Goal: Task Accomplishment & Management: Complete application form

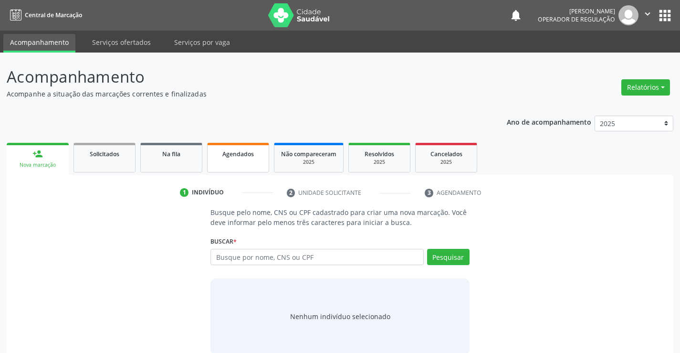
click at [242, 162] on link "Agendados" at bounding box center [238, 158] width 62 height 30
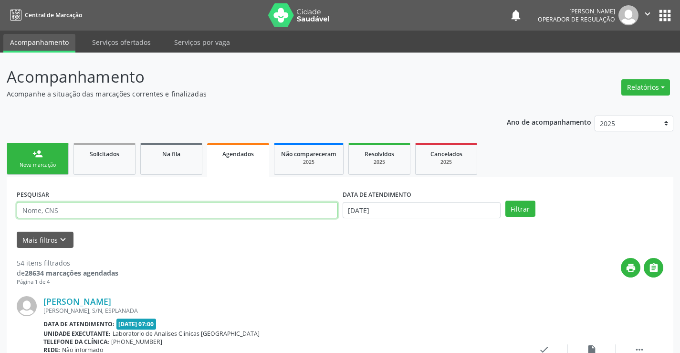
click at [106, 211] on input "text" at bounding box center [177, 210] width 321 height 16
type input "01299285503"
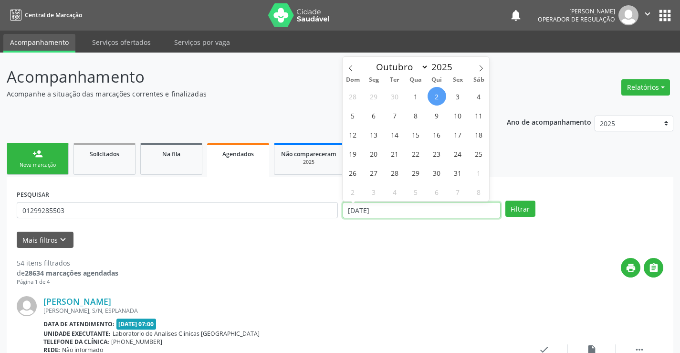
click at [438, 211] on input "[DATE]" at bounding box center [422, 210] width 158 height 16
click at [376, 117] on span "6" at bounding box center [374, 115] width 19 height 19
type input "0[DATE]"
click at [376, 117] on span "6" at bounding box center [374, 115] width 19 height 19
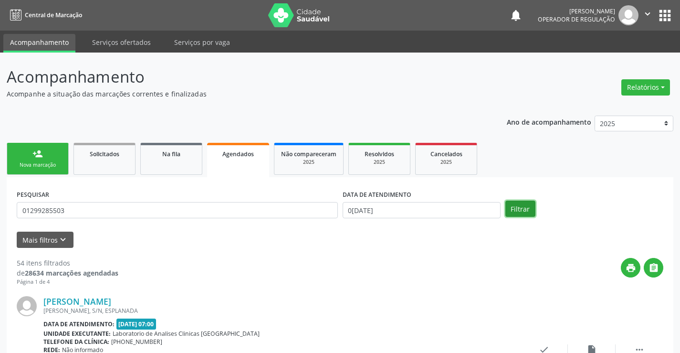
click at [515, 208] on button "Filtrar" at bounding box center [521, 209] width 30 height 16
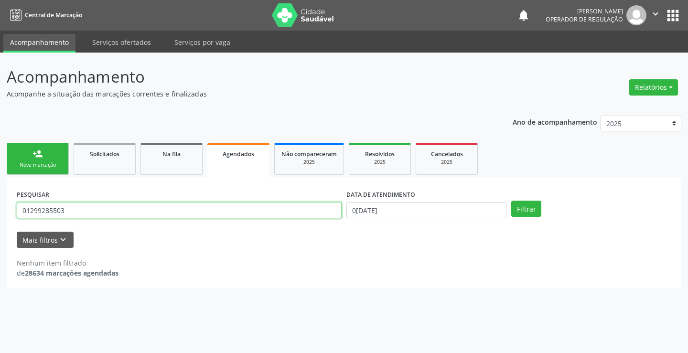
click at [79, 214] on input "01299285503" at bounding box center [179, 210] width 325 height 16
type input "0"
type input "700700414826580"
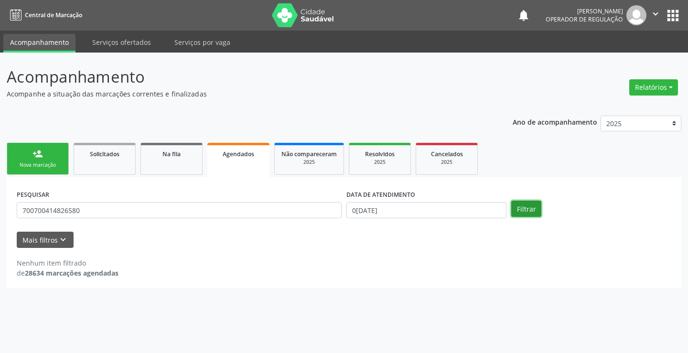
click at [527, 205] on button "Filtrar" at bounding box center [526, 209] width 30 height 16
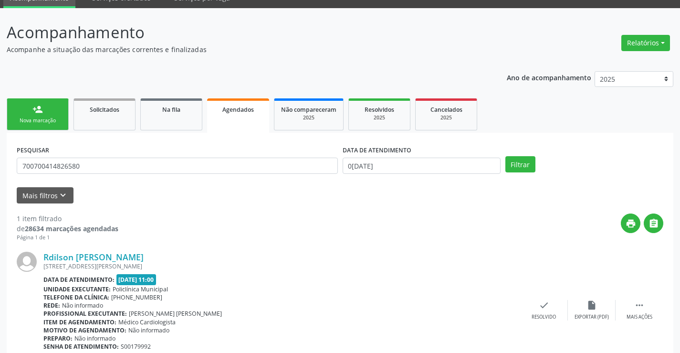
scroll to position [87, 0]
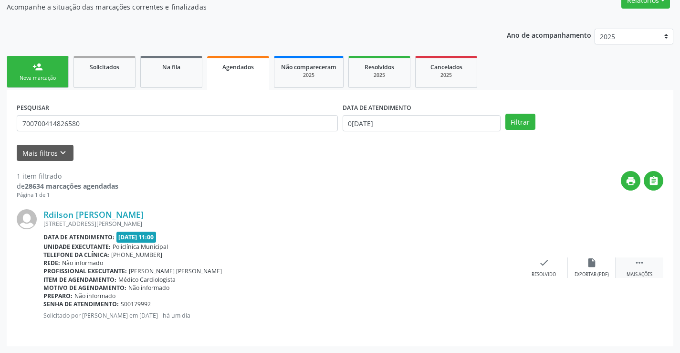
click at [639, 261] on icon "" at bounding box center [640, 262] width 11 height 11
click at [445, 262] on icon "print" at bounding box center [449, 262] width 11 height 11
click at [60, 80] on div "Nova marcação" at bounding box center [38, 77] width 48 height 7
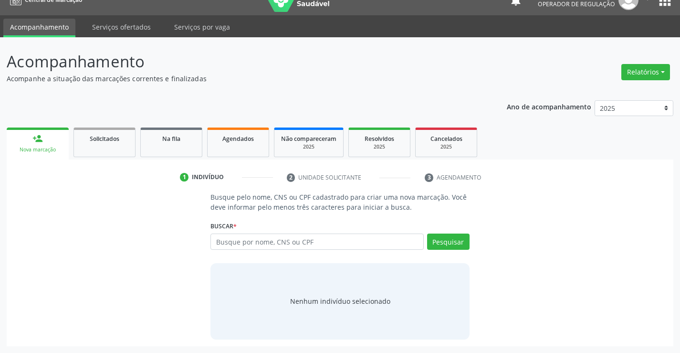
scroll to position [15, 0]
click at [270, 242] on input "text" at bounding box center [317, 242] width 213 height 16
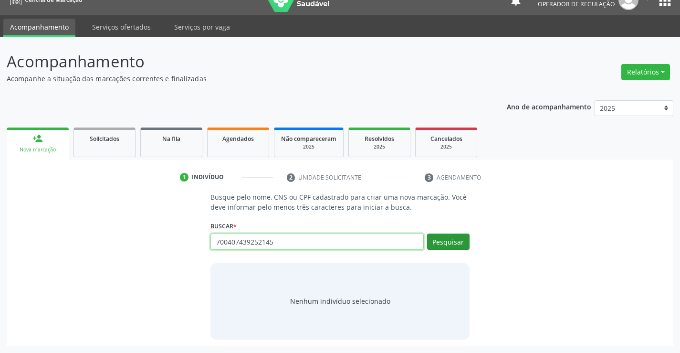
type input "700407439252145"
click at [462, 243] on button "Pesquisar" at bounding box center [448, 242] width 42 height 16
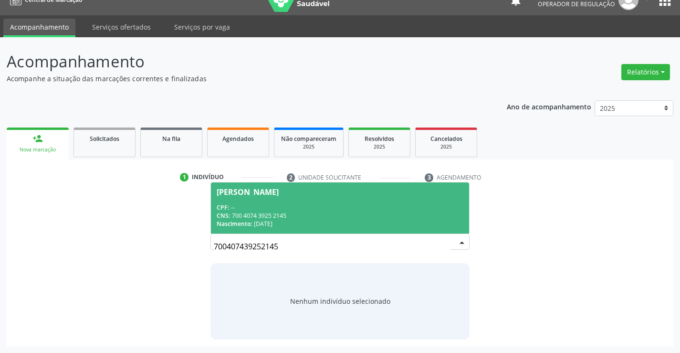
click at [426, 208] on div "CPF: --" at bounding box center [340, 207] width 246 height 8
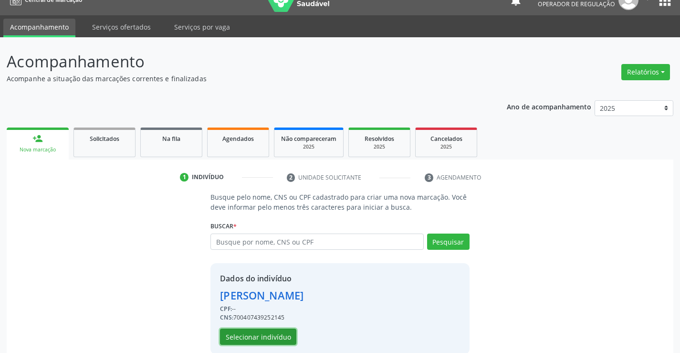
click at [277, 337] on button "Selecionar indivíduo" at bounding box center [258, 337] width 76 height 16
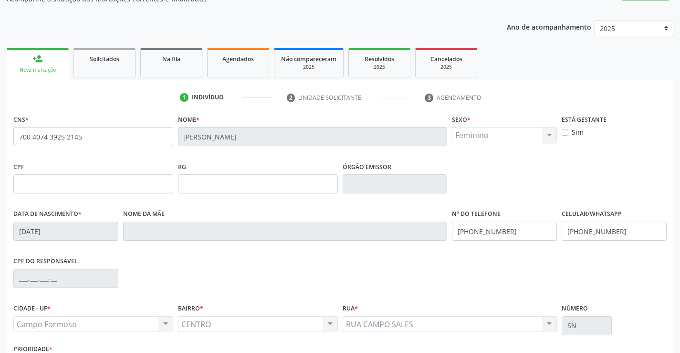
scroll to position [165, 0]
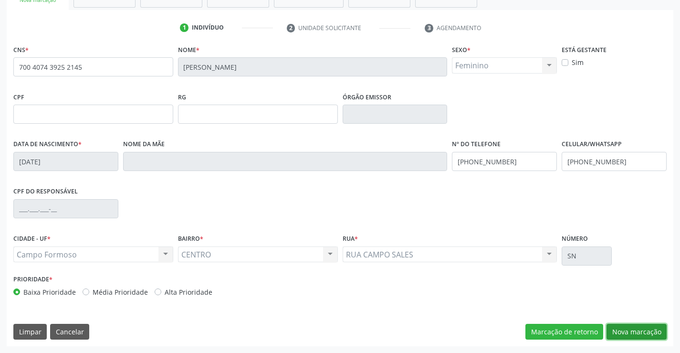
click at [623, 332] on button "Nova marcação" at bounding box center [637, 332] width 60 height 16
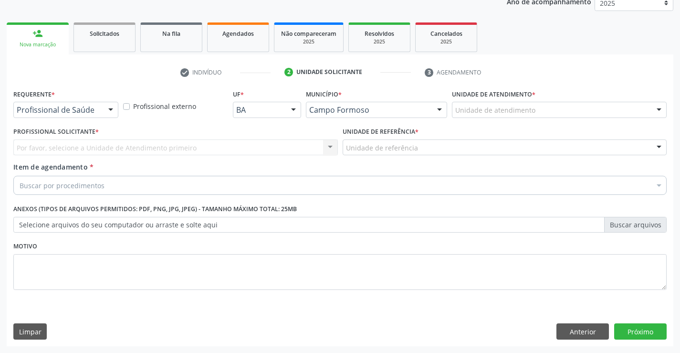
scroll to position [120, 0]
click at [576, 328] on button "Anterior" at bounding box center [583, 331] width 53 height 16
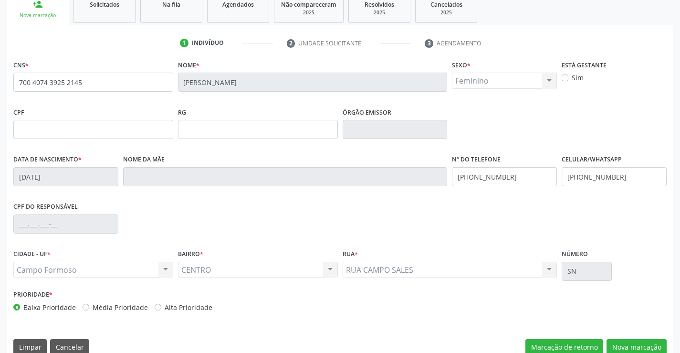
scroll to position [165, 0]
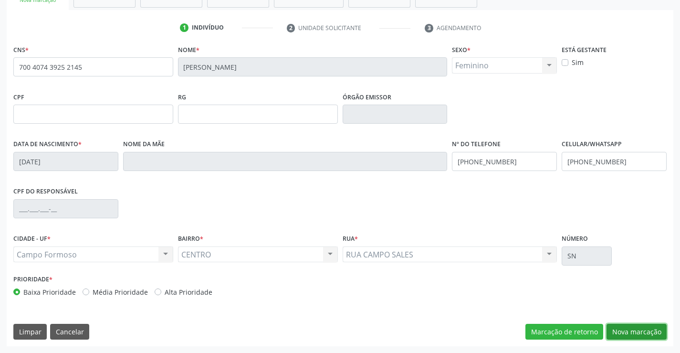
click at [640, 330] on button "Nova marcação" at bounding box center [637, 332] width 60 height 16
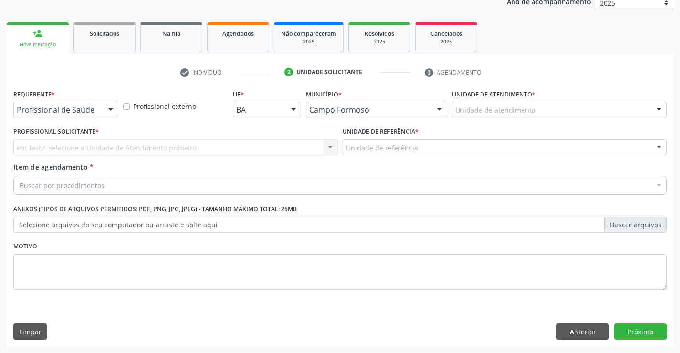
scroll to position [120, 0]
click at [109, 111] on div at bounding box center [111, 110] width 14 height 16
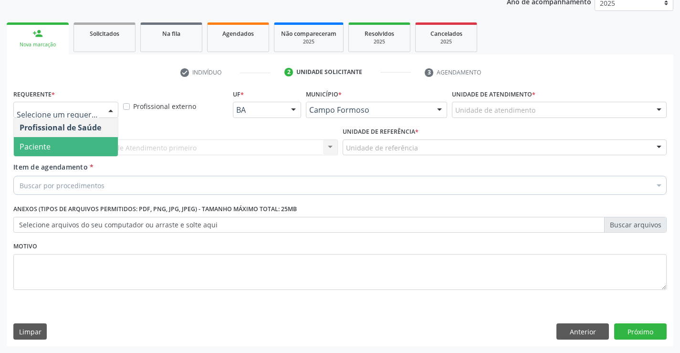
click at [95, 141] on span "Paciente" at bounding box center [66, 146] width 104 height 19
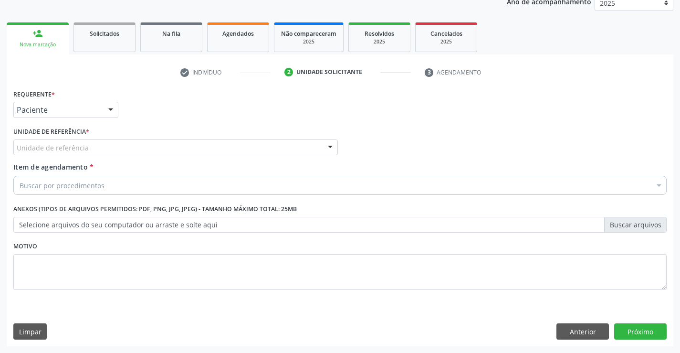
click at [127, 148] on div "Unidade de referência" at bounding box center [175, 147] width 325 height 16
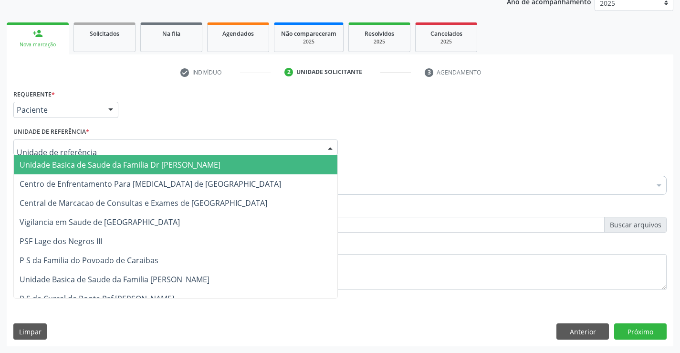
click at [128, 165] on span "Unidade Basica de Saude da Familia Dr [PERSON_NAME]" at bounding box center [120, 164] width 201 height 11
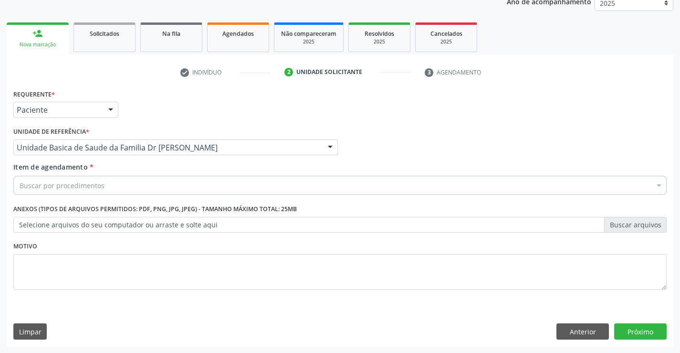
click at [128, 192] on div "Buscar por procedimentos" at bounding box center [340, 185] width 654 height 19
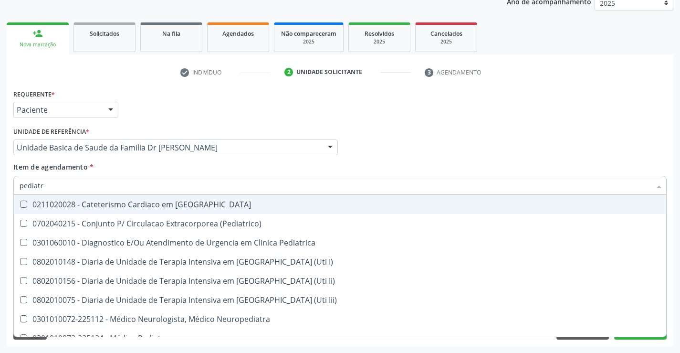
type input "pediatra"
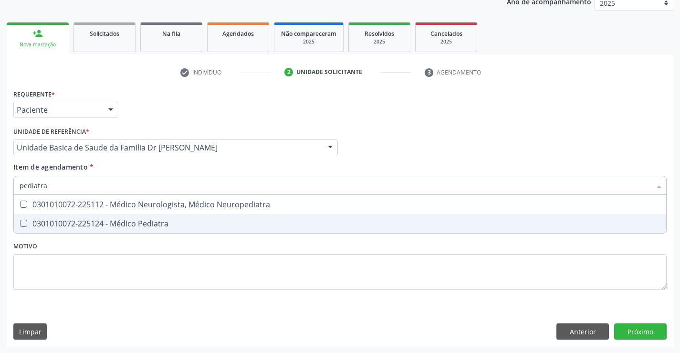
click at [125, 223] on div "0301010072-225124 - Médico Pediatra" at bounding box center [340, 224] width 641 height 8
checkbox Pediatra "true"
click at [120, 255] on div "Requerente * Paciente Profissional de Saúde Paciente Nenhum resultado encontrad…" at bounding box center [340, 195] width 654 height 216
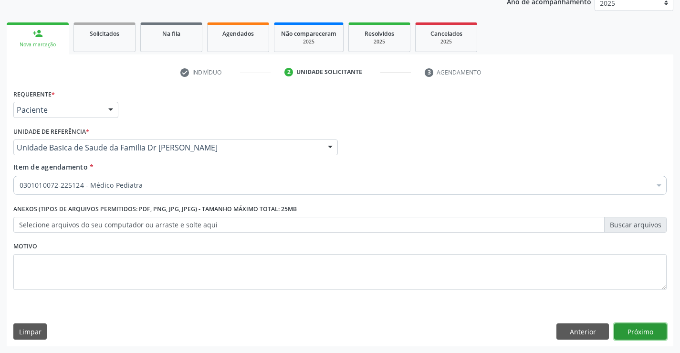
click at [629, 332] on button "Próximo" at bounding box center [641, 331] width 53 height 16
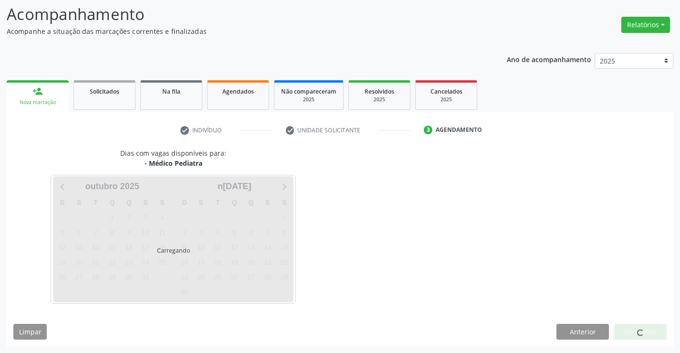
scroll to position [63, 0]
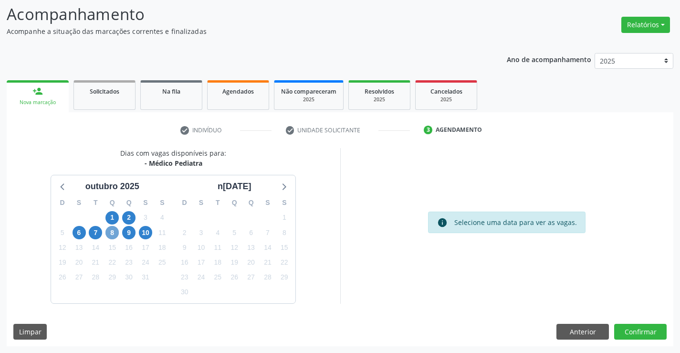
click at [113, 233] on span "8" at bounding box center [112, 232] width 13 height 13
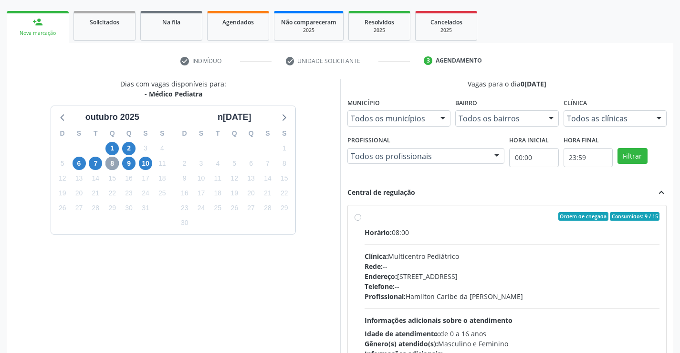
scroll to position [201, 0]
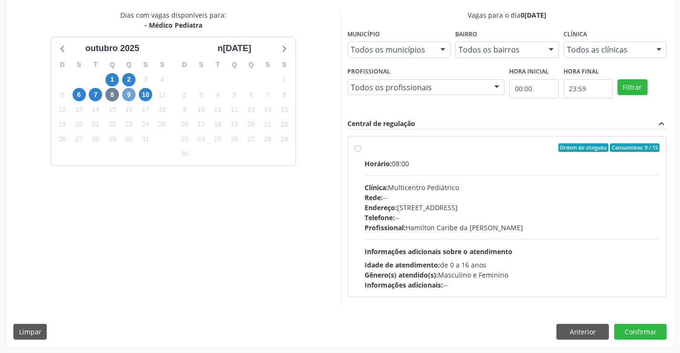
click at [131, 95] on span "9" at bounding box center [128, 94] width 13 height 13
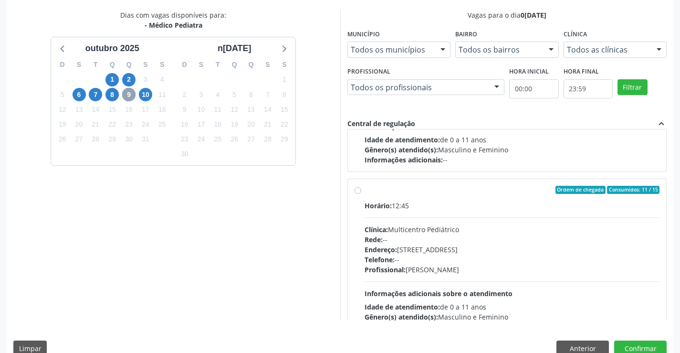
scroll to position [150, 0]
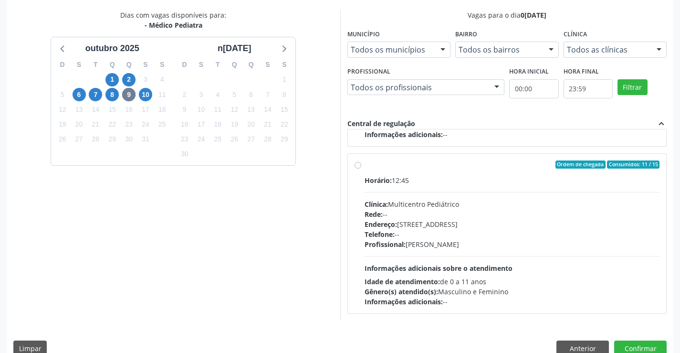
click at [365, 164] on label "Ordem de chegada Consumidos: 11 / 15 Horário: 12:45 Clínica: Multicentro Pediát…" at bounding box center [513, 233] width 296 height 147
click at [358, 164] on input "Ordem de chegada Consumidos: 11 / 15 Horário: 12:45 Clínica: Multicentro Pediát…" at bounding box center [358, 164] width 7 height 9
radio input "true"
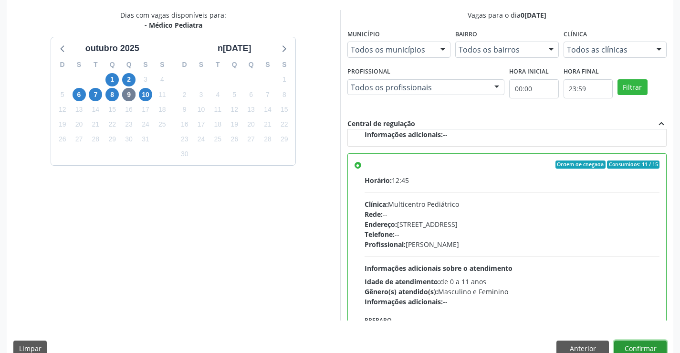
click at [628, 351] on button "Confirmar" at bounding box center [641, 348] width 53 height 16
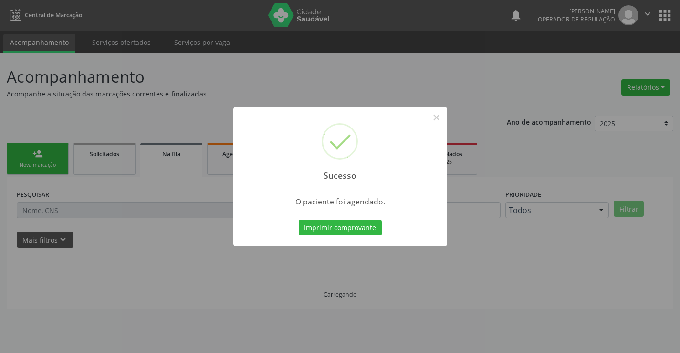
scroll to position [0, 0]
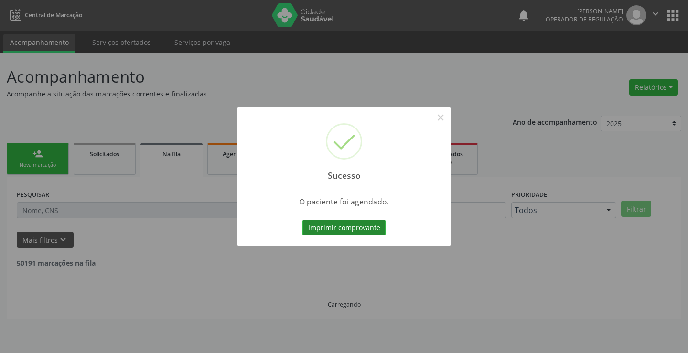
click at [371, 227] on button "Imprimir comprovante" at bounding box center [343, 228] width 83 height 16
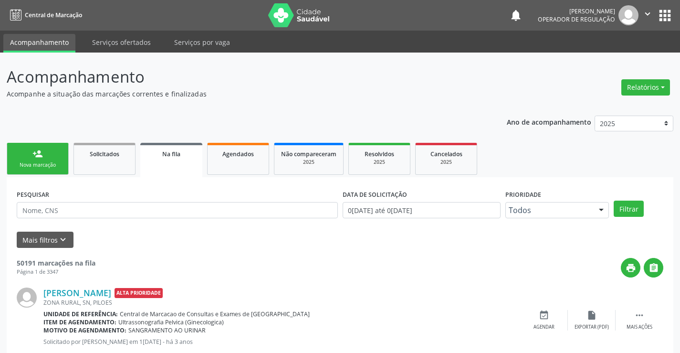
click at [55, 165] on div "Nova marcação" at bounding box center [38, 164] width 48 height 7
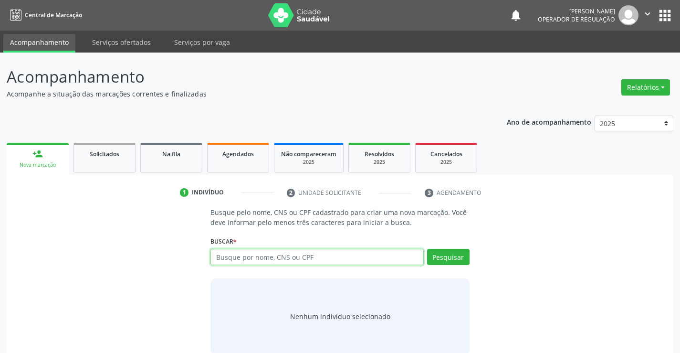
click at [274, 260] on input "text" at bounding box center [317, 257] width 213 height 16
type input "700204939213725"
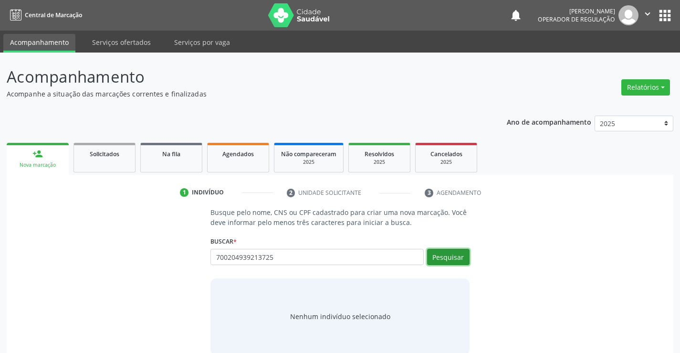
click at [449, 257] on button "Pesquisar" at bounding box center [448, 257] width 42 height 16
type input "700204939213725"
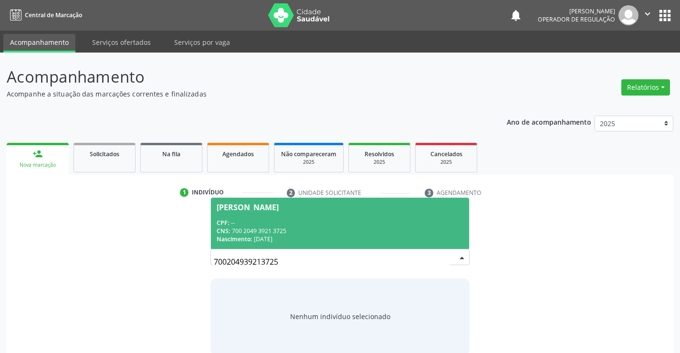
click at [324, 231] on div "CNS: 700 2049 3921 3725" at bounding box center [340, 231] width 246 height 8
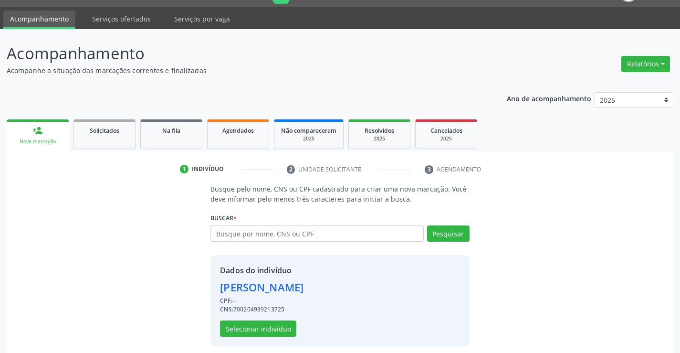
scroll to position [30, 0]
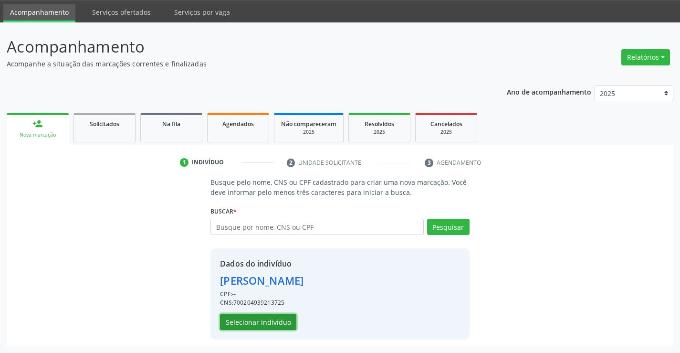
click at [260, 321] on button "Selecionar indivíduo" at bounding box center [258, 322] width 76 height 16
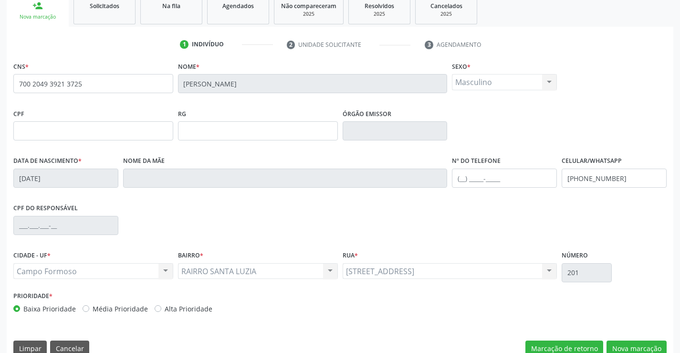
scroll to position [165, 0]
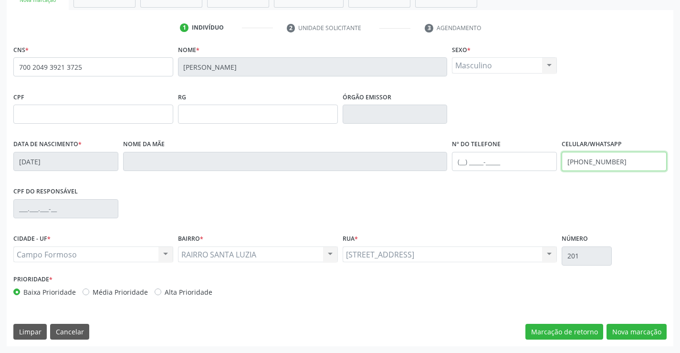
click at [630, 163] on input "[PHONE_NUMBER]" at bounding box center [614, 161] width 105 height 19
type input "[PHONE_NUMBER]"
click at [627, 329] on button "Nova marcação" at bounding box center [637, 332] width 60 height 16
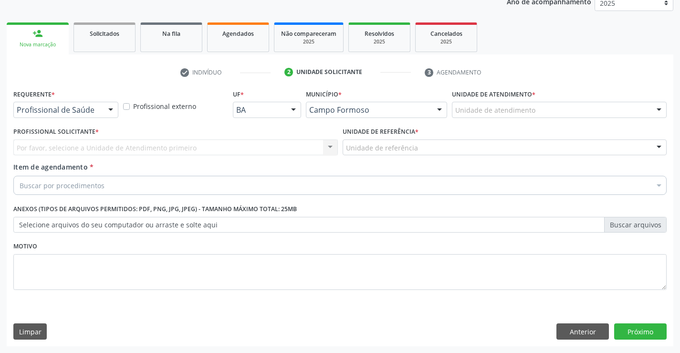
scroll to position [120, 0]
click at [108, 107] on div at bounding box center [111, 110] width 14 height 16
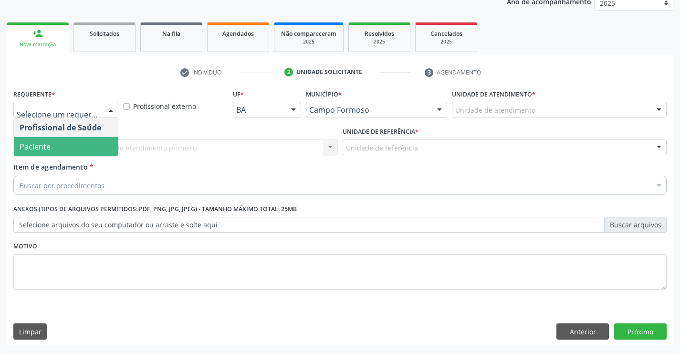
click at [75, 154] on span "Paciente" at bounding box center [66, 146] width 104 height 19
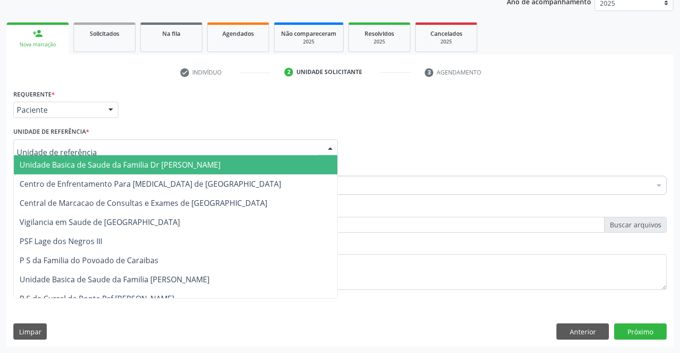
click at [128, 148] on div at bounding box center [175, 147] width 325 height 16
click at [135, 163] on span "Unidade Basica de Saude da Familia Dr [PERSON_NAME]" at bounding box center [120, 164] width 201 height 11
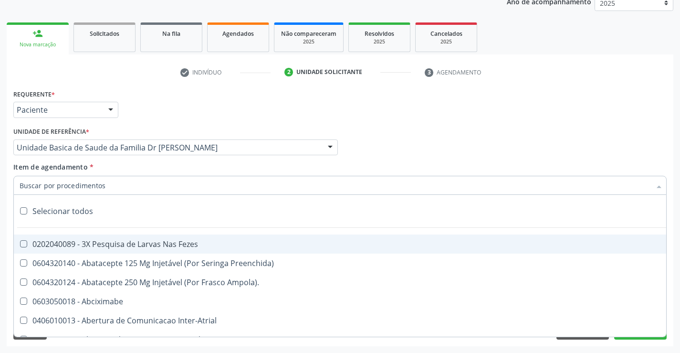
click at [116, 188] on div at bounding box center [340, 185] width 654 height 19
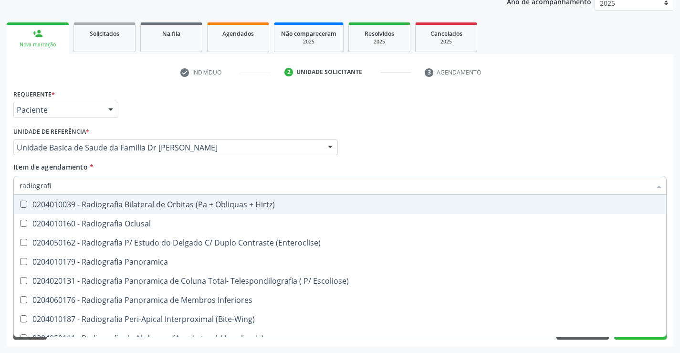
type input "radiografia"
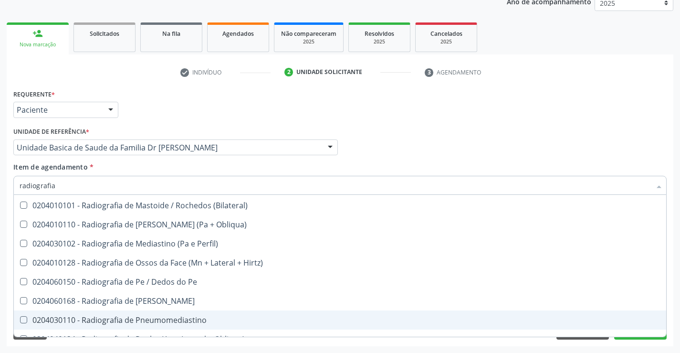
scroll to position [976, 0]
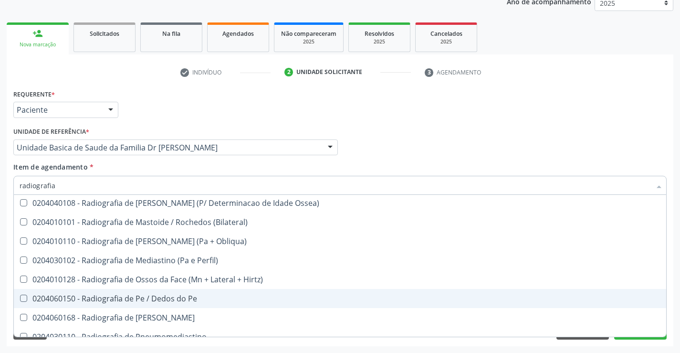
click at [163, 295] on div "0204060150 - Radiografia de Pe / Dedos do Pe" at bounding box center [340, 299] width 641 height 8
checkbox Pe "true"
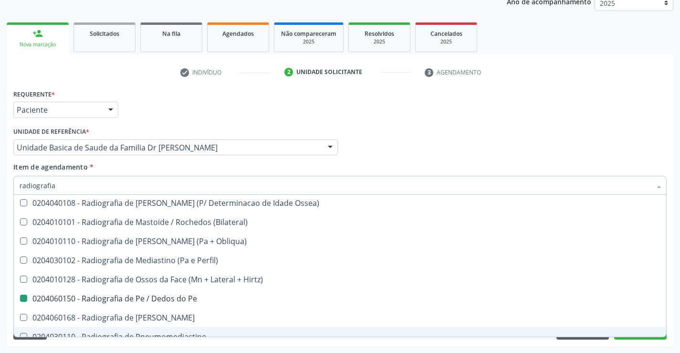
click at [203, 344] on div "Requerente * Paciente Profissional de Saúde Paciente Nenhum resultado encontrad…" at bounding box center [340, 216] width 667 height 259
checkbox Oclusal "true"
checkbox Pe "false"
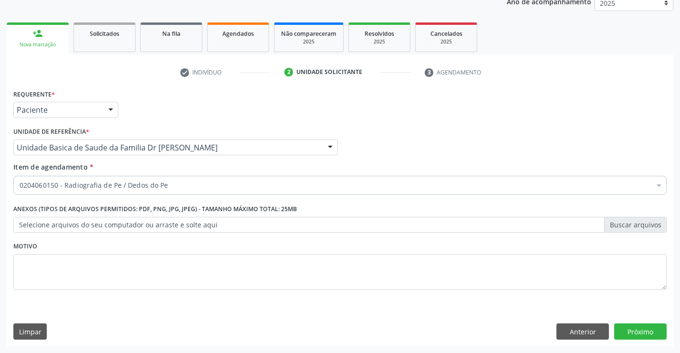
scroll to position [0, 0]
click at [623, 332] on button "Próximo" at bounding box center [641, 331] width 53 height 16
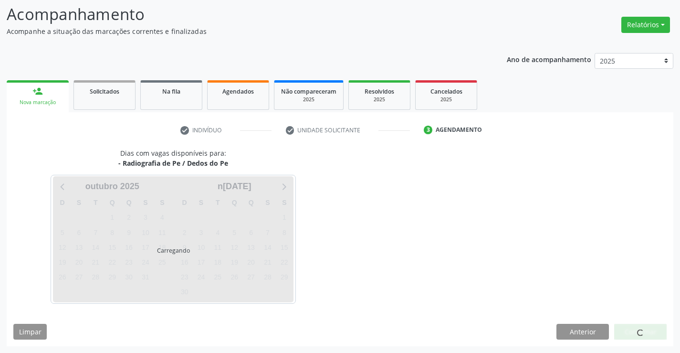
scroll to position [91, 0]
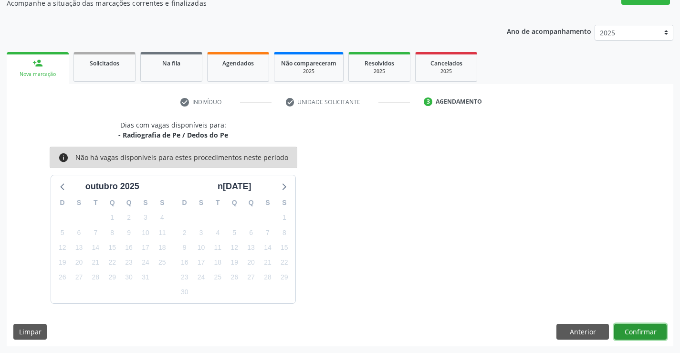
click at [623, 332] on button "Confirmar" at bounding box center [641, 332] width 53 height 16
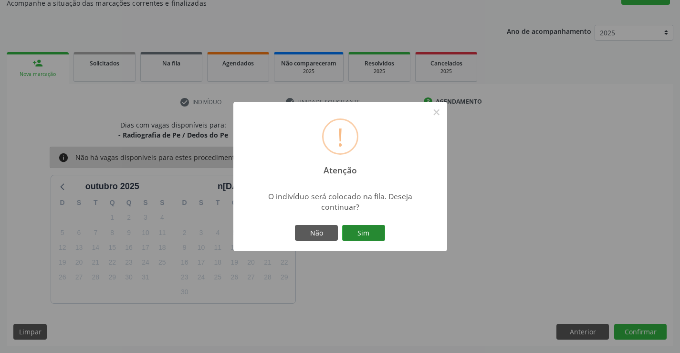
click at [377, 232] on button "Sim" at bounding box center [363, 233] width 43 height 16
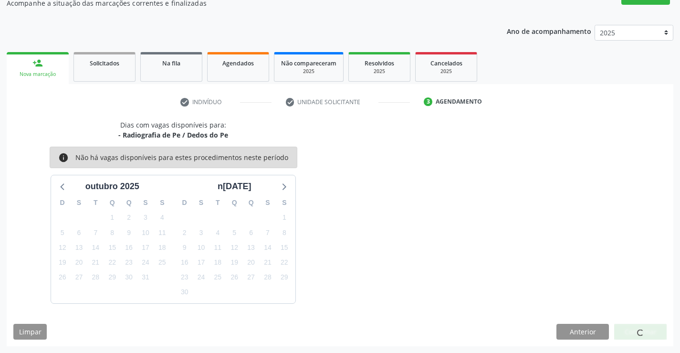
scroll to position [0, 0]
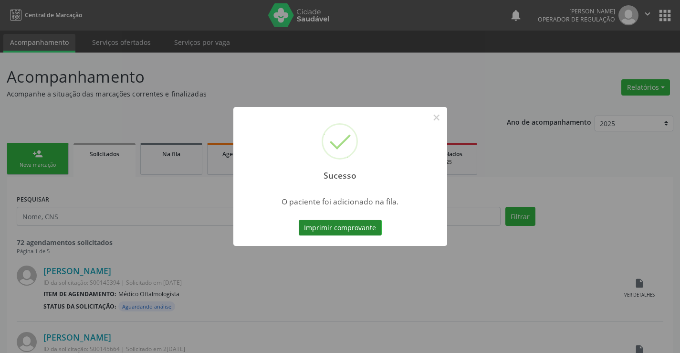
click at [376, 229] on button "Imprimir comprovante" at bounding box center [340, 228] width 83 height 16
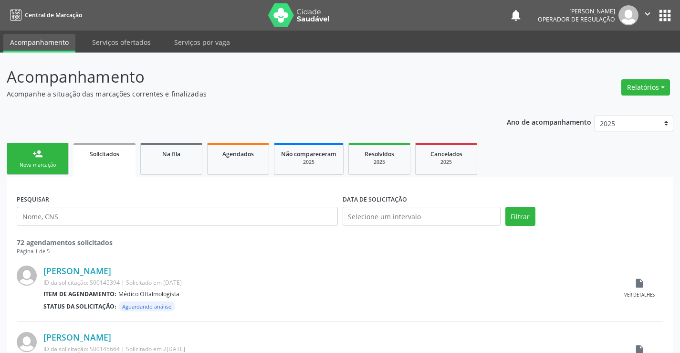
click at [57, 167] on div "Nova marcação" at bounding box center [38, 164] width 48 height 7
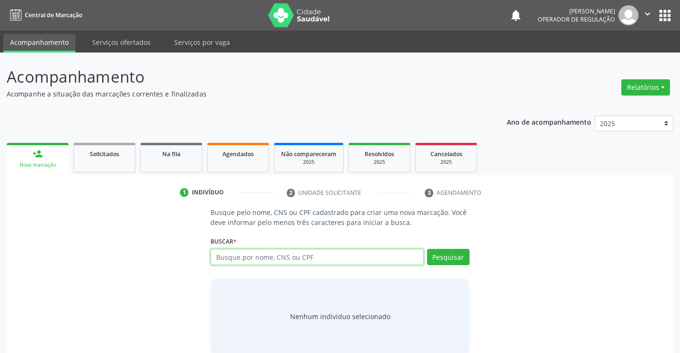
click at [282, 257] on input "text" at bounding box center [317, 257] width 213 height 16
type input "00329510436"
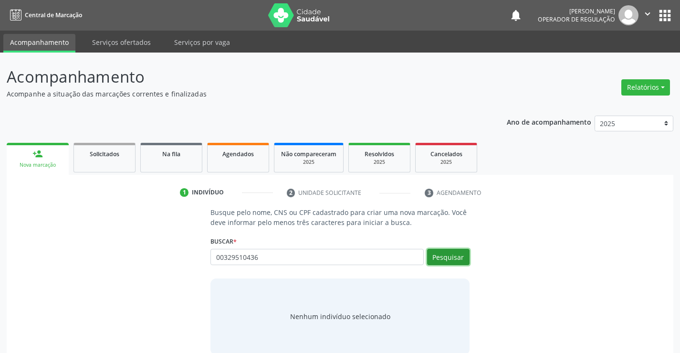
click at [444, 260] on button "Pesquisar" at bounding box center [448, 257] width 42 height 16
type input "00329510436"
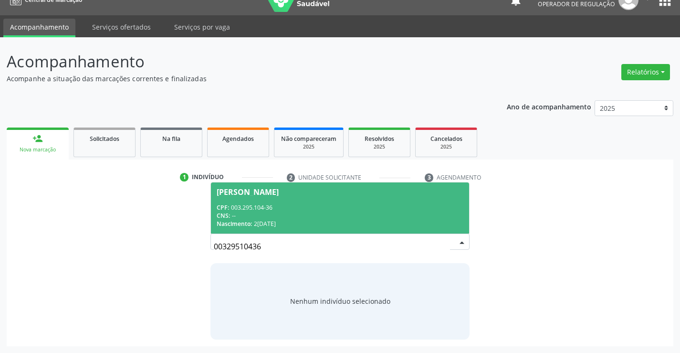
click at [348, 212] on div "CNS: --" at bounding box center [340, 216] width 246 height 8
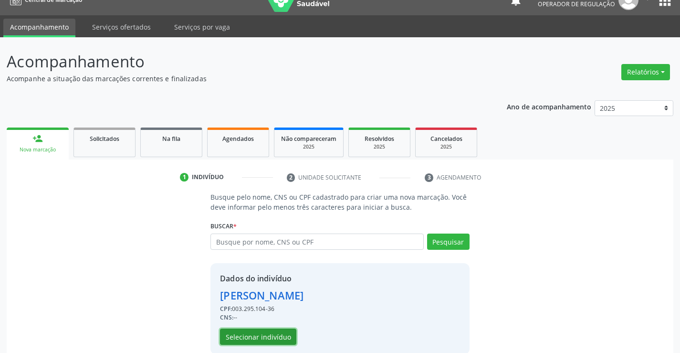
click at [261, 331] on button "Selecionar indivíduo" at bounding box center [258, 337] width 76 height 16
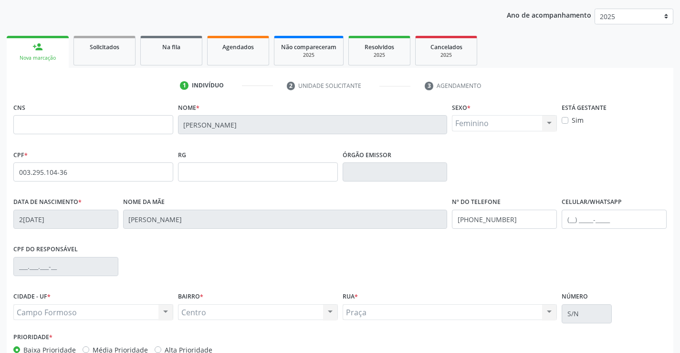
scroll to position [111, 0]
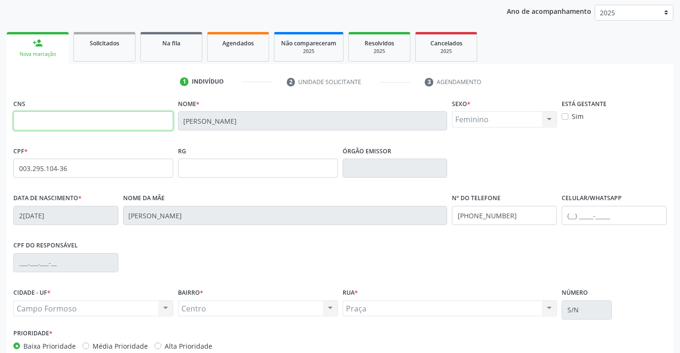
click at [58, 118] on input "text" at bounding box center [93, 120] width 160 height 19
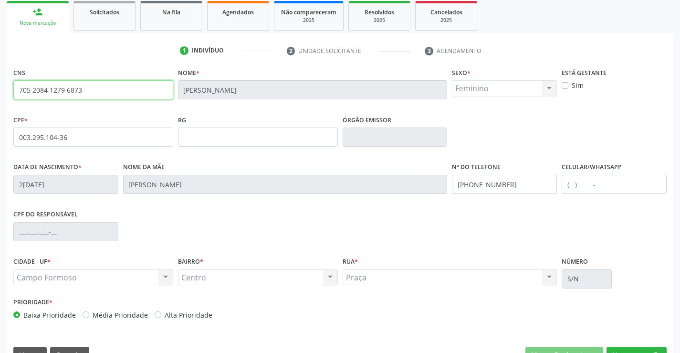
scroll to position [165, 0]
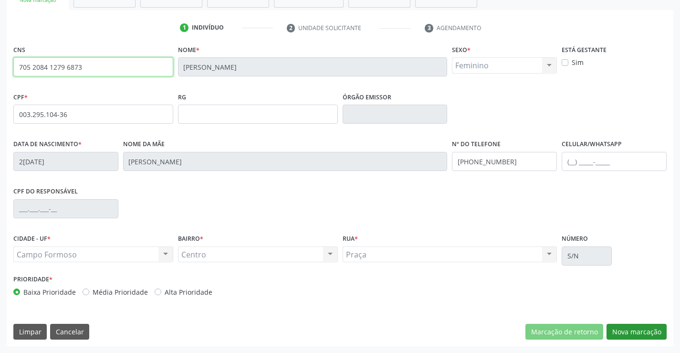
type input "705 2084 1279 6873"
click at [645, 330] on button "Nova marcação" at bounding box center [637, 332] width 60 height 16
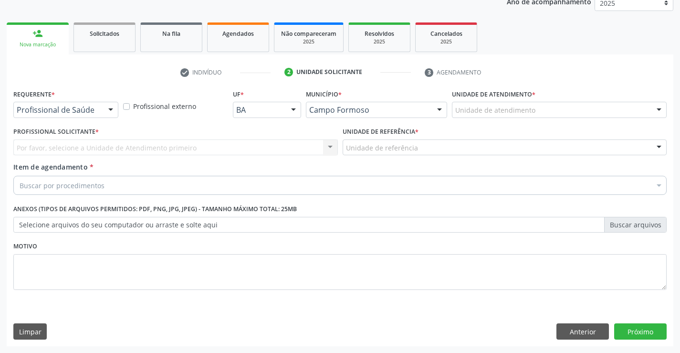
scroll to position [120, 0]
click at [110, 106] on div at bounding box center [111, 110] width 14 height 16
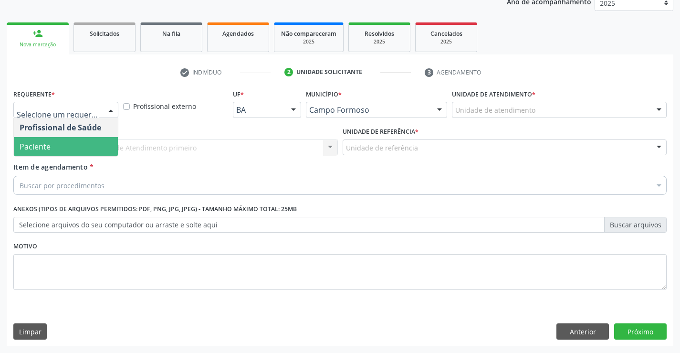
click at [74, 147] on span "Paciente" at bounding box center [66, 146] width 104 height 19
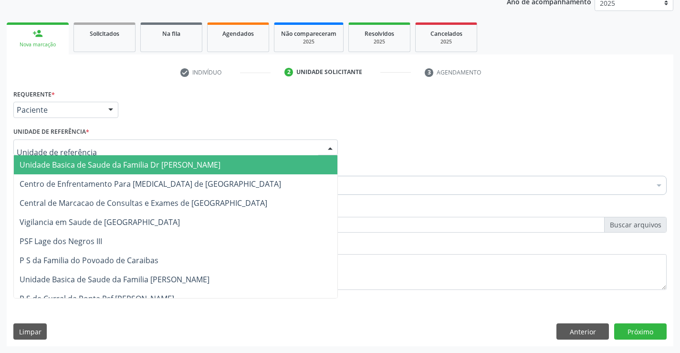
click at [129, 152] on div at bounding box center [175, 147] width 325 height 16
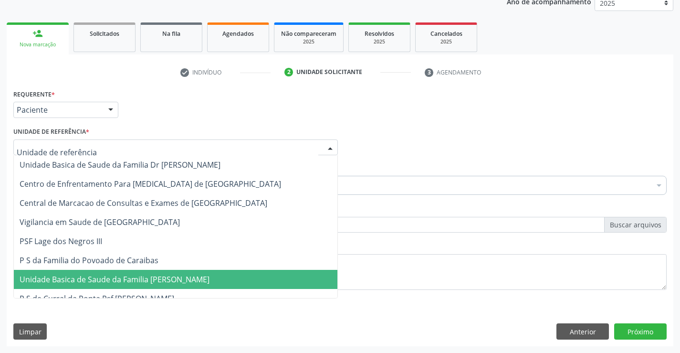
click at [148, 278] on span "Unidade Basica de Saude da Familia [PERSON_NAME]" at bounding box center [115, 279] width 190 height 11
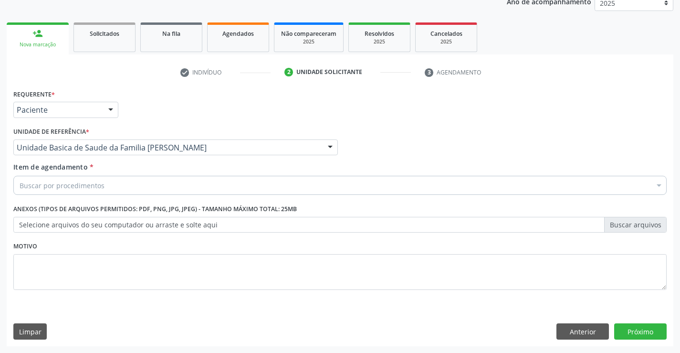
click at [128, 184] on div "Buscar por procedimentos" at bounding box center [340, 185] width 654 height 19
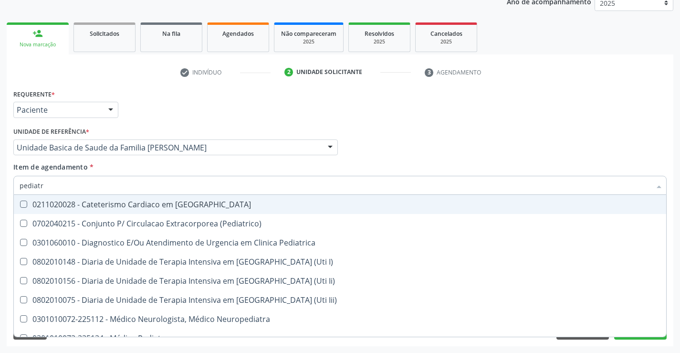
type input "pediatra"
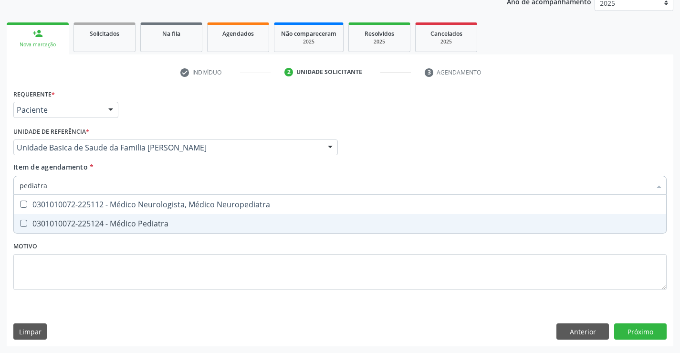
click at [151, 223] on div "0301010072-225124 - Médico Pediatra" at bounding box center [340, 224] width 641 height 8
checkbox Pediatra "true"
click at [158, 252] on div "Requerente * Paciente Profissional de Saúde Paciente Nenhum resultado encontrad…" at bounding box center [340, 195] width 654 height 216
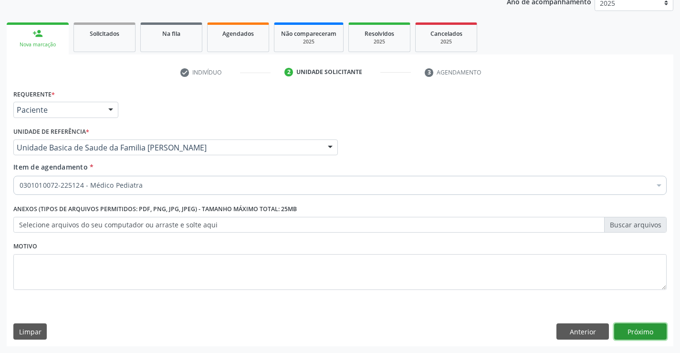
click at [635, 327] on button "Próximo" at bounding box center [641, 331] width 53 height 16
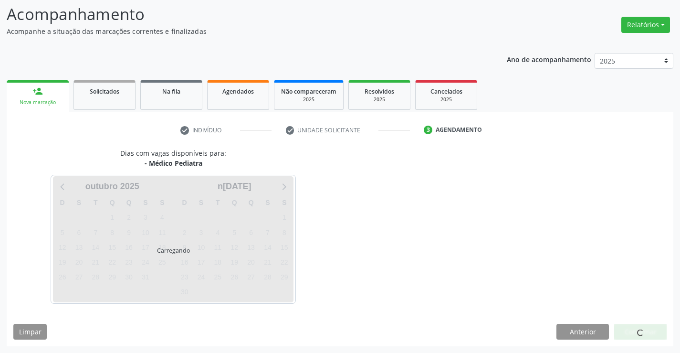
scroll to position [63, 0]
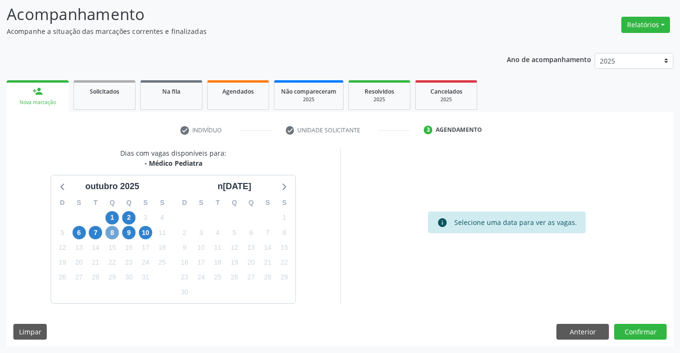
click at [113, 234] on span "8" at bounding box center [112, 232] width 13 height 13
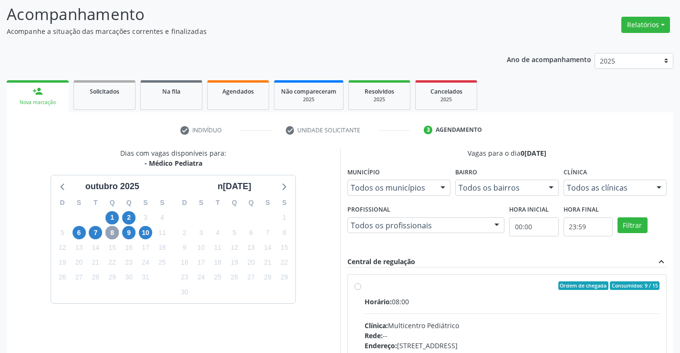
scroll to position [110, 0]
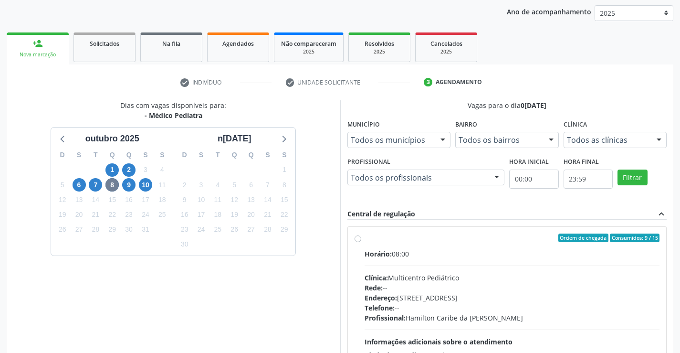
click at [365, 238] on label "Ordem de chegada Consumidos: 9 / 15 Horário: 08:00 Clínica: Multicentro Pediátr…" at bounding box center [513, 307] width 296 height 147
click at [360, 238] on input "Ordem de chegada Consumidos: 9 / 15 Horário: 08:00 Clínica: Multicentro Pediátr…" at bounding box center [358, 238] width 7 height 9
radio input "true"
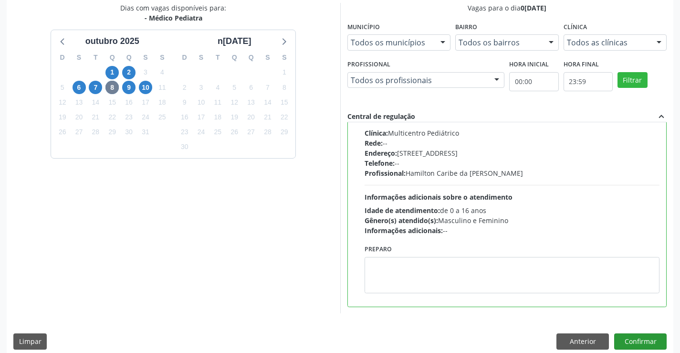
scroll to position [218, 0]
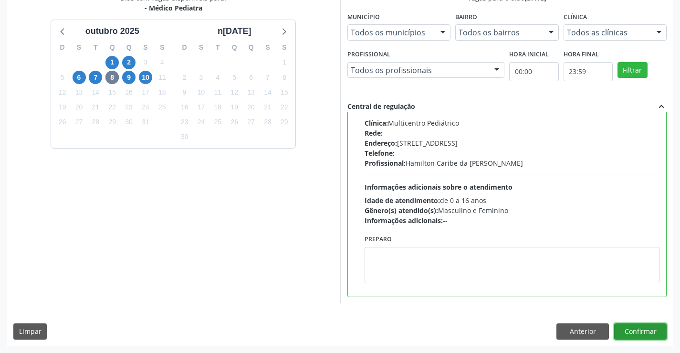
click at [629, 332] on button "Confirmar" at bounding box center [641, 331] width 53 height 16
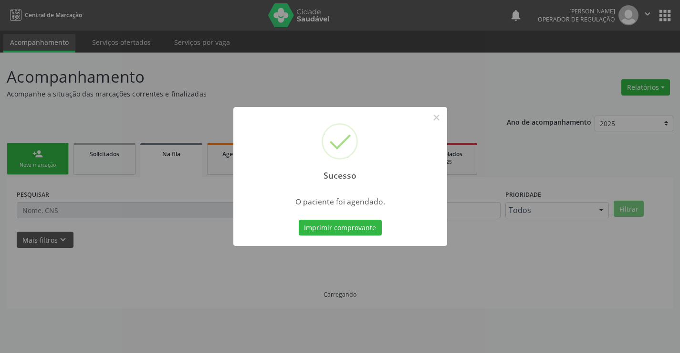
scroll to position [0, 0]
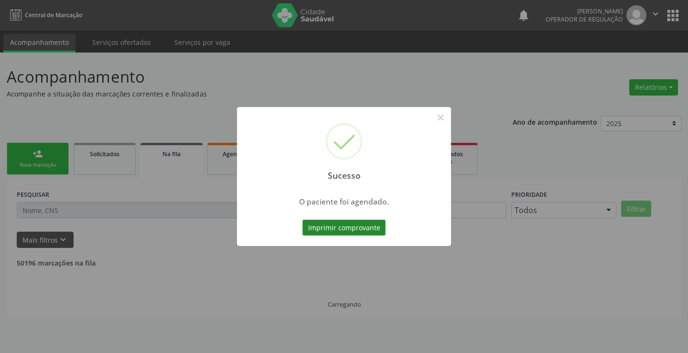
click at [353, 226] on button "Imprimir comprovante" at bounding box center [343, 228] width 83 height 16
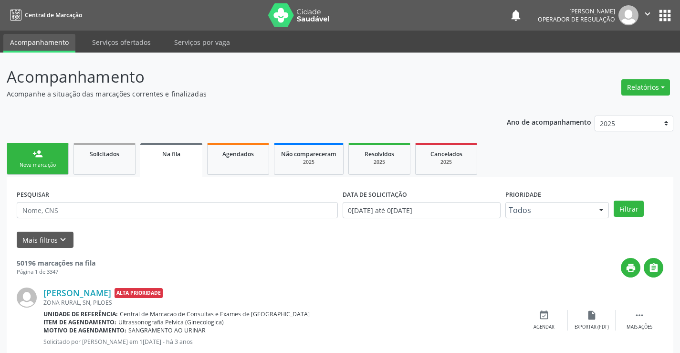
click at [57, 165] on div "Nova marcação" at bounding box center [38, 164] width 48 height 7
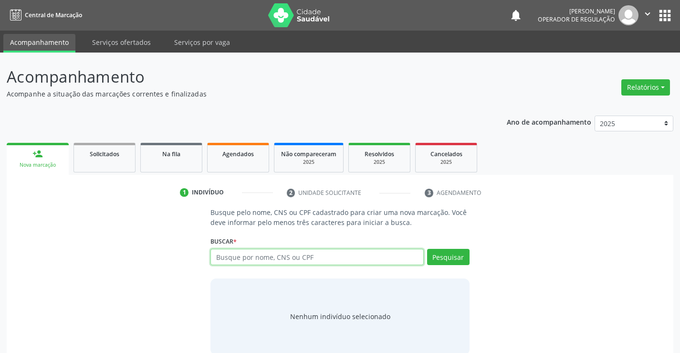
click at [259, 258] on input "text" at bounding box center [317, 257] width 213 height 16
type input "13558170590"
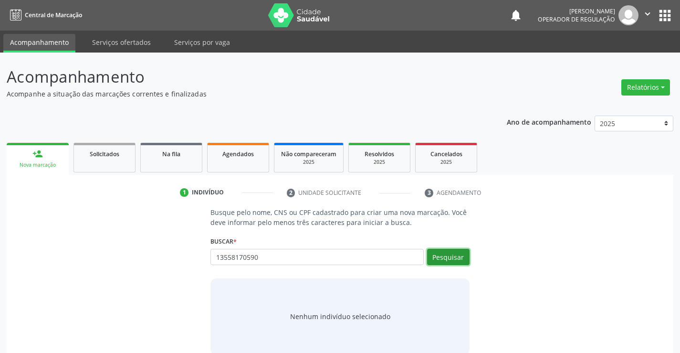
click at [454, 256] on button "Pesquisar" at bounding box center [448, 257] width 42 height 16
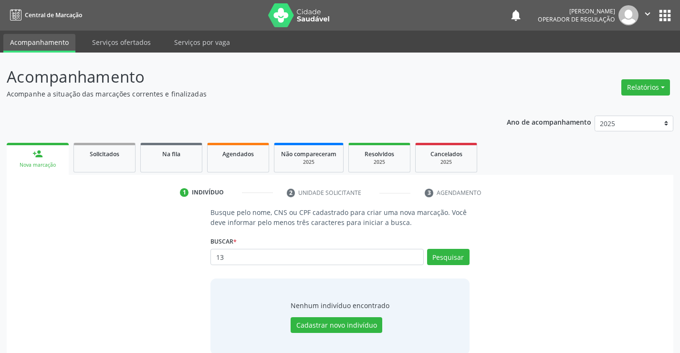
type input "1"
type input "13685170590"
click at [454, 257] on button "Pesquisar" at bounding box center [448, 257] width 42 height 16
type input "1"
type input "704606624198623"
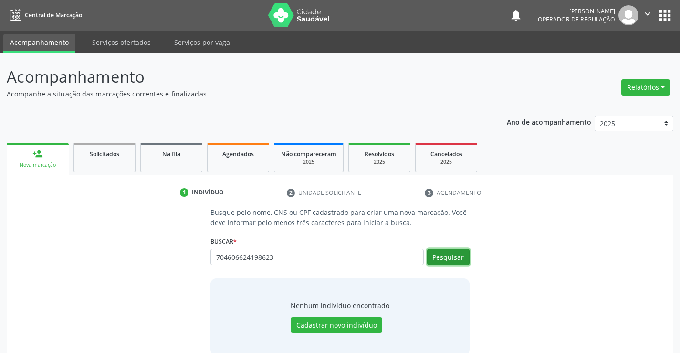
click at [446, 255] on button "Pesquisar" at bounding box center [448, 257] width 42 height 16
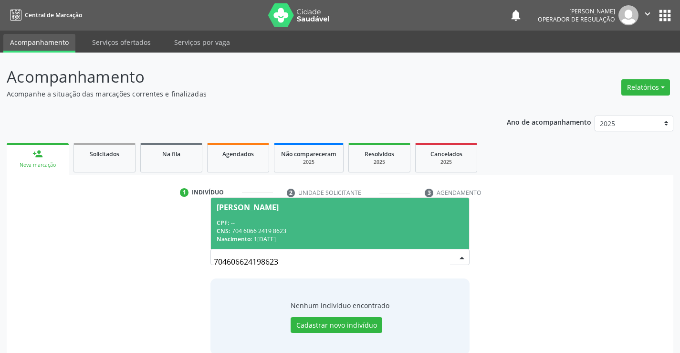
click at [344, 215] on span "[PERSON_NAME] CPF: -- CNS: 704 6066 2419 8623 Nascimento: [DATE]" at bounding box center [340, 223] width 258 height 51
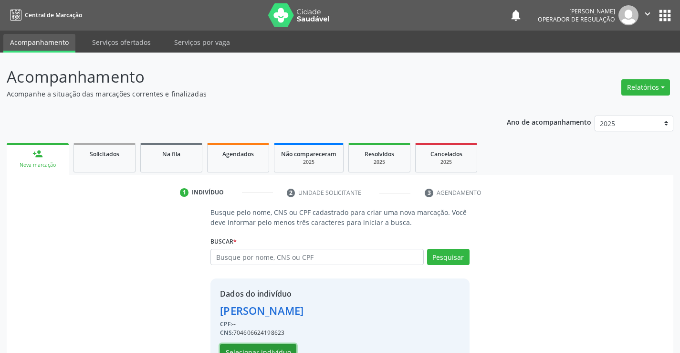
click at [262, 349] on button "Selecionar indivíduo" at bounding box center [258, 352] width 76 height 16
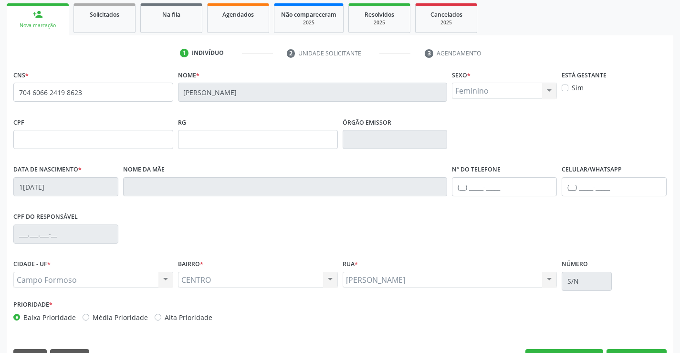
scroll to position [143, 0]
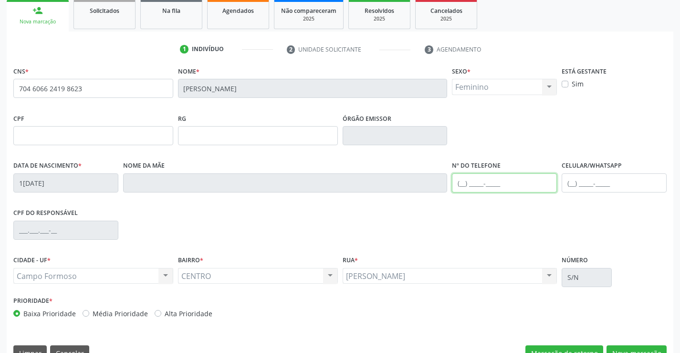
click at [462, 182] on input "text" at bounding box center [504, 182] width 105 height 19
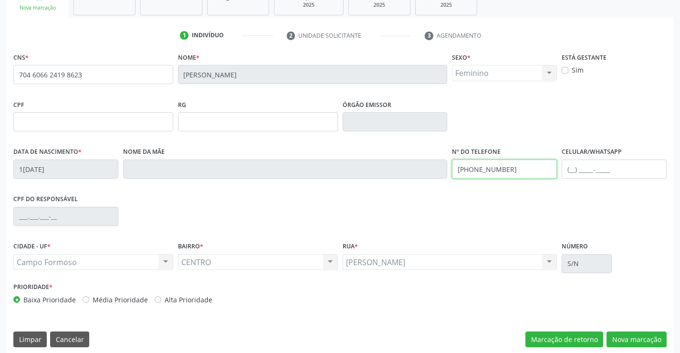
scroll to position [165, 0]
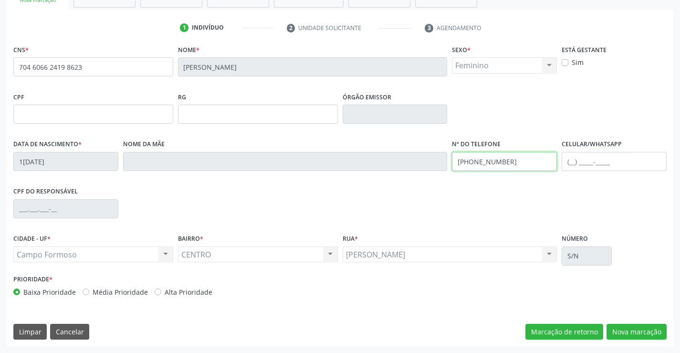
type input "[PHONE_NUMBER]"
click at [549, 252] on div "JUCA MARQUES JUCA MARQUES Nenhum resultado encontrado para: " " Não há nenhuma …" at bounding box center [450, 254] width 215 height 16
click at [625, 330] on button "Nova marcação" at bounding box center [637, 332] width 60 height 16
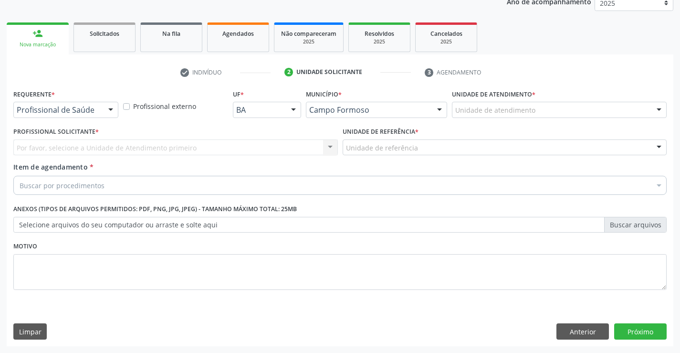
scroll to position [120, 0]
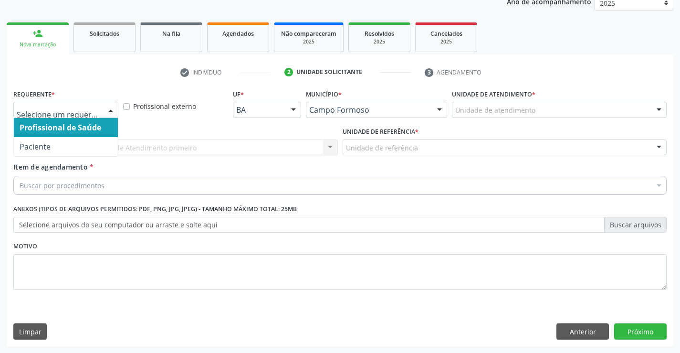
click at [111, 108] on div at bounding box center [111, 110] width 14 height 16
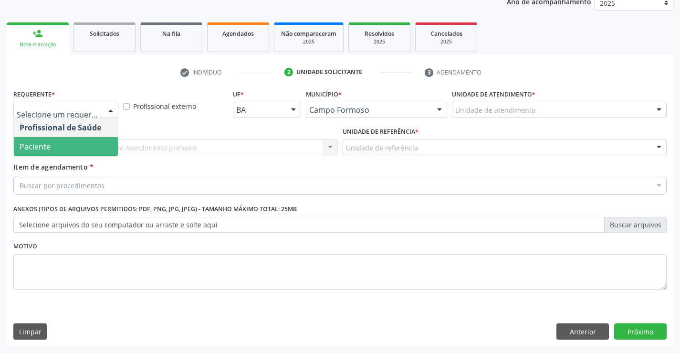
click at [76, 143] on span "Paciente" at bounding box center [66, 146] width 104 height 19
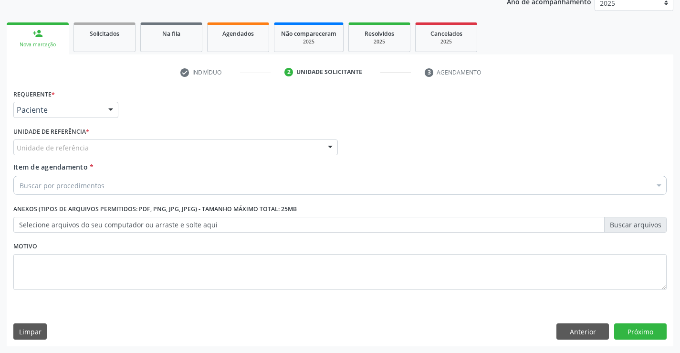
click at [128, 153] on div "Unidade de referência" at bounding box center [175, 147] width 325 height 16
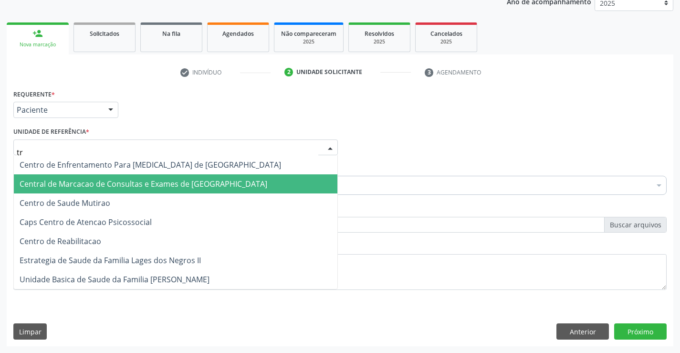
type input "tra"
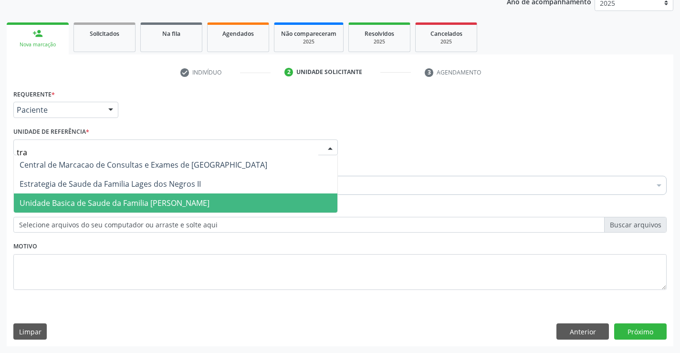
click at [174, 201] on span "Unidade Basica de Saude da Familia [PERSON_NAME]" at bounding box center [115, 203] width 190 height 11
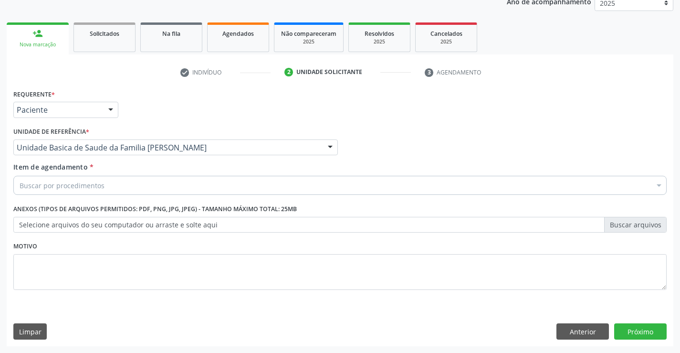
click at [150, 190] on div "Buscar por procedimentos" at bounding box center [340, 185] width 654 height 19
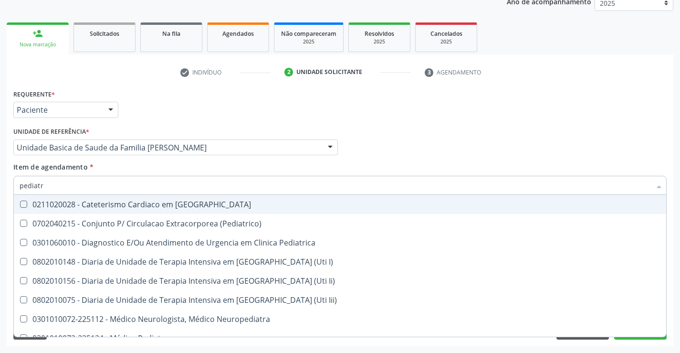
type input "pediatra"
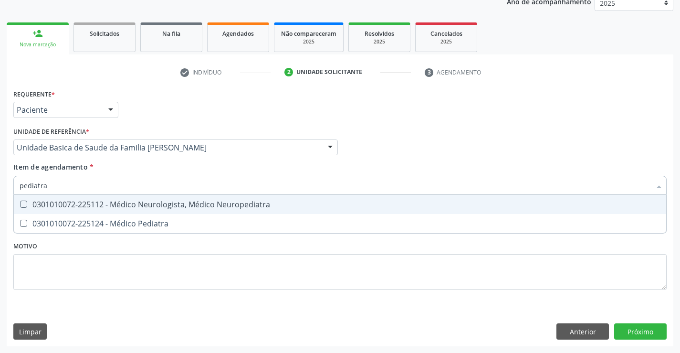
click at [160, 202] on div "0301010072-225112 - Médico Neurologista, Médico Neuropediatra" at bounding box center [340, 205] width 641 height 8
checkbox Neuropediatra "true"
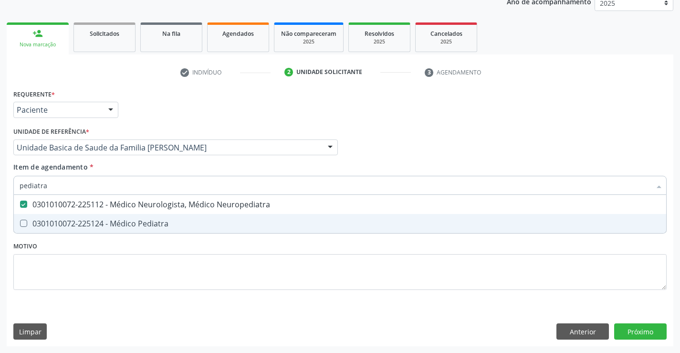
click at [154, 224] on div "0301010072-225124 - Médico Pediatra" at bounding box center [340, 224] width 641 height 8
checkbox Pediatra "true"
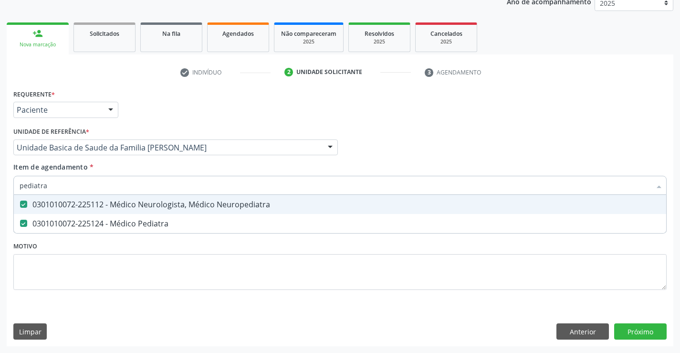
click at [159, 205] on div "0301010072-225112 - Médico Neurologista, Médico Neuropediatra" at bounding box center [340, 205] width 641 height 8
checkbox Neuropediatra "false"
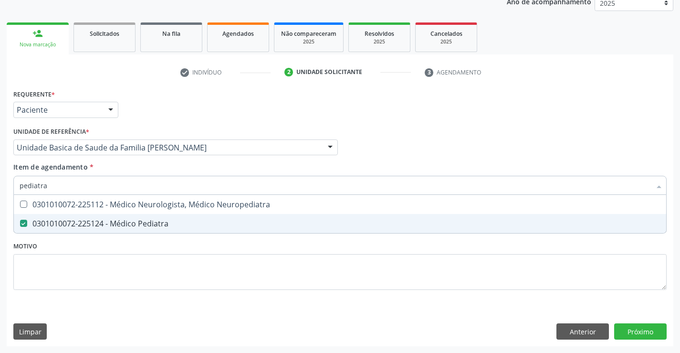
click at [271, 244] on div "Requerente * Paciente Profissional de Saúde Paciente Nenhum resultado encontrad…" at bounding box center [340, 195] width 654 height 216
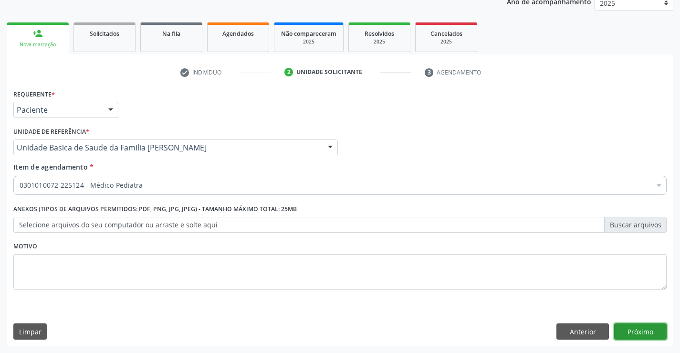
click at [638, 335] on button "Próximo" at bounding box center [641, 331] width 53 height 16
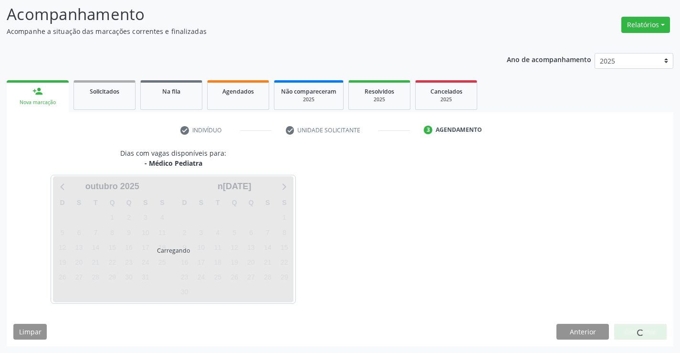
scroll to position [63, 0]
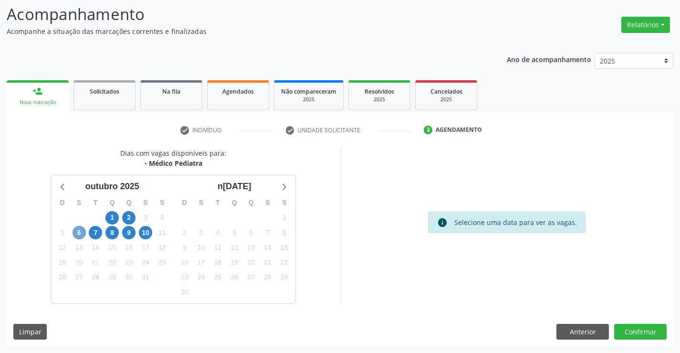
click at [77, 234] on span "6" at bounding box center [79, 232] width 13 height 13
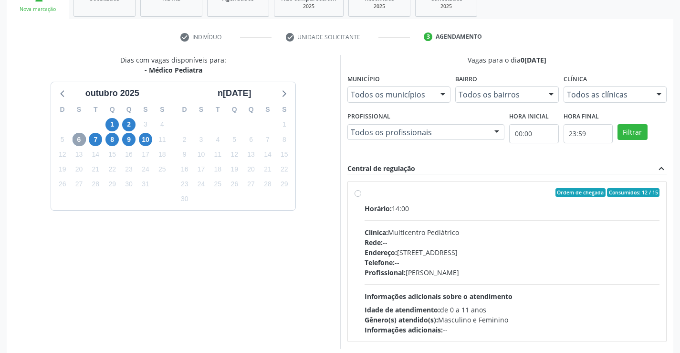
scroll to position [158, 0]
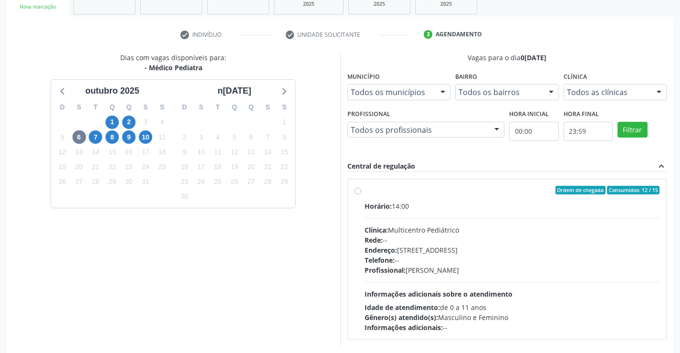
click at [365, 192] on label "Ordem de chegada Consumidos: 12 / 15 Horário: 14:00 Clínica: Multicentro Pediát…" at bounding box center [513, 259] width 296 height 147
click at [360, 192] on input "Ordem de chegada Consumidos: 12 / 15 Horário: 14:00 Clínica: Multicentro Pediát…" at bounding box center [358, 190] width 7 height 9
radio input "true"
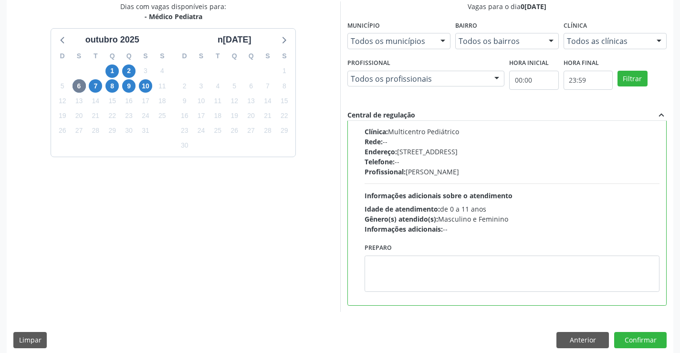
scroll to position [218, 0]
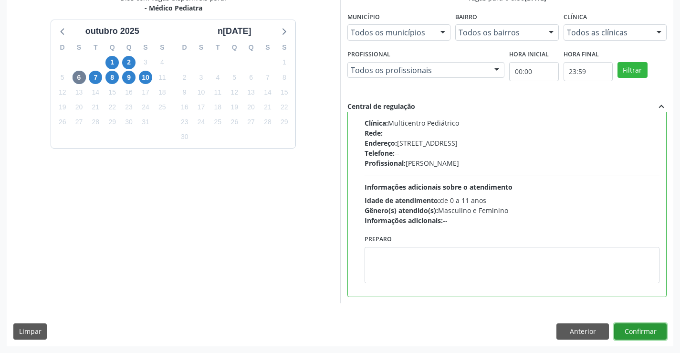
click at [637, 333] on button "Confirmar" at bounding box center [641, 331] width 53 height 16
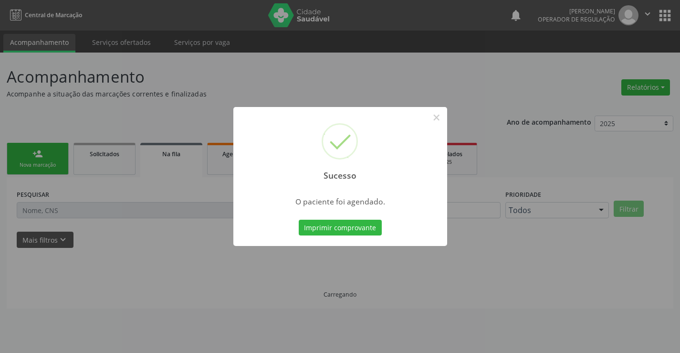
scroll to position [0, 0]
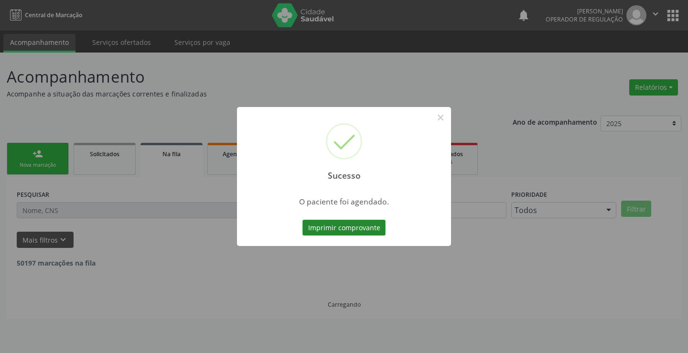
click at [362, 226] on button "Imprimir comprovante" at bounding box center [343, 228] width 83 height 16
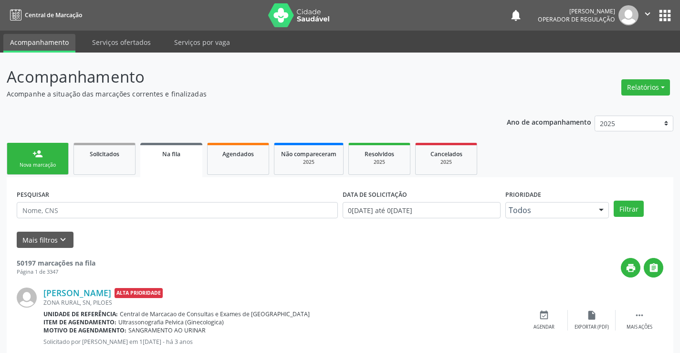
click at [52, 160] on link "person_add Nova marcação" at bounding box center [38, 159] width 62 height 32
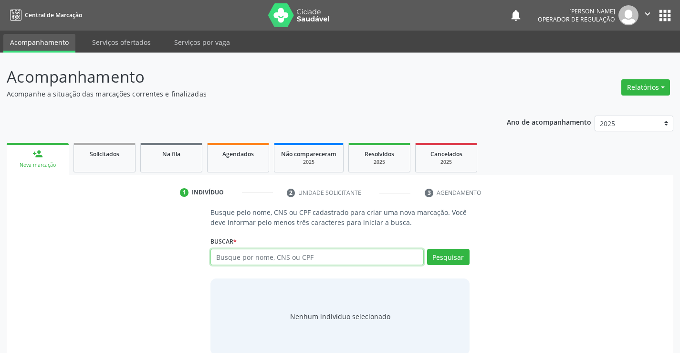
click at [280, 260] on input "text" at bounding box center [317, 257] width 213 height 16
type input "700007207645109"
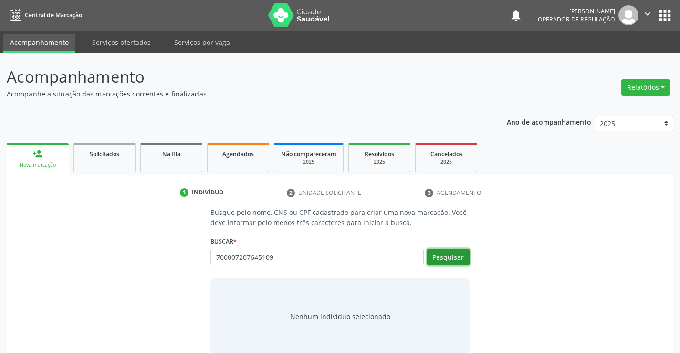
click at [443, 252] on button "Pesquisar" at bounding box center [448, 257] width 42 height 16
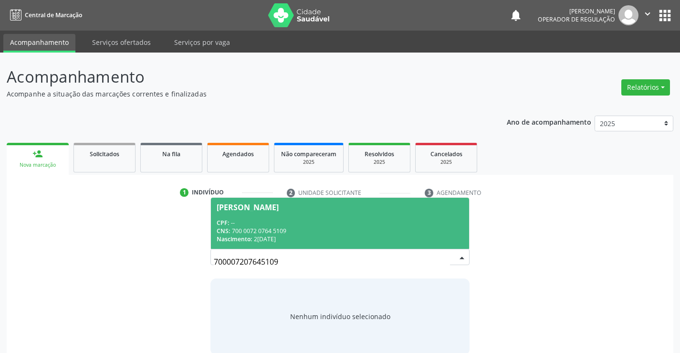
click at [337, 221] on div "CPF: --" at bounding box center [340, 223] width 246 height 8
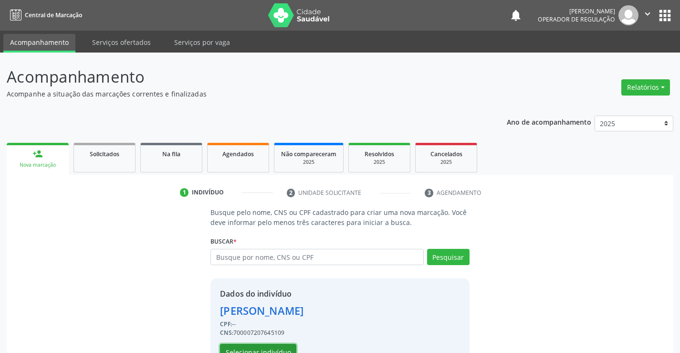
click at [270, 348] on button "Selecionar indivíduo" at bounding box center [258, 352] width 76 height 16
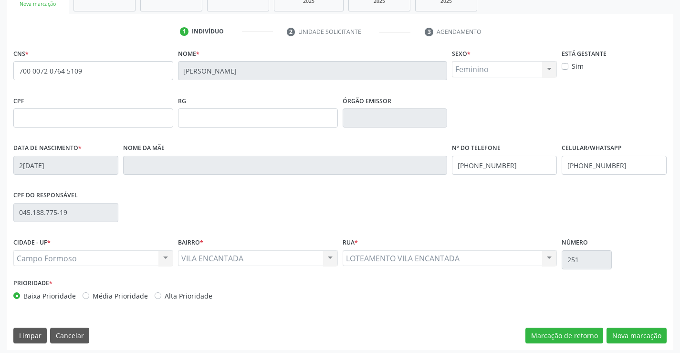
scroll to position [165, 0]
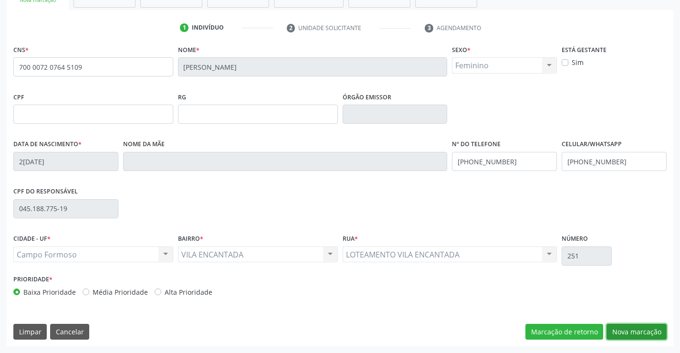
click at [627, 328] on button "Nova marcação" at bounding box center [637, 332] width 60 height 16
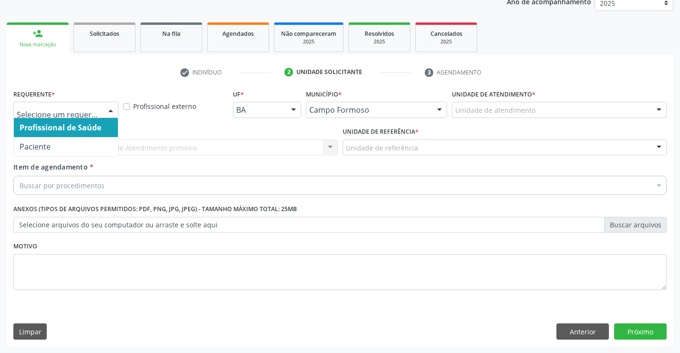
click at [109, 110] on div at bounding box center [111, 110] width 14 height 16
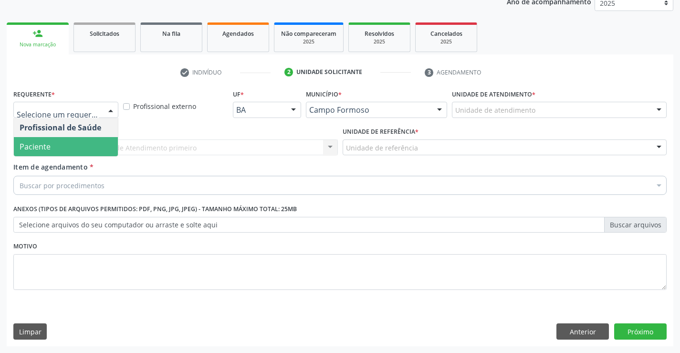
click at [85, 144] on span "Paciente" at bounding box center [66, 146] width 104 height 19
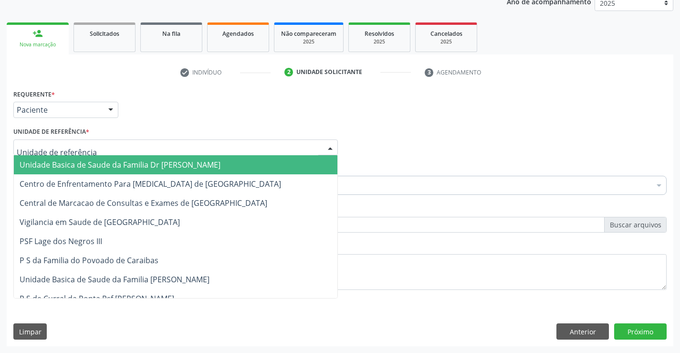
click at [87, 149] on div at bounding box center [175, 147] width 325 height 16
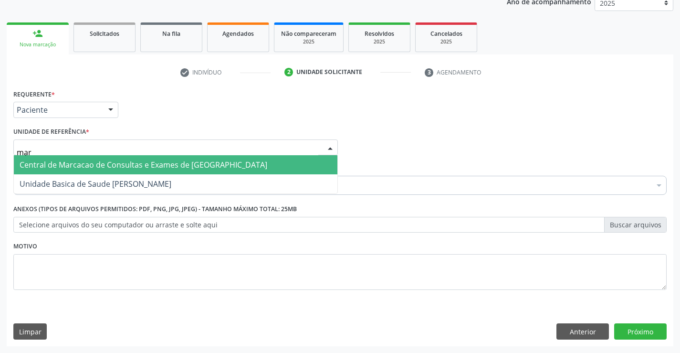
type input "mari"
click at [113, 167] on span "Unidade Basica de Saude [PERSON_NAME]" at bounding box center [96, 164] width 152 height 11
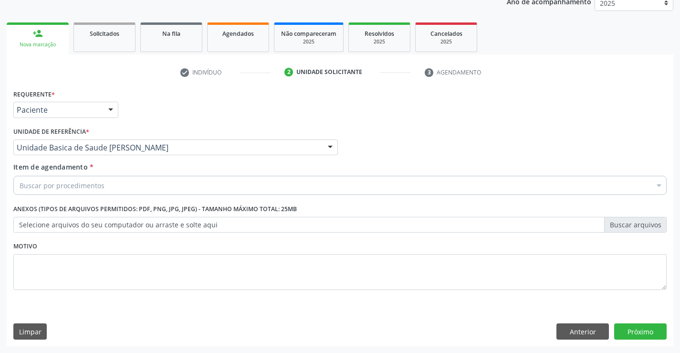
click at [110, 188] on div "Buscar por procedimentos" at bounding box center [340, 185] width 654 height 19
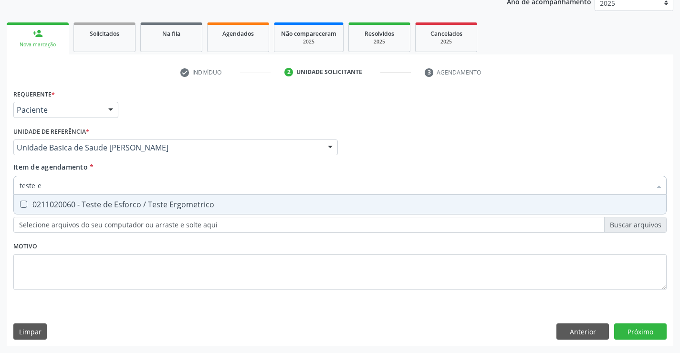
type input "teste er"
drag, startPoint x: 178, startPoint y: 203, endPoint x: 171, endPoint y: 238, distance: 35.5
click at [178, 206] on div "0211020060 - Teste de Esforco / Teste Ergometrico" at bounding box center [340, 205] width 641 height 8
checkbox Ergometrico "true"
click at [171, 250] on div "Requerente * Paciente Profissional de Saúde Paciente Nenhum resultado encontrad…" at bounding box center [340, 195] width 654 height 216
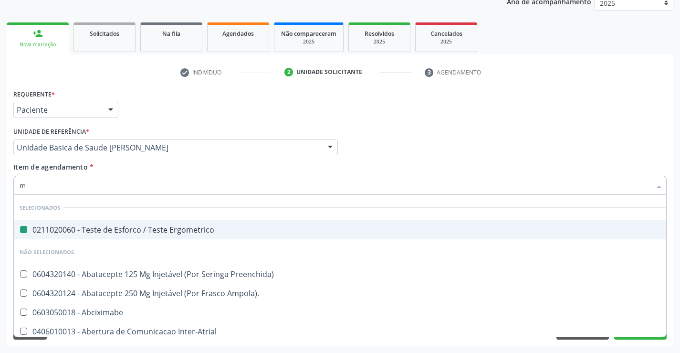
type input "mo"
checkbox Ergometrico "false"
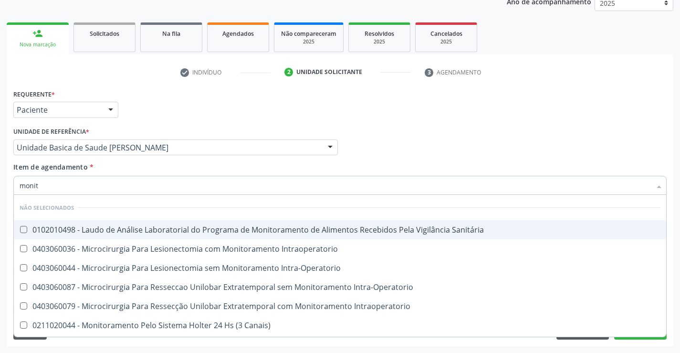
type input "monito"
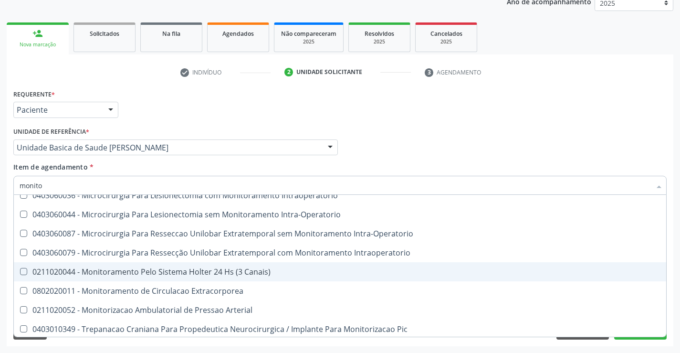
scroll to position [55, 0]
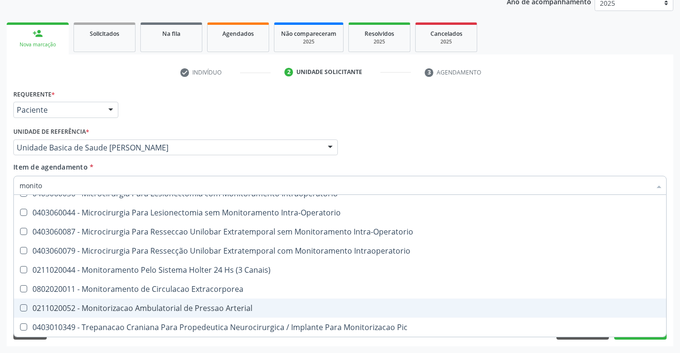
click at [190, 308] on div "0211020052 - Monitorizacao Ambulatorial de Pressao Arterial" at bounding box center [340, 308] width 641 height 8
checkbox Arterial "true"
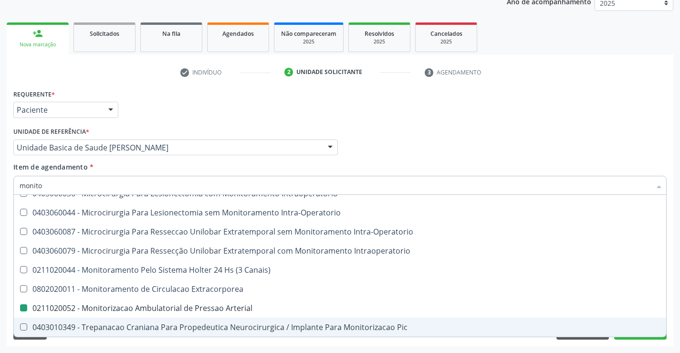
click at [191, 343] on div "Requerente * Paciente Profissional de Saúde Paciente Nenhum resultado encontrad…" at bounding box center [340, 216] width 667 height 259
checkbox Sanitária "true"
checkbox Arterial "false"
checkbox Intraoperatorio "true"
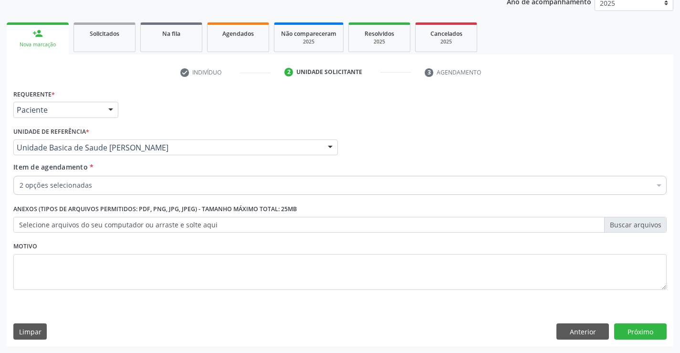
scroll to position [0, 0]
click at [628, 331] on button "Próximo" at bounding box center [641, 331] width 53 height 16
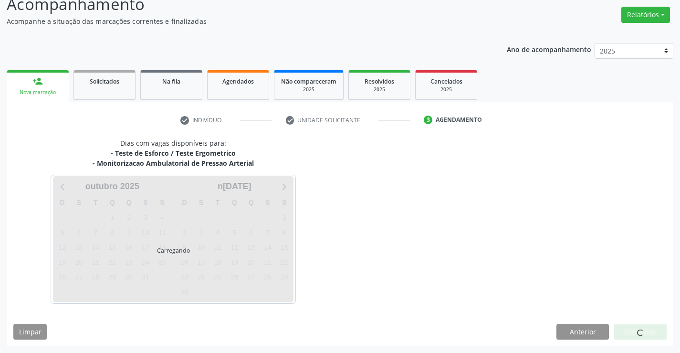
scroll to position [101, 0]
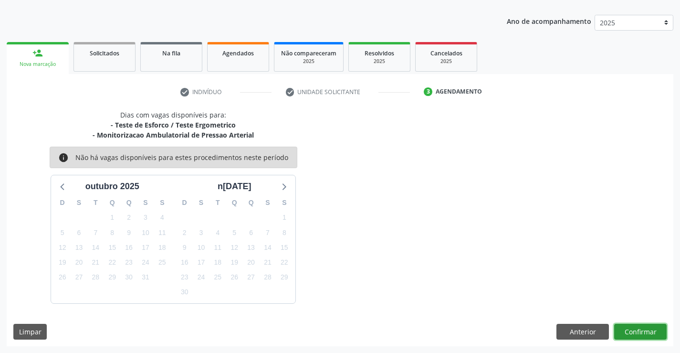
click at [628, 331] on button "Confirmar" at bounding box center [641, 332] width 53 height 16
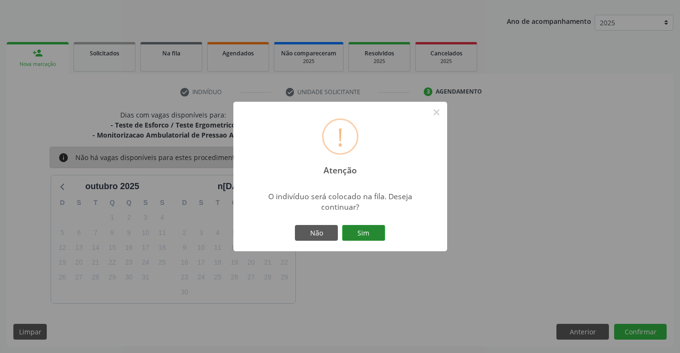
click at [367, 235] on button "Sim" at bounding box center [363, 233] width 43 height 16
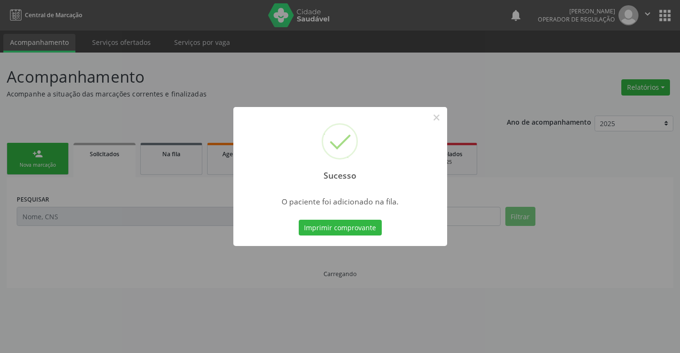
scroll to position [0, 0]
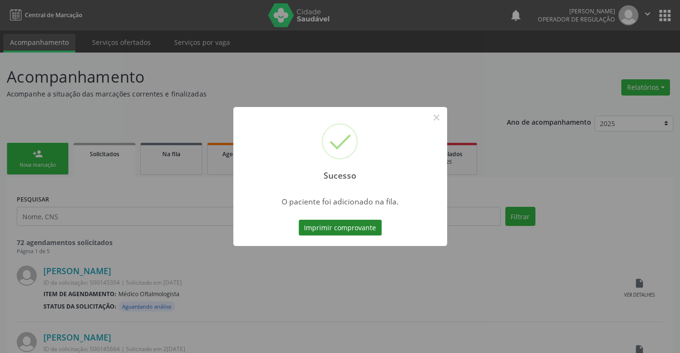
click at [367, 231] on button "Imprimir comprovante" at bounding box center [340, 228] width 83 height 16
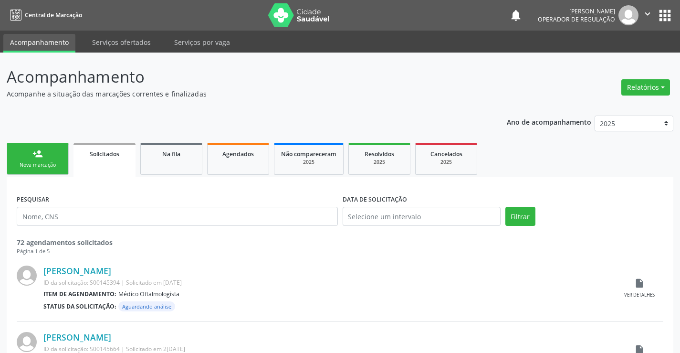
click at [58, 163] on div "Nova marcação" at bounding box center [38, 164] width 48 height 7
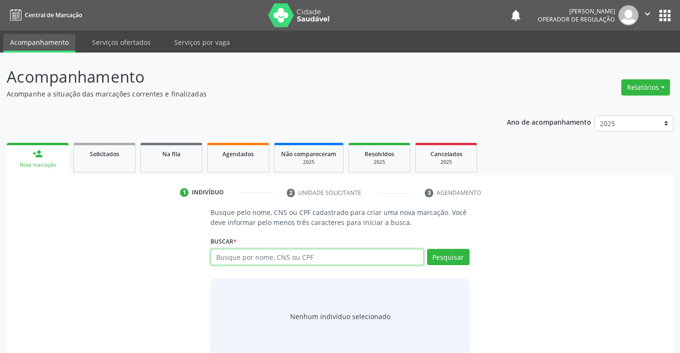
click at [244, 256] on input "text" at bounding box center [317, 257] width 213 height 16
type input "704202753626281"
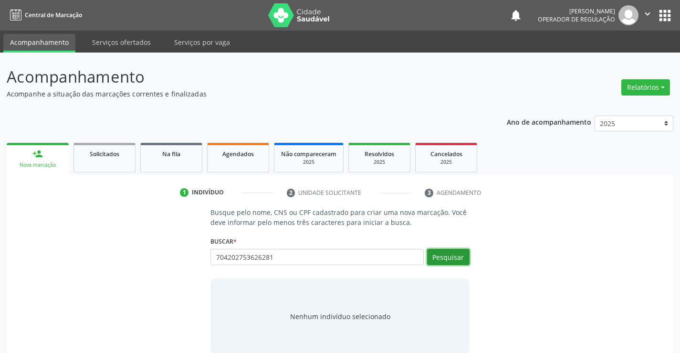
click at [453, 255] on button "Pesquisar" at bounding box center [448, 257] width 42 height 16
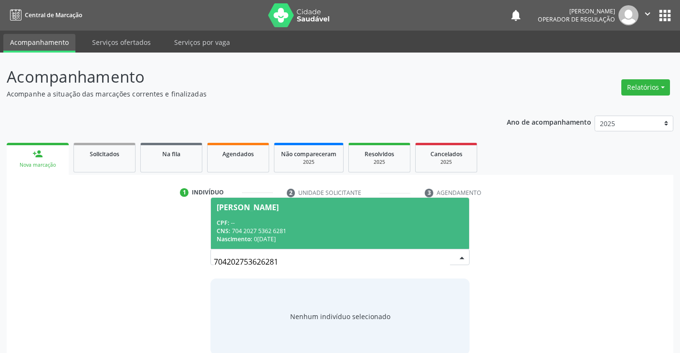
click at [427, 237] on div "Nascimento: 03/10/1952" at bounding box center [340, 239] width 246 height 8
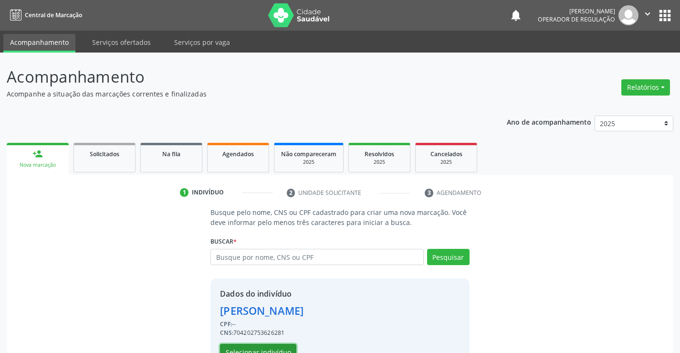
click at [280, 347] on button "Selecionar indivíduo" at bounding box center [258, 352] width 76 height 16
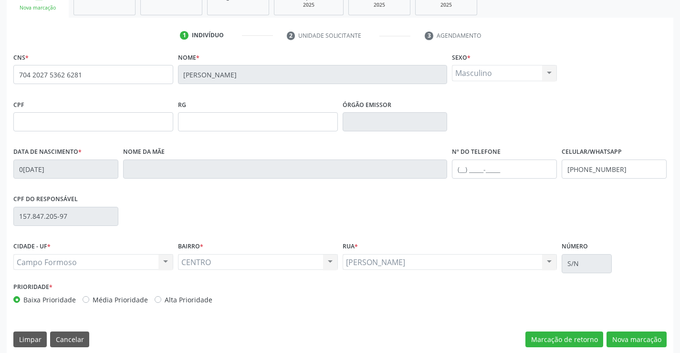
scroll to position [165, 0]
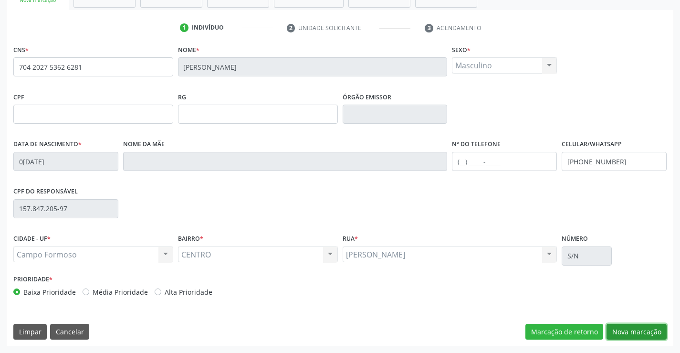
click at [628, 329] on button "Nova marcação" at bounding box center [637, 332] width 60 height 16
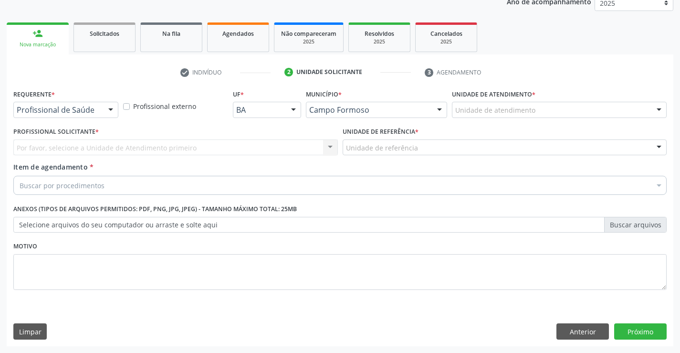
scroll to position [120, 0]
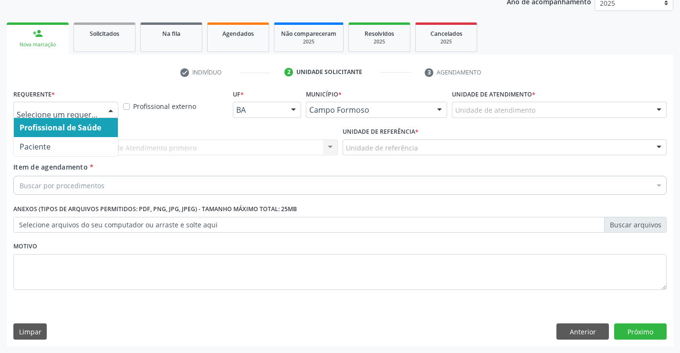
click at [112, 105] on div at bounding box center [111, 110] width 14 height 16
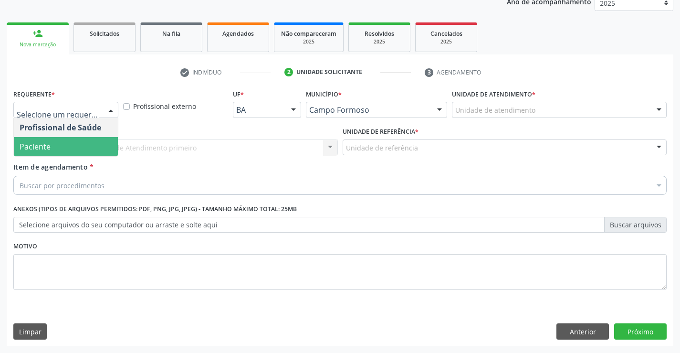
click at [89, 149] on span "Paciente" at bounding box center [66, 146] width 104 height 19
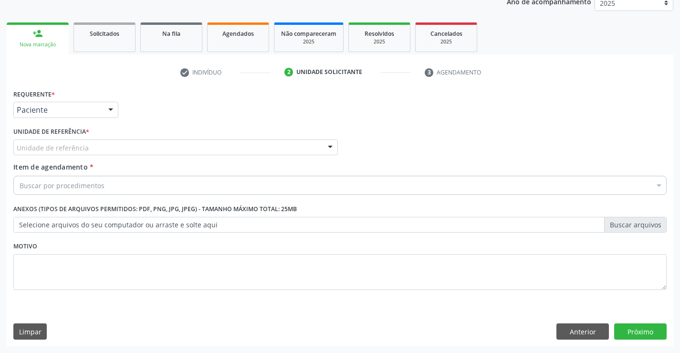
click at [96, 146] on div "Unidade de referência" at bounding box center [175, 147] width 325 height 16
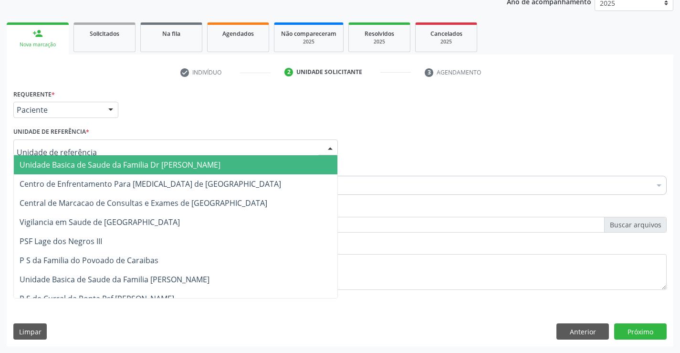
click at [99, 164] on span "Unidade Basica de Saude da Familia Dr [PERSON_NAME]" at bounding box center [120, 164] width 201 height 11
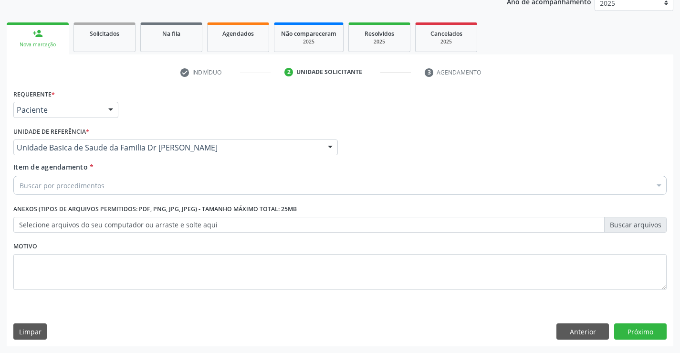
click at [103, 183] on div "Buscar por procedimentos" at bounding box center [340, 185] width 654 height 19
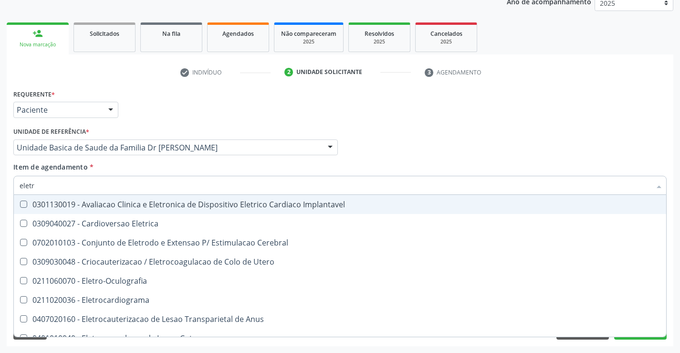
type input "eletro"
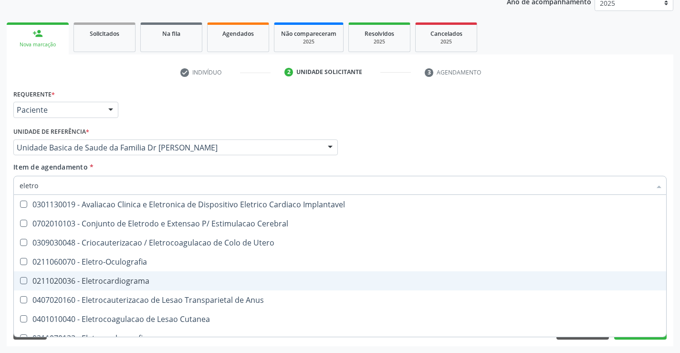
click at [112, 281] on div "0211020036 - Eletrocardiograma" at bounding box center [340, 281] width 641 height 8
checkbox Eletrocardiograma "true"
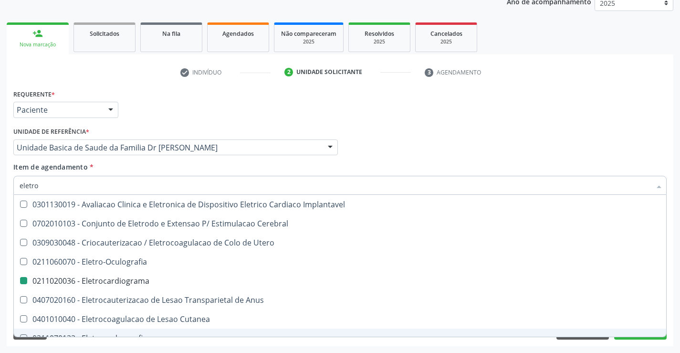
click at [115, 346] on div "Acompanhamento Acompanhe a situação das marcações correntes e finalizadas Relat…" at bounding box center [340, 142] width 680 height 421
checkbox Cerebral "true"
checkbox Eletrocardiograma "false"
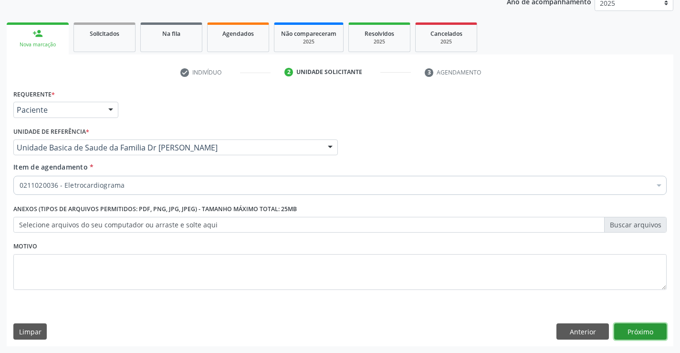
click at [631, 330] on button "Próximo" at bounding box center [641, 331] width 53 height 16
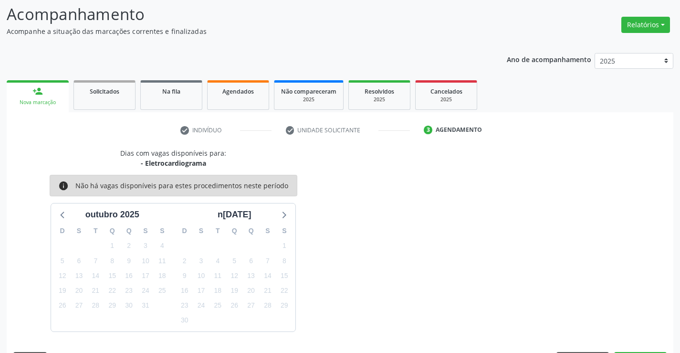
scroll to position [91, 0]
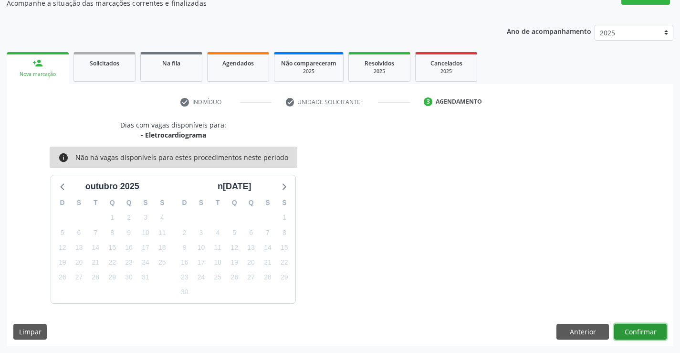
click at [645, 326] on button "Confirmar" at bounding box center [641, 332] width 53 height 16
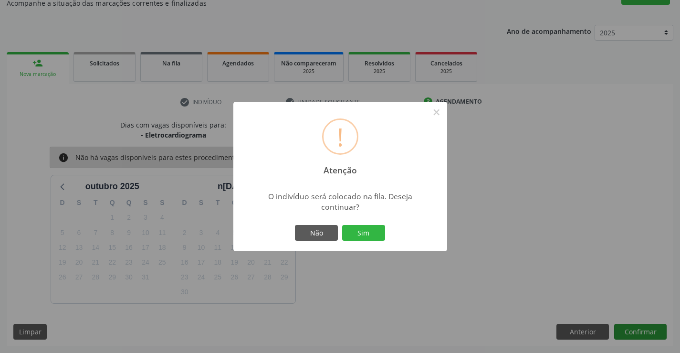
click at [342, 225] on button "Sim" at bounding box center [363, 233] width 43 height 16
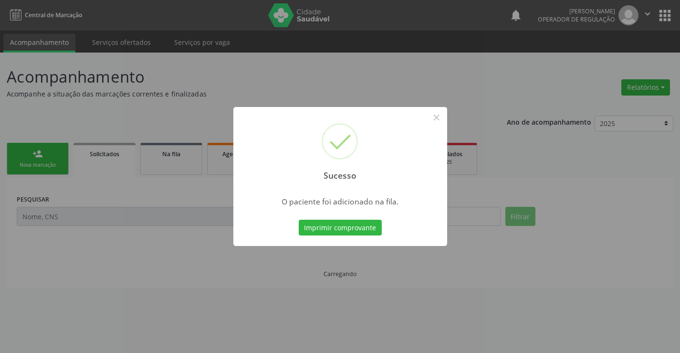
scroll to position [0, 0]
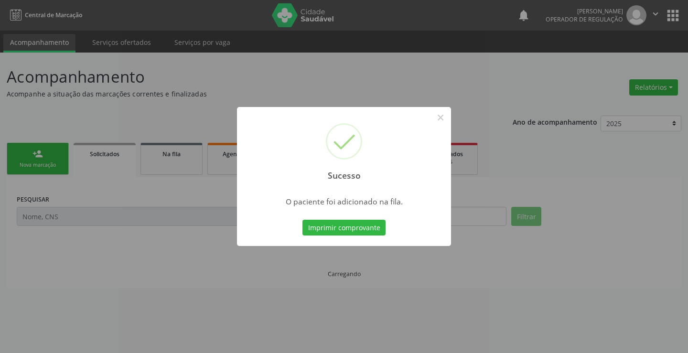
click at [302, 220] on button "Imprimir comprovante" at bounding box center [343, 228] width 83 height 16
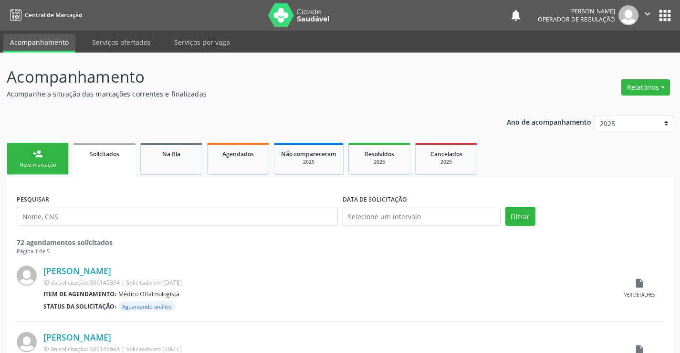
click at [59, 169] on link "person_add Nova marcação" at bounding box center [38, 159] width 62 height 32
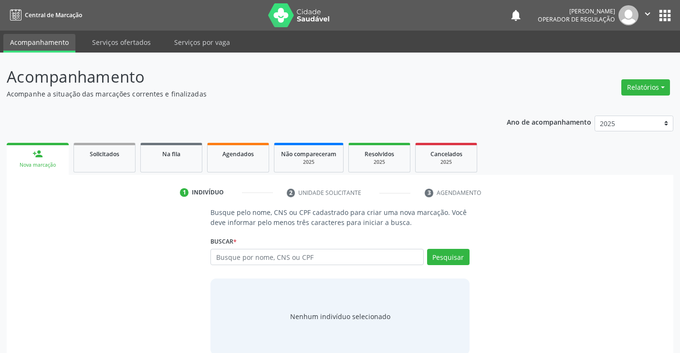
scroll to position [15, 0]
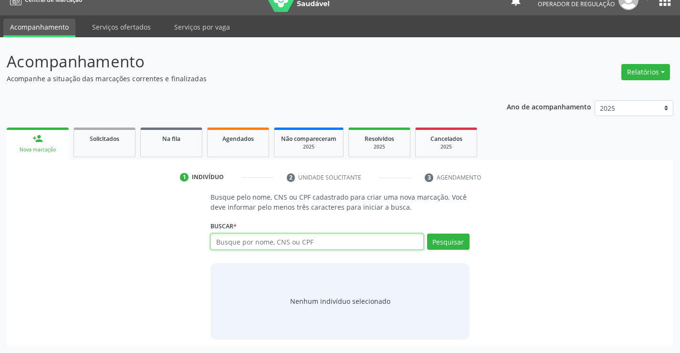
click at [256, 241] on input "text" at bounding box center [317, 242] width 213 height 16
type input "700508505604555"
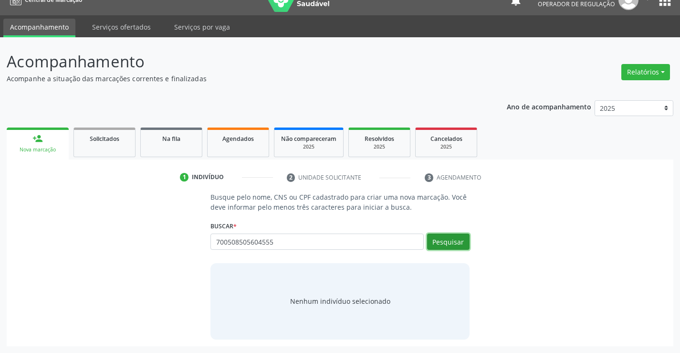
click at [443, 242] on button "Pesquisar" at bounding box center [448, 242] width 42 height 16
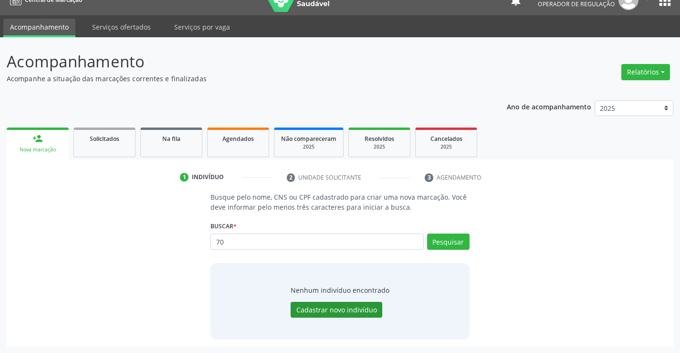
type input "7"
type input "700508505604555"
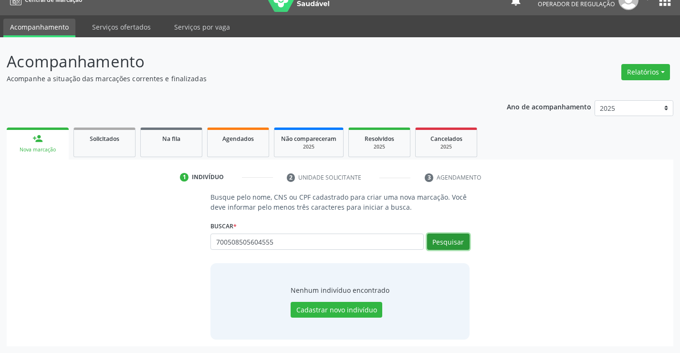
click at [451, 243] on button "Pesquisar" at bounding box center [448, 242] width 42 height 16
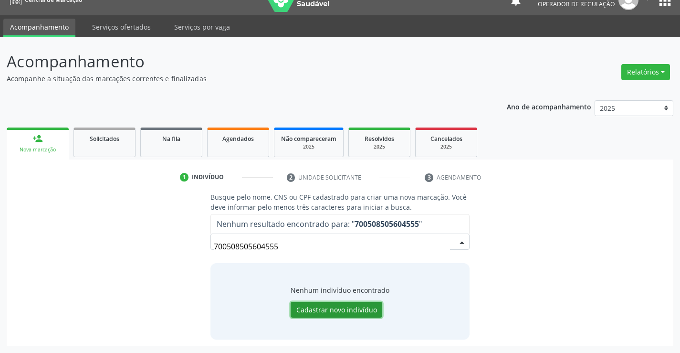
click at [355, 309] on button "Cadastrar novo indivíduo" at bounding box center [337, 310] width 92 height 16
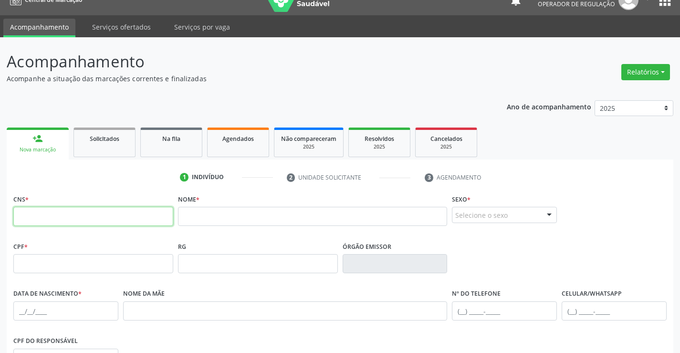
click at [77, 214] on input "text" at bounding box center [93, 216] width 160 height 19
type input "700 5085 0560 4555"
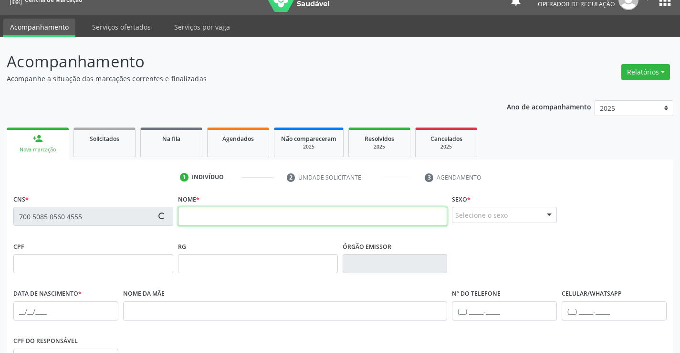
click at [205, 217] on input "text" at bounding box center [313, 216] width 270 height 19
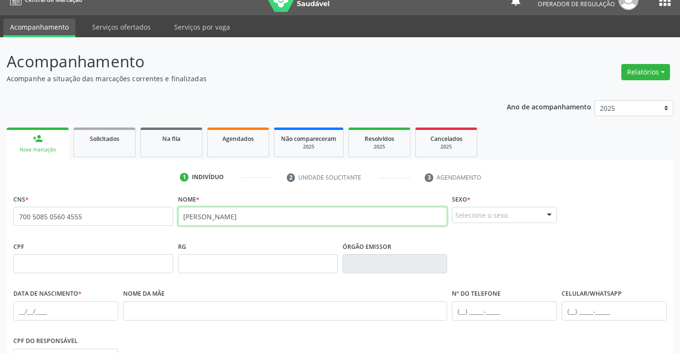
type input "RAYLAN SILVA SANTOS"
click at [549, 216] on div at bounding box center [549, 215] width 14 height 16
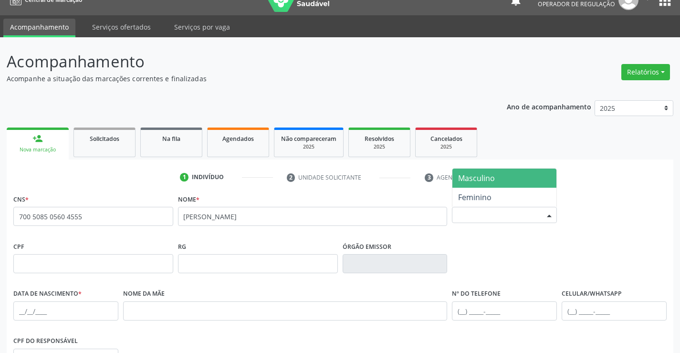
click at [520, 175] on span "Masculino" at bounding box center [505, 178] width 104 height 19
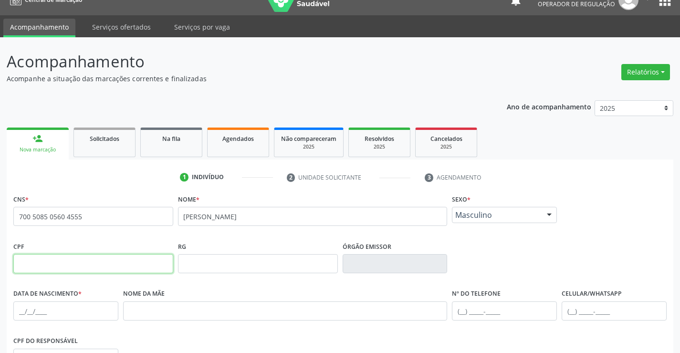
click at [101, 264] on input "text" at bounding box center [93, 263] width 160 height 19
type input "136.397.455-66"
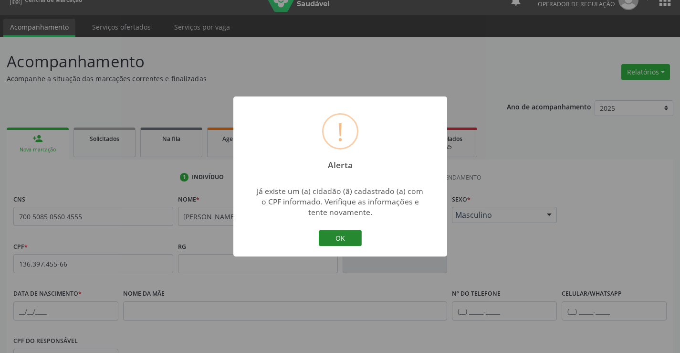
click at [351, 234] on button "OK" at bounding box center [340, 238] width 43 height 16
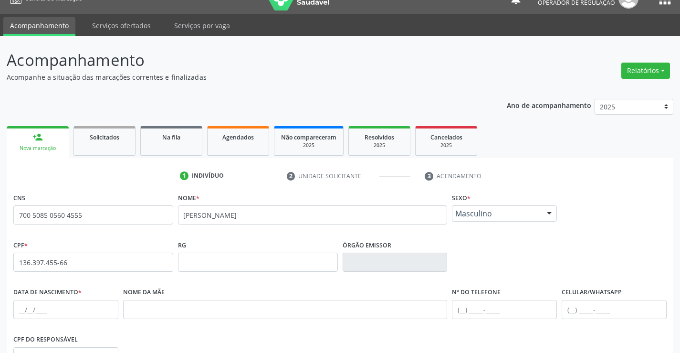
scroll to position [0, 0]
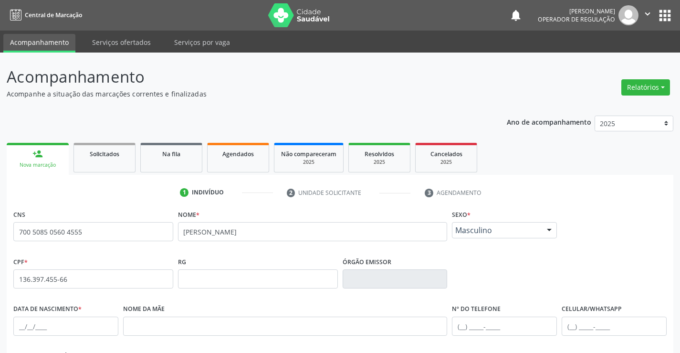
click at [57, 162] on div "Nova marcação" at bounding box center [37, 164] width 49 height 7
click at [54, 156] on link "person_add Nova marcação" at bounding box center [38, 159] width 62 height 32
click at [123, 160] on link "Solicitados" at bounding box center [105, 158] width 62 height 30
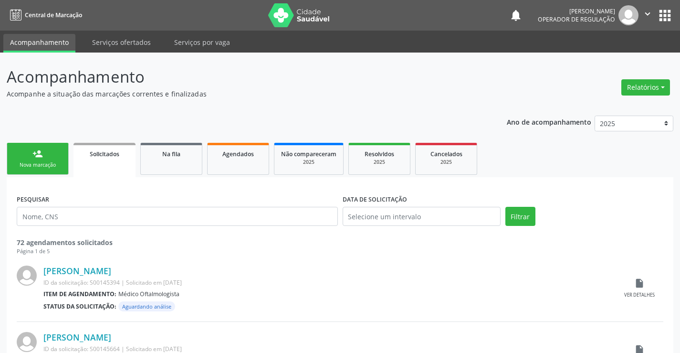
click at [56, 159] on link "person_add Nova marcação" at bounding box center [38, 159] width 62 height 32
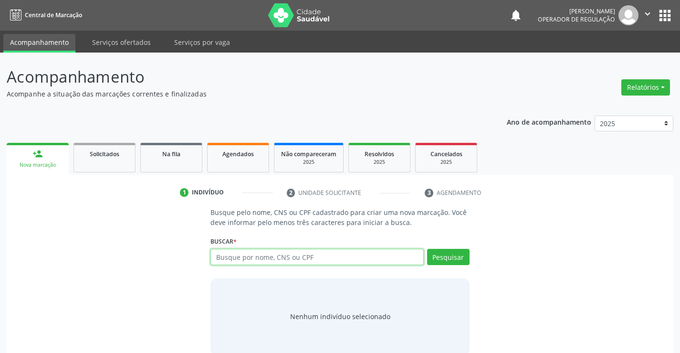
click at [328, 258] on input "text" at bounding box center [317, 257] width 213 height 16
type input "13639745566"
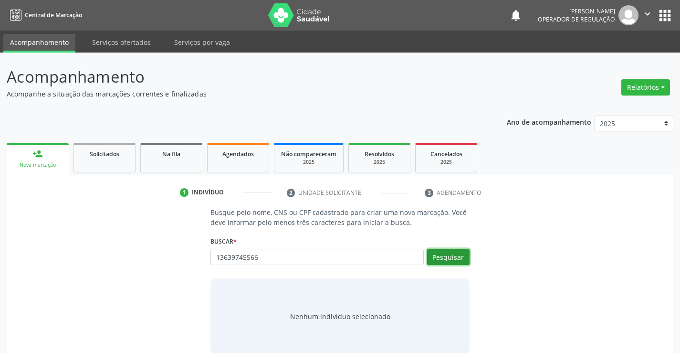
click at [454, 254] on button "Pesquisar" at bounding box center [448, 257] width 42 height 16
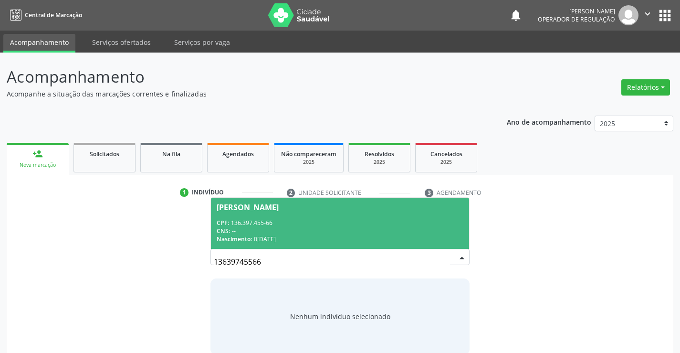
click at [411, 222] on div "CPF: 136.397.455-66" at bounding box center [340, 223] width 246 height 8
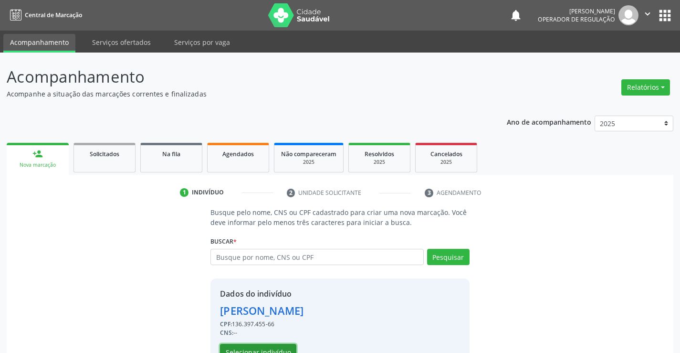
click at [265, 350] on button "Selecionar indivíduo" at bounding box center [258, 352] width 76 height 16
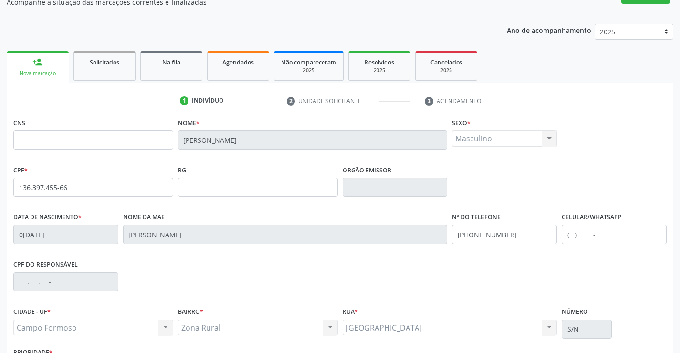
scroll to position [96, 0]
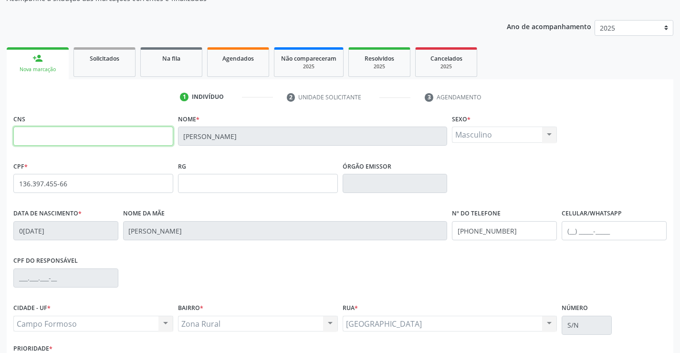
click at [63, 135] on input "text" at bounding box center [93, 136] width 160 height 19
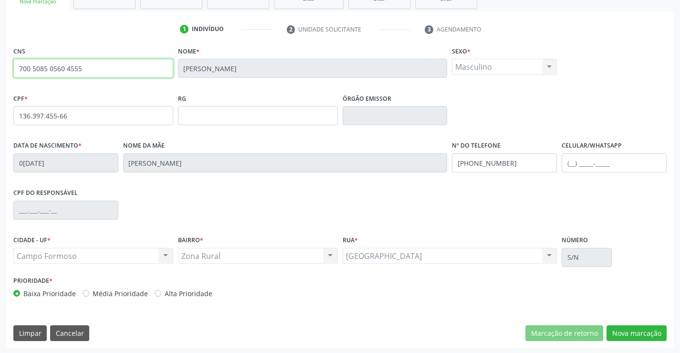
scroll to position [165, 0]
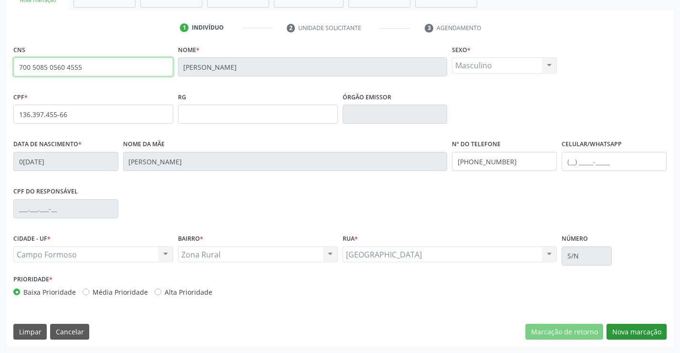
type input "700 5085 0560 4555"
click at [620, 334] on button "Nova marcação" at bounding box center [637, 332] width 60 height 16
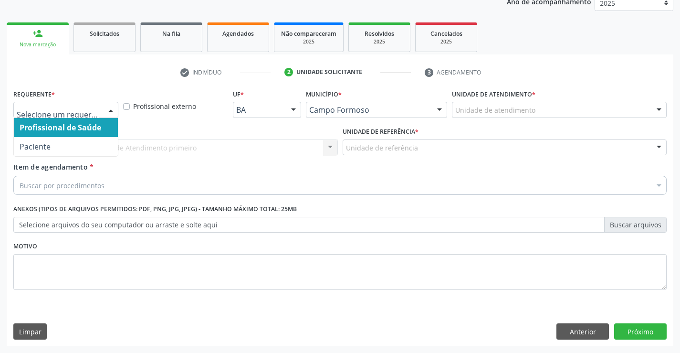
click at [111, 110] on div at bounding box center [111, 110] width 14 height 16
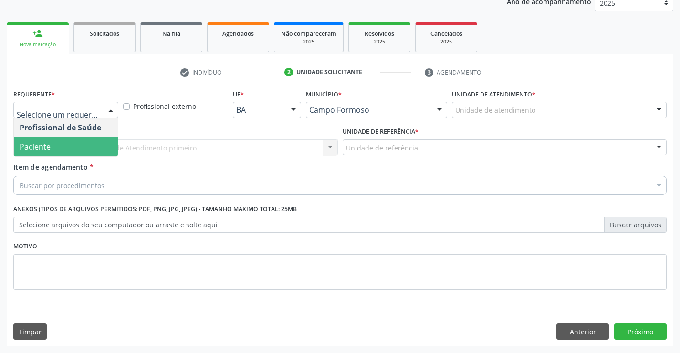
click at [88, 153] on span "Paciente" at bounding box center [66, 146] width 104 height 19
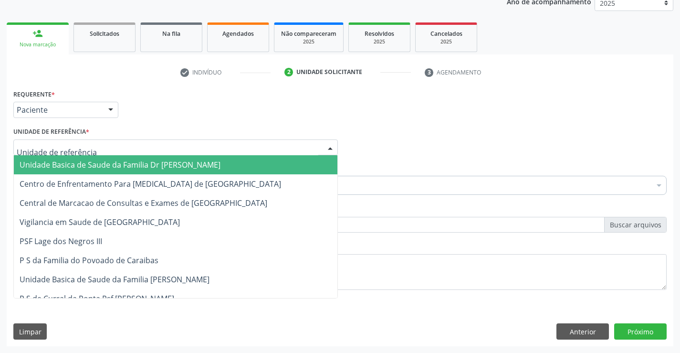
click at [89, 153] on div at bounding box center [175, 147] width 325 height 16
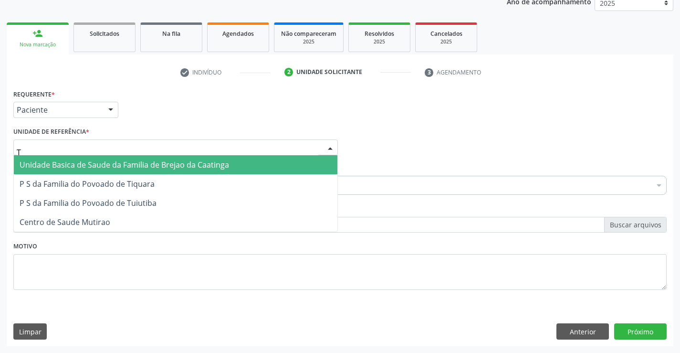
type input "TI"
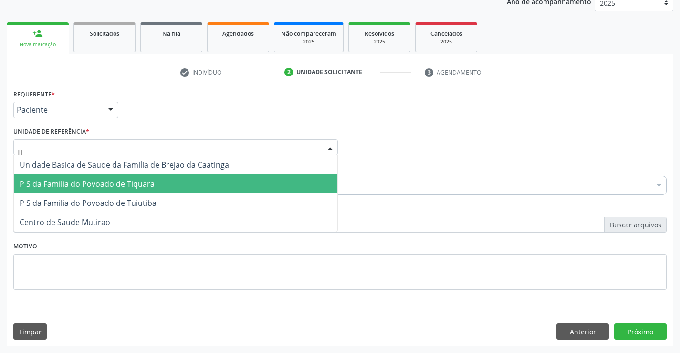
click at [116, 179] on span "P S da Familia do Povoado de Tiquara" at bounding box center [87, 184] width 135 height 11
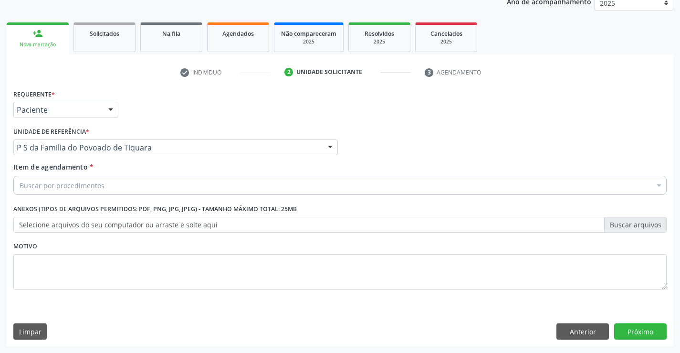
click at [117, 188] on div "Buscar por procedimentos" at bounding box center [340, 185] width 654 height 19
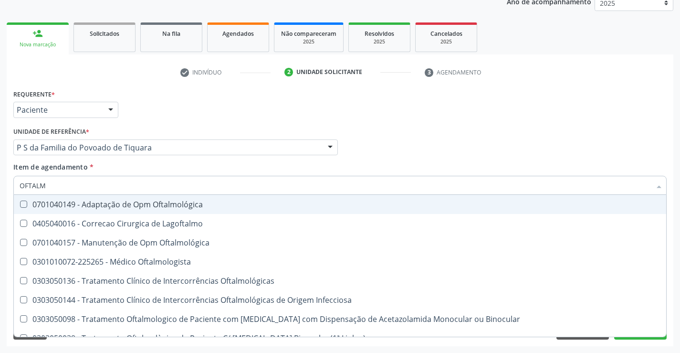
type input "OFTALMO"
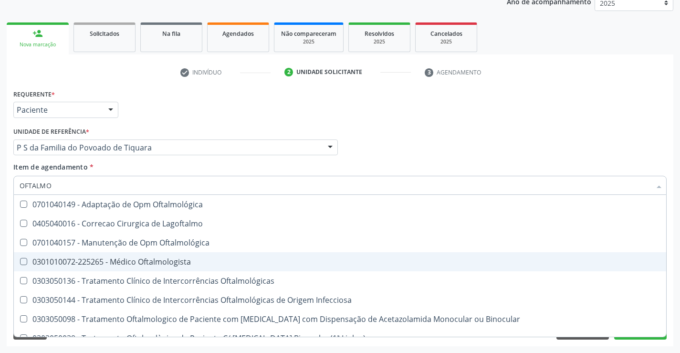
click at [148, 262] on div "0301010072-225265 - Médico Oftalmologista" at bounding box center [340, 262] width 641 height 8
checkbox Oftalmologista "true"
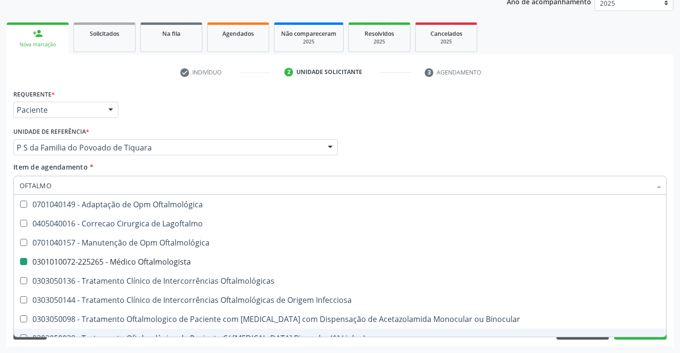
click at [145, 348] on div "Acompanhamento Acompanhe a situação das marcações correntes e finalizadas Relat…" at bounding box center [340, 142] width 680 height 421
checkbox Lagoftalmo "true"
checkbox Oftalmologista "false"
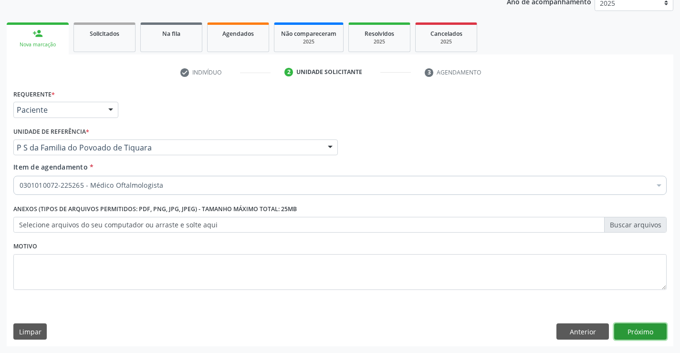
click at [636, 330] on button "Próximo" at bounding box center [641, 331] width 53 height 16
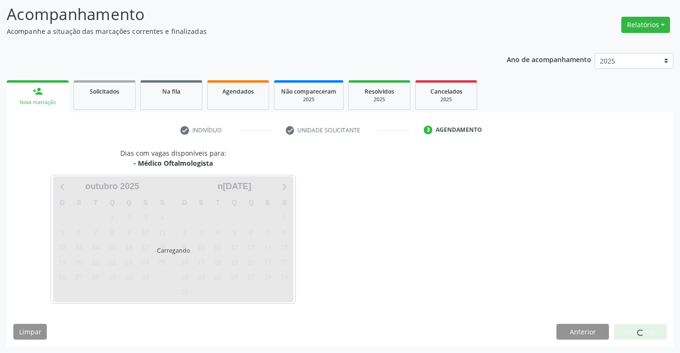
scroll to position [91, 0]
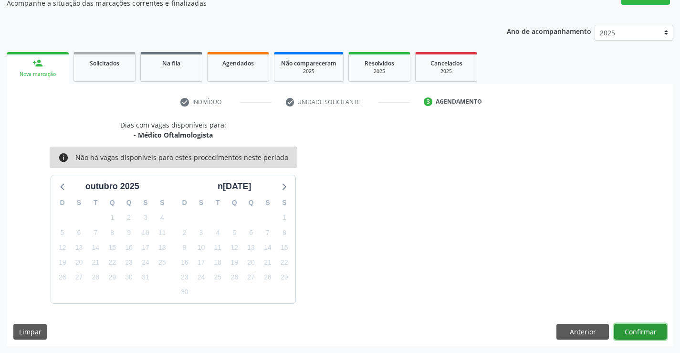
click at [636, 330] on button "Confirmar" at bounding box center [641, 332] width 53 height 16
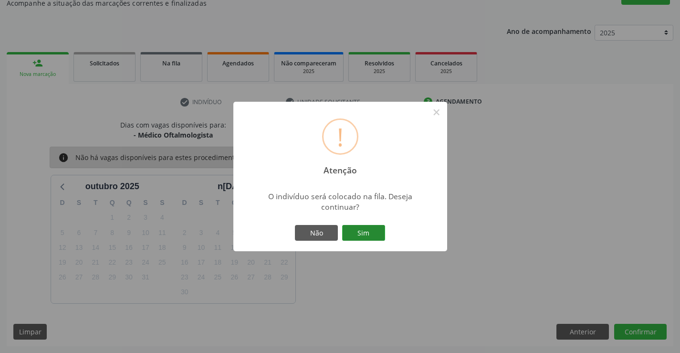
click at [357, 234] on button "Sim" at bounding box center [363, 233] width 43 height 16
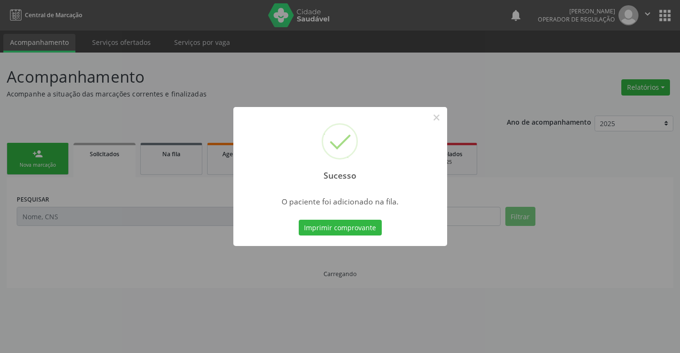
scroll to position [0, 0]
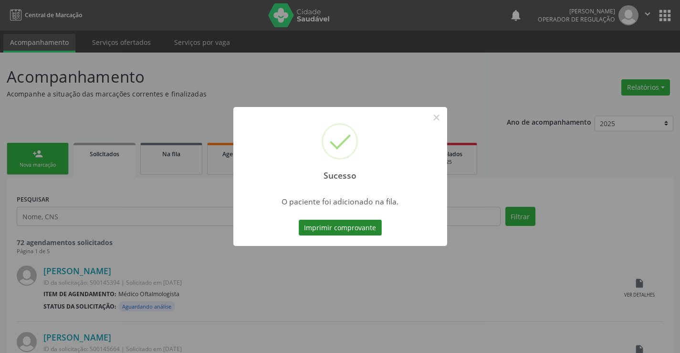
click at [356, 222] on button "Imprimir comprovante" at bounding box center [340, 228] width 83 height 16
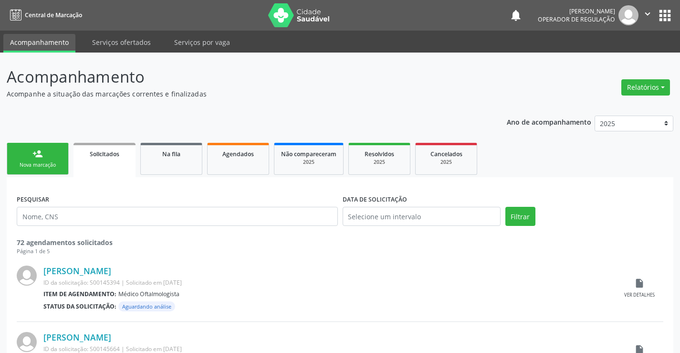
click at [50, 163] on div "Nova marcação" at bounding box center [38, 164] width 48 height 7
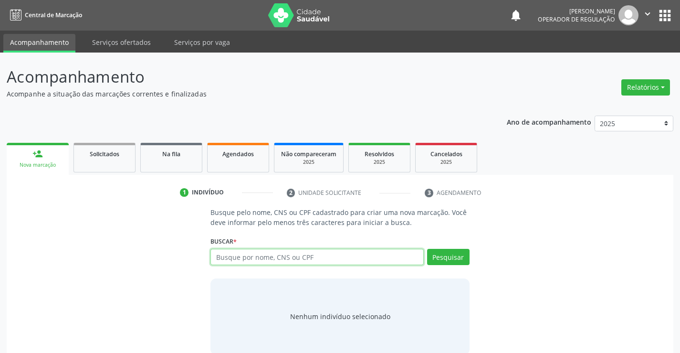
click at [308, 254] on input "text" at bounding box center [317, 257] width 213 height 16
type input "700202939517226"
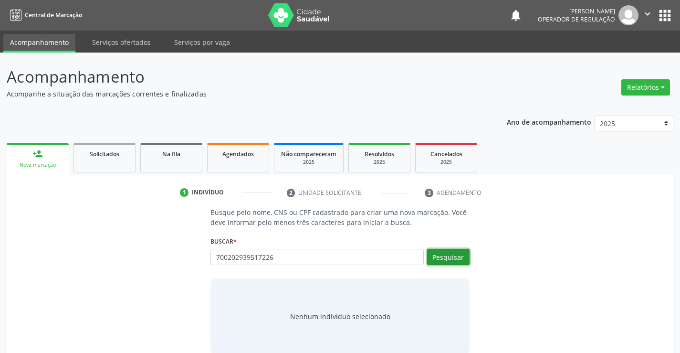
click at [449, 260] on button "Pesquisar" at bounding box center [448, 257] width 42 height 16
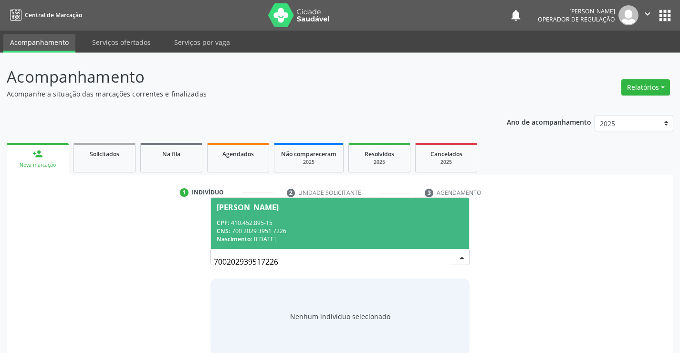
click at [378, 217] on span "Adalcina Lopes de Carvalho CPF: 410.452.895-15 CNS: 700 2029 3951 7226 Nascimen…" at bounding box center [340, 223] width 258 height 51
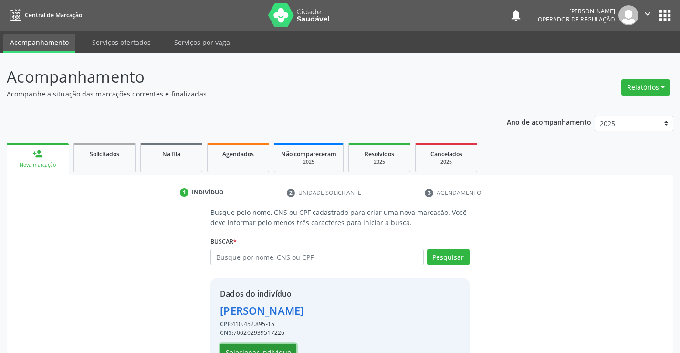
click at [278, 345] on button "Selecionar indivíduo" at bounding box center [258, 352] width 76 height 16
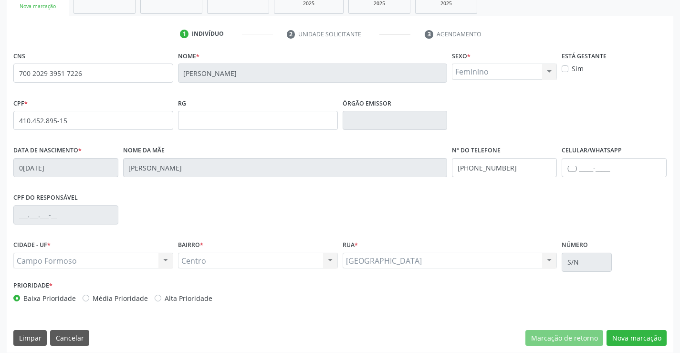
scroll to position [165, 0]
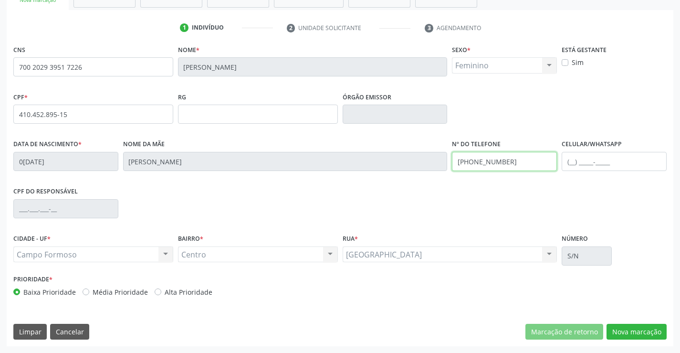
click at [518, 160] on input "(74) 98828-0616" at bounding box center [504, 161] width 105 height 19
type input "(74) 98832-3667"
click at [574, 161] on input "text" at bounding box center [614, 161] width 105 height 19
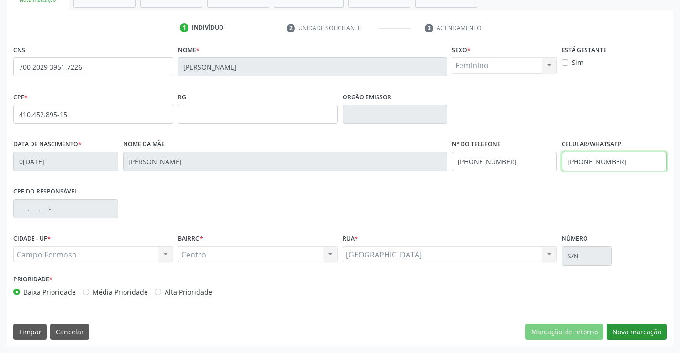
type input "(74) 99138-1192"
click at [621, 330] on button "Nova marcação" at bounding box center [637, 332] width 60 height 16
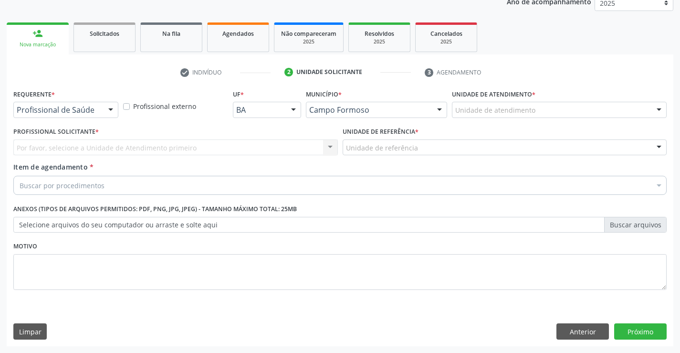
scroll to position [120, 0]
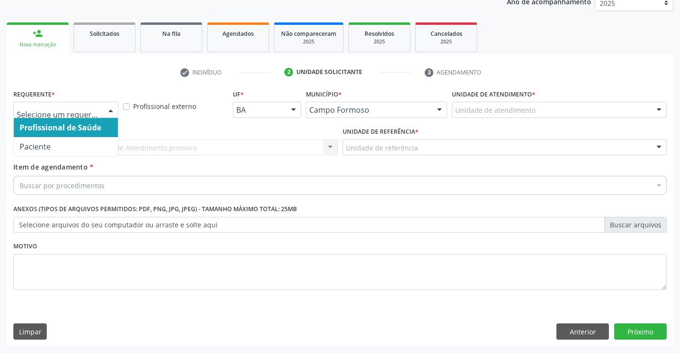
click at [111, 110] on div at bounding box center [111, 110] width 14 height 16
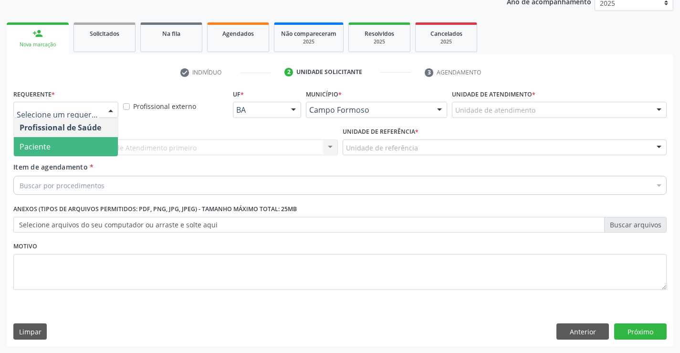
click at [87, 148] on span "Paciente" at bounding box center [66, 146] width 104 height 19
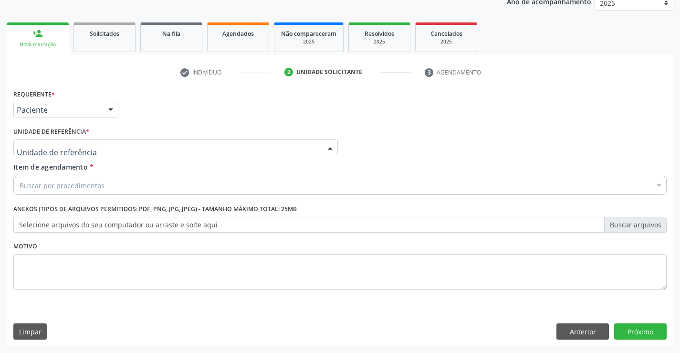
click at [94, 145] on div at bounding box center [175, 147] width 325 height 16
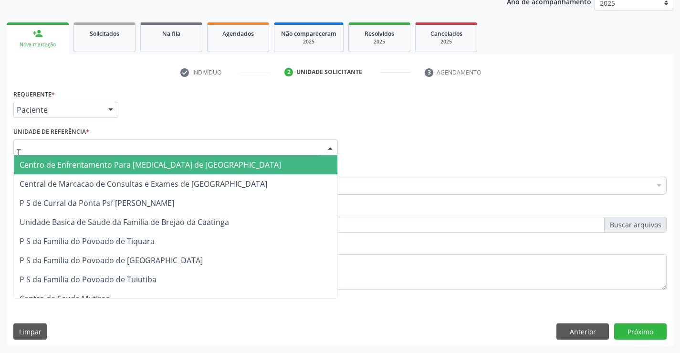
type input "TI"
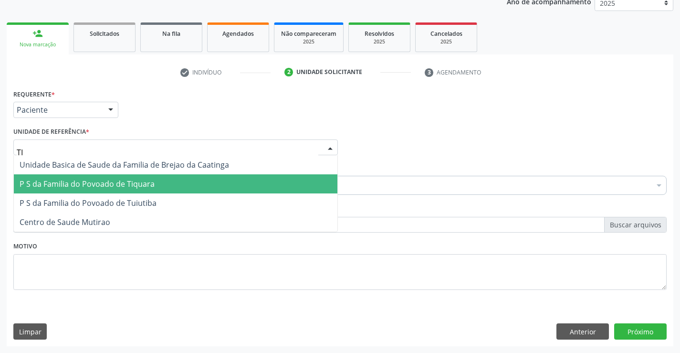
click at [98, 181] on span "P S da Familia do Povoado de Tiquara" at bounding box center [87, 184] width 135 height 11
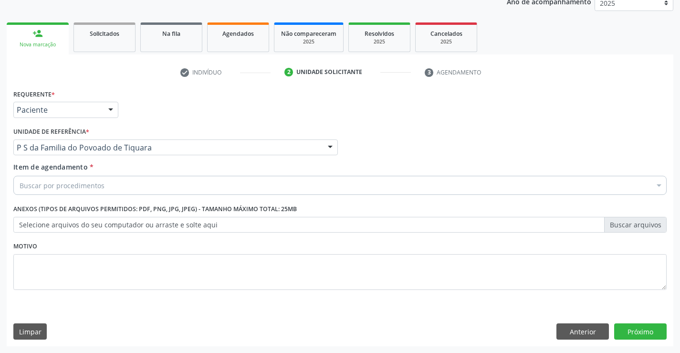
click at [121, 189] on div "Buscar por procedimentos" at bounding box center [340, 185] width 654 height 19
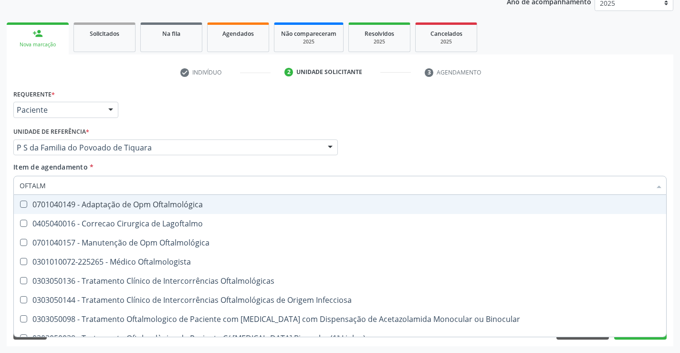
type input "OFTALMO"
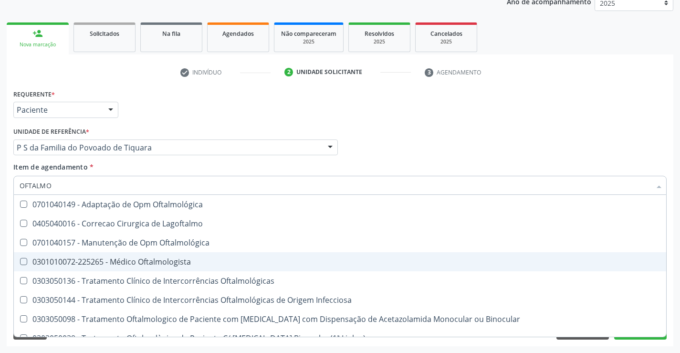
click at [130, 259] on div "0301010072-225265 - Médico Oftalmologista" at bounding box center [340, 262] width 641 height 8
checkbox Oftalmologista "true"
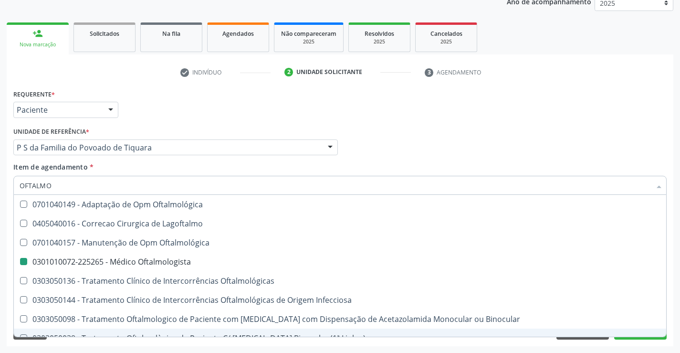
click at [146, 342] on div "Requerente * Paciente Profissional de Saúde Paciente Nenhum resultado encontrad…" at bounding box center [340, 216] width 667 height 259
checkbox Lagoftalmo "true"
checkbox Oftalmologista "false"
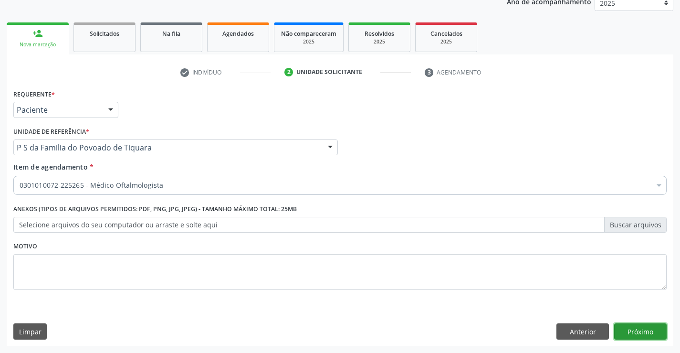
click at [621, 329] on button "Próximo" at bounding box center [641, 331] width 53 height 16
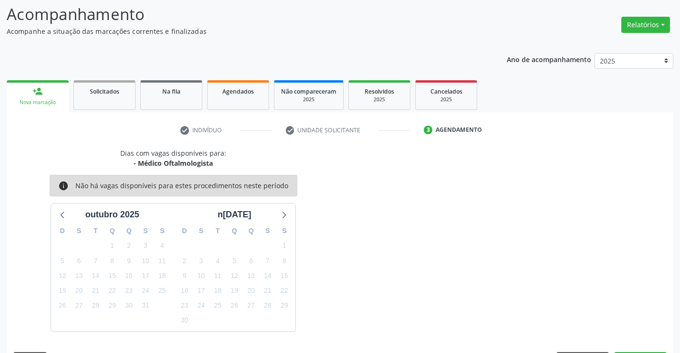
scroll to position [91, 0]
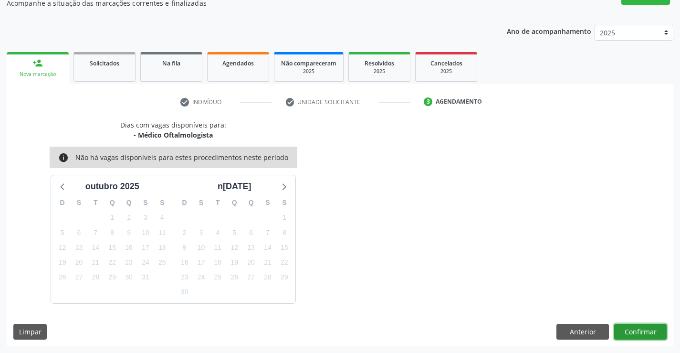
click at [621, 329] on button "Confirmar" at bounding box center [641, 332] width 53 height 16
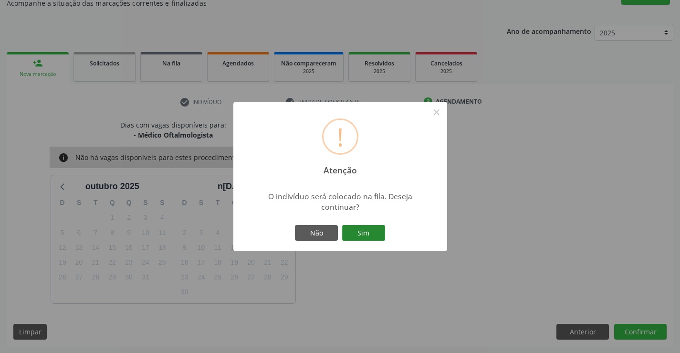
click at [368, 230] on button "Sim" at bounding box center [363, 233] width 43 height 16
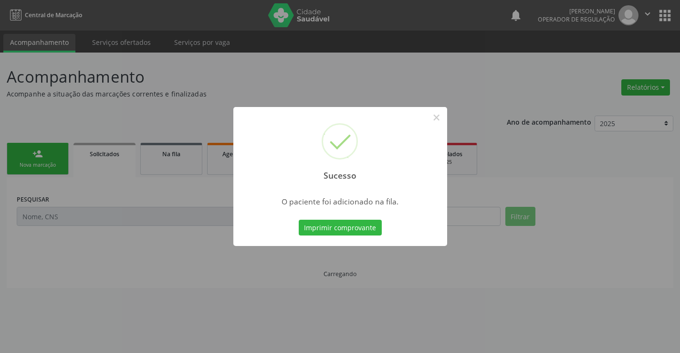
scroll to position [0, 0]
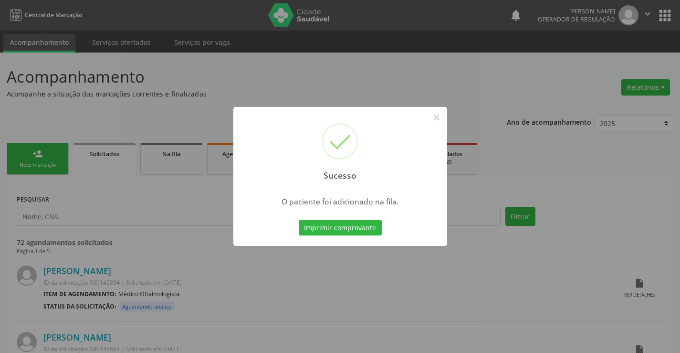
click at [368, 230] on button "Imprimir comprovante" at bounding box center [340, 228] width 83 height 16
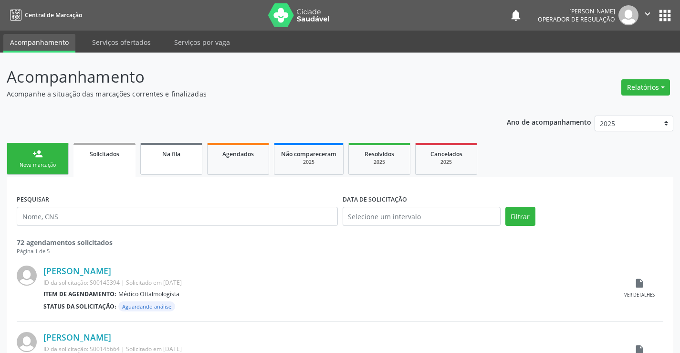
click at [185, 163] on link "Na fila" at bounding box center [171, 159] width 62 height 32
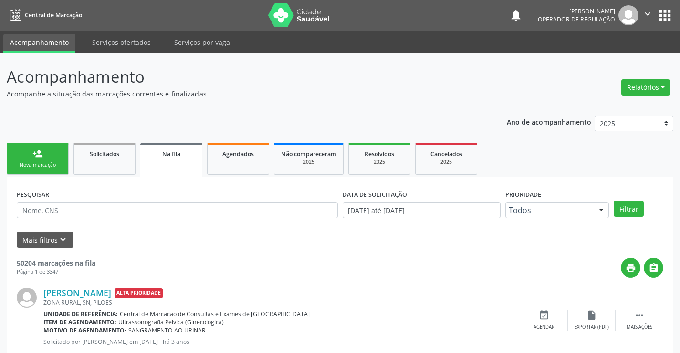
click at [176, 163] on link "Na fila" at bounding box center [171, 160] width 62 height 34
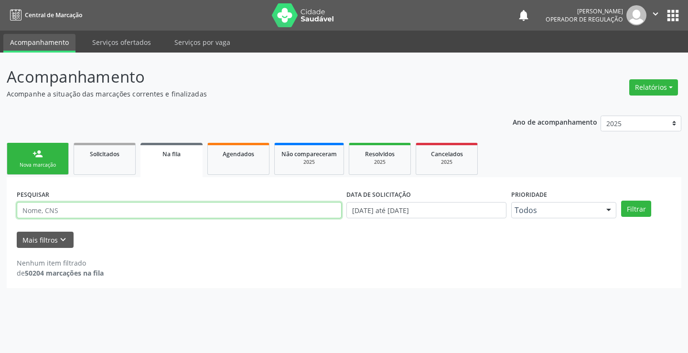
click at [105, 216] on input "text" at bounding box center [179, 210] width 325 height 16
type input "700508505604555"
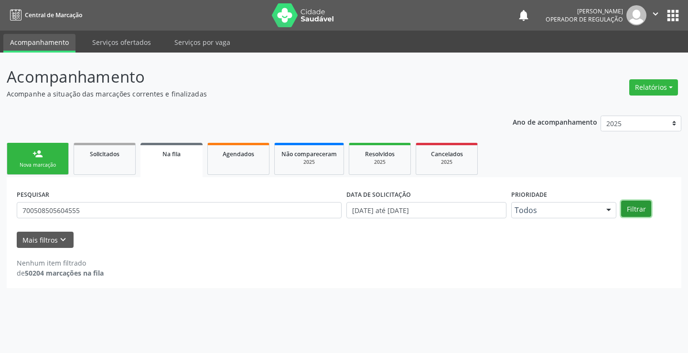
click at [627, 209] on button "Filtrar" at bounding box center [636, 209] width 30 height 16
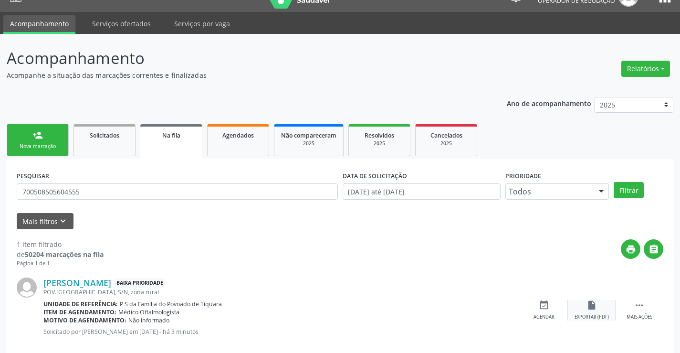
scroll to position [35, 0]
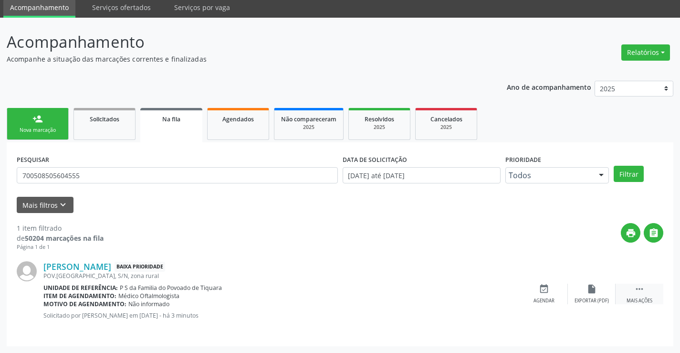
click at [641, 290] on icon "" at bounding box center [640, 289] width 11 height 11
click at [593, 291] on icon "edit" at bounding box center [592, 289] width 11 height 11
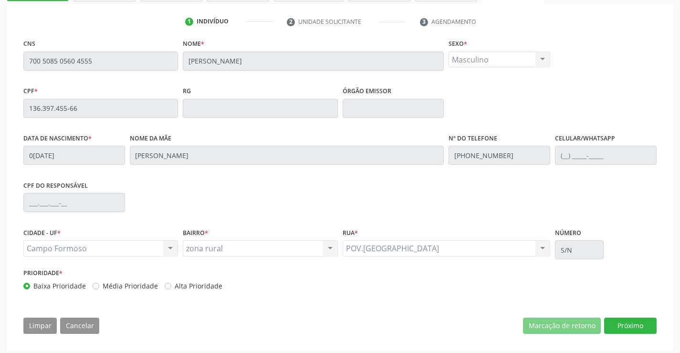
scroll to position [178, 0]
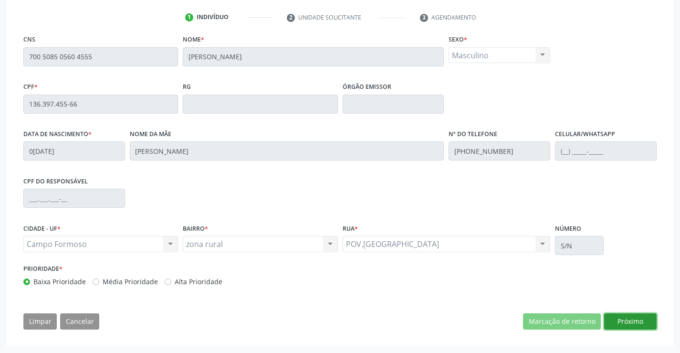
click at [619, 324] on button "Próximo" at bounding box center [631, 321] width 53 height 16
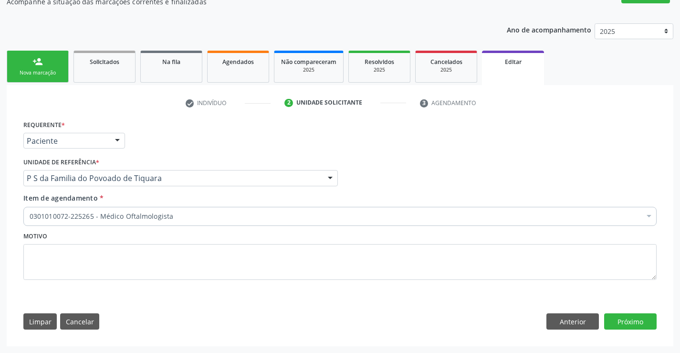
scroll to position [92, 0]
click at [571, 320] on button "Anterior" at bounding box center [573, 321] width 53 height 16
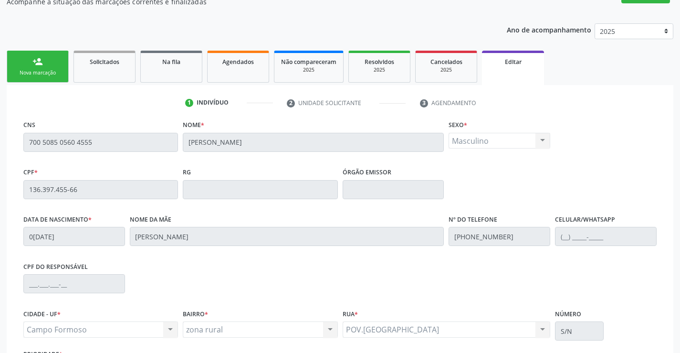
click at [52, 73] on div "Nova marcação" at bounding box center [38, 72] width 48 height 7
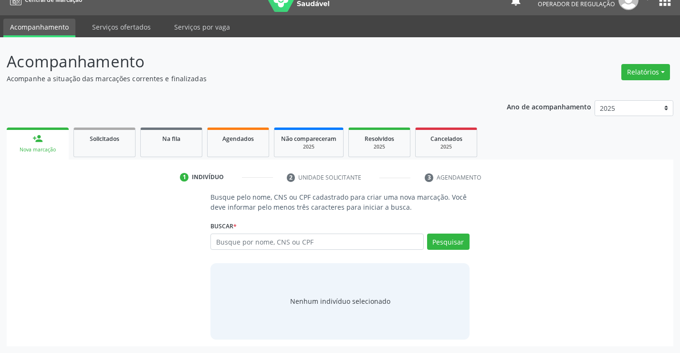
scroll to position [15, 0]
click at [276, 240] on input "text" at bounding box center [317, 242] width 213 height 16
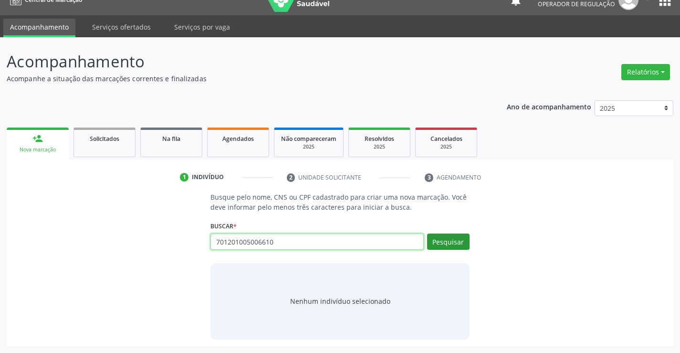
type input "701201005006610"
click at [457, 238] on button "Pesquisar" at bounding box center [448, 242] width 42 height 16
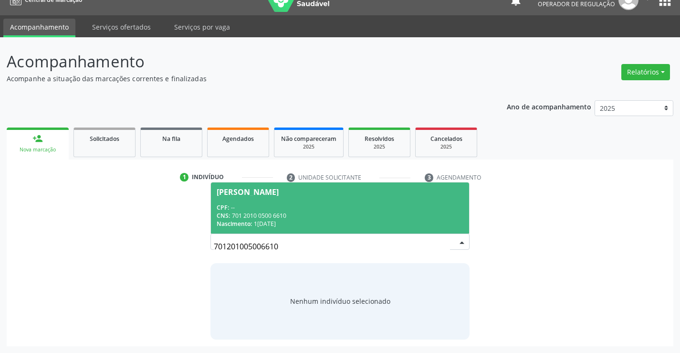
click at [432, 210] on div "CPF: --" at bounding box center [340, 207] width 246 height 8
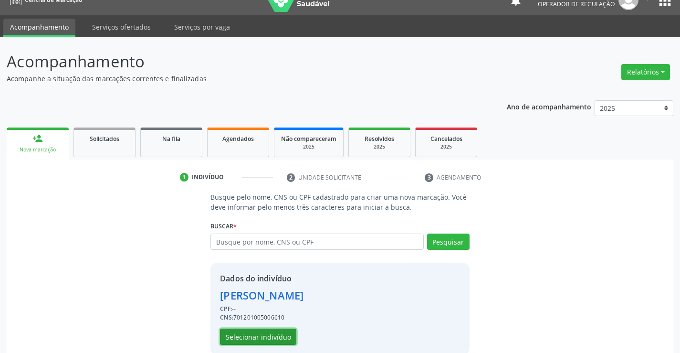
click at [273, 332] on button "Selecionar indivíduo" at bounding box center [258, 337] width 76 height 16
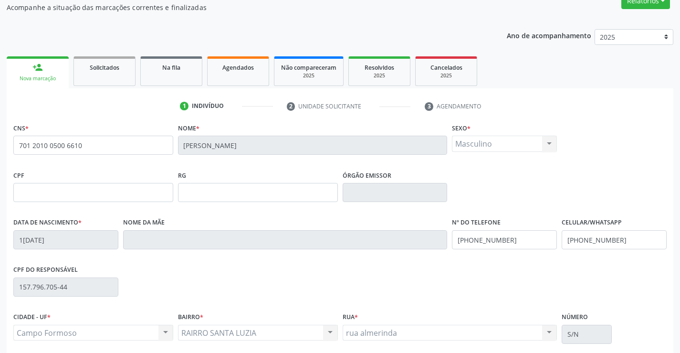
scroll to position [111, 0]
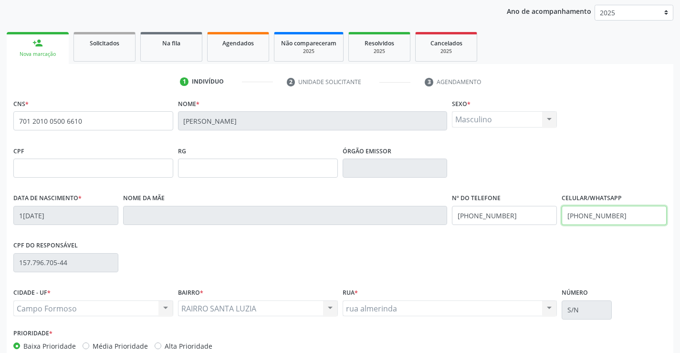
click at [620, 216] on input "(74) 99137-8228" at bounding box center [614, 215] width 105 height 19
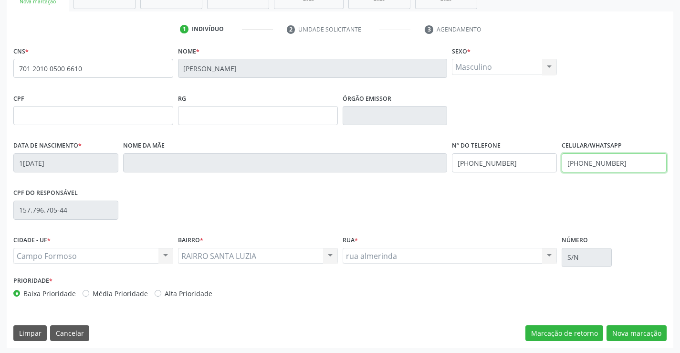
scroll to position [165, 0]
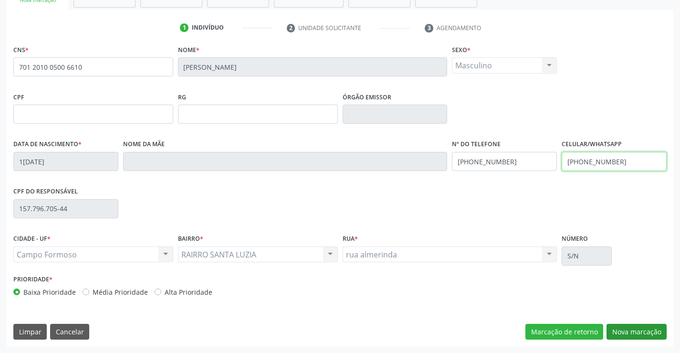
type input "(71) 99241-9050"
click at [624, 330] on button "Nova marcação" at bounding box center [637, 332] width 60 height 16
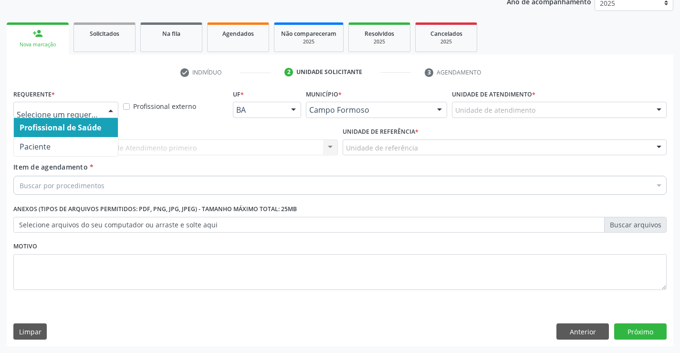
click at [104, 108] on div at bounding box center [111, 110] width 14 height 16
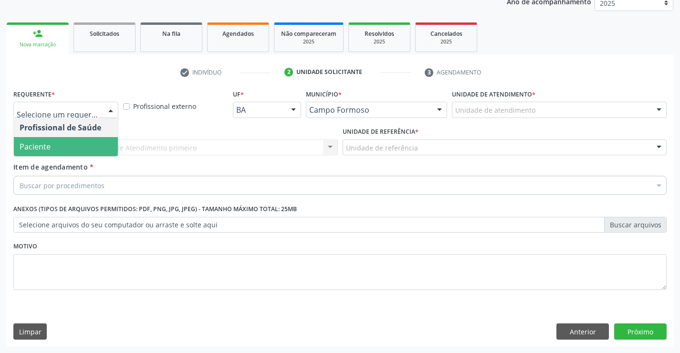
click at [84, 147] on span "Paciente" at bounding box center [66, 146] width 104 height 19
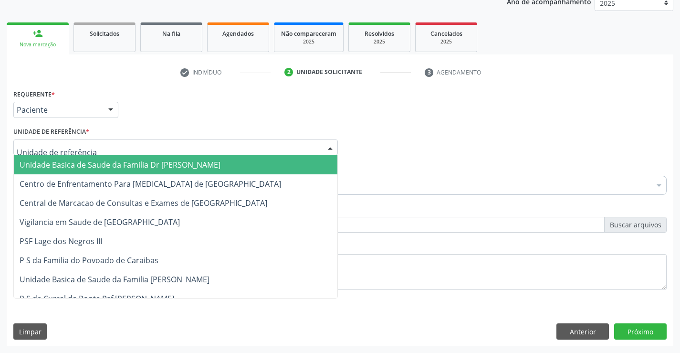
click at [101, 148] on div at bounding box center [175, 147] width 325 height 16
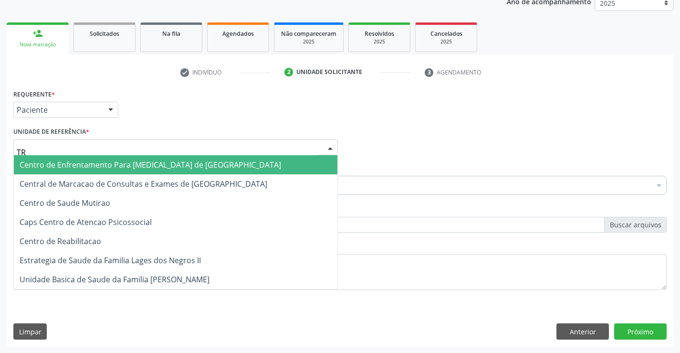
type input "TRA"
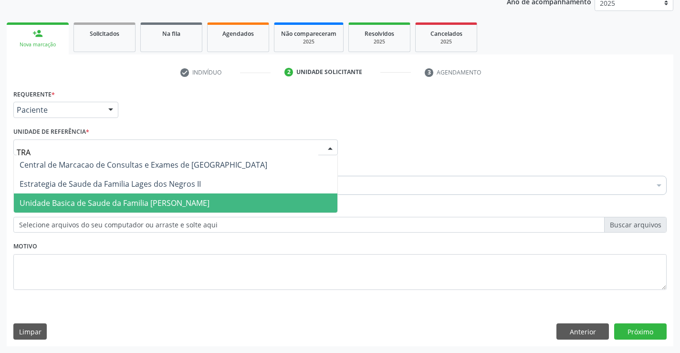
click at [181, 201] on span "Unidade Basica de Saude da Familia [PERSON_NAME]" at bounding box center [115, 203] width 190 height 11
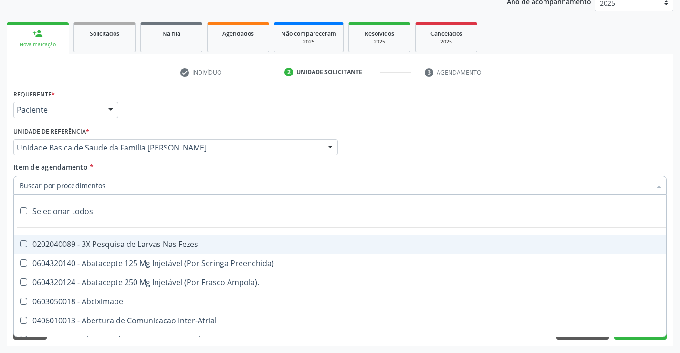
click at [129, 190] on div at bounding box center [340, 185] width 654 height 19
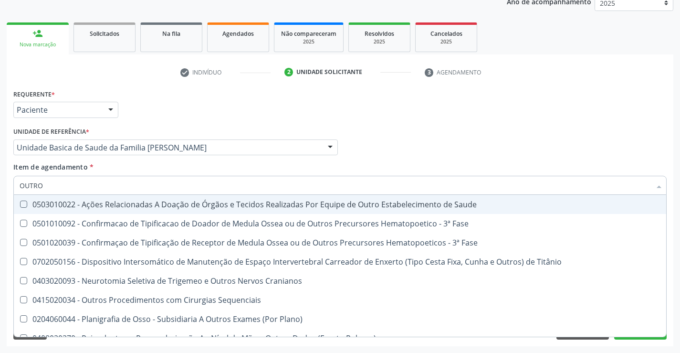
type input "OUTROS"
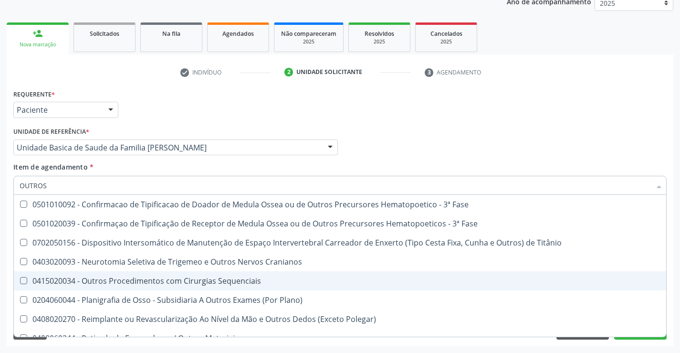
click at [155, 282] on div "0415020034 - Outros Procedimentos com Cirurgias Sequenciais" at bounding box center [340, 281] width 641 height 8
checkbox Sequenciais "true"
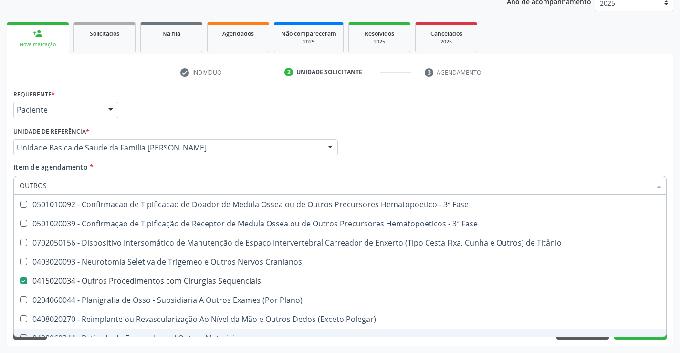
type input "OUTROS"
click at [160, 350] on div "Acompanhamento Acompanhe a situação das marcações correntes e finalizadas Relat…" at bounding box center [340, 142] width 680 height 421
checkbox Fase "true"
checkbox Sequenciais "false"
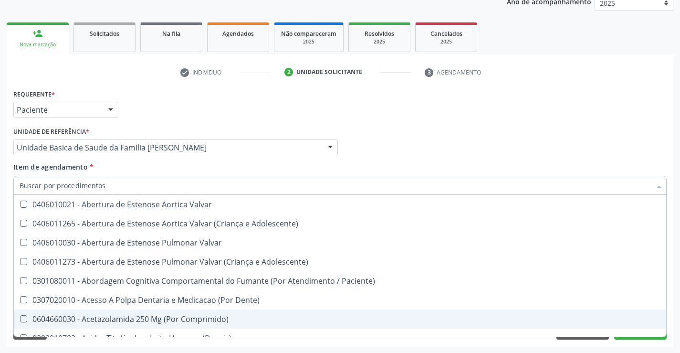
scroll to position [0, 0]
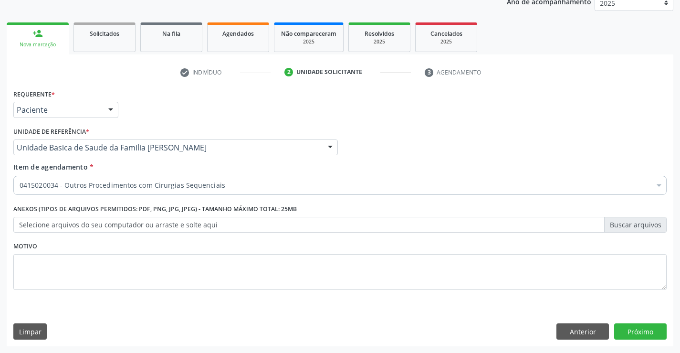
click at [491, 343] on div "Requerente * Paciente Profissional de Saúde Paciente Nenhum resultado encontrad…" at bounding box center [340, 216] width 667 height 259
click at [592, 328] on button "Anterior" at bounding box center [583, 331] width 53 height 16
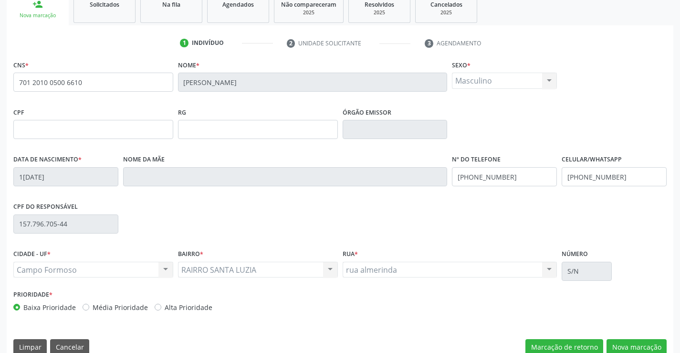
scroll to position [165, 0]
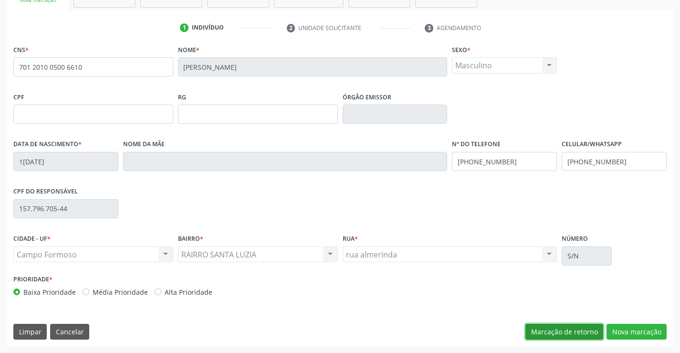
click at [578, 329] on button "Marcação de retorno" at bounding box center [565, 332] width 78 height 16
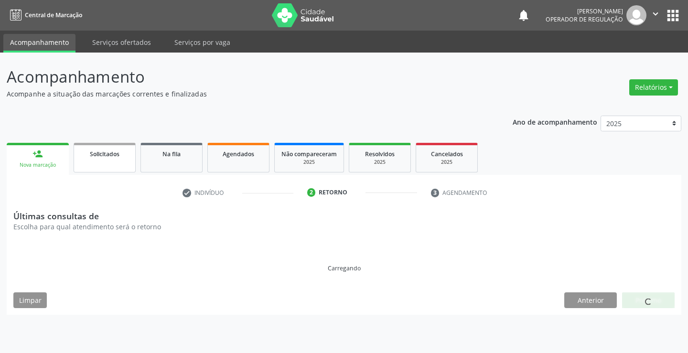
click at [107, 156] on span "Solicitados" at bounding box center [105, 154] width 30 height 8
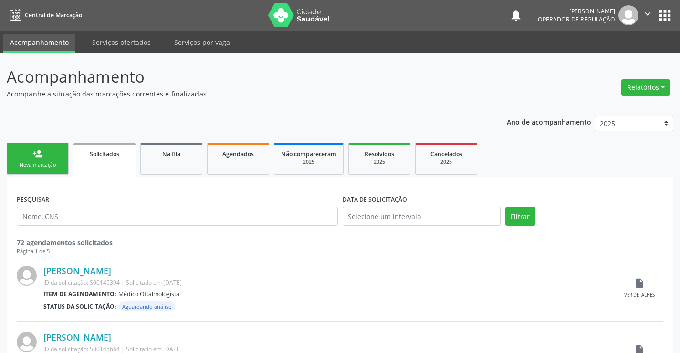
click at [40, 157] on div "person_add" at bounding box center [37, 154] width 11 height 11
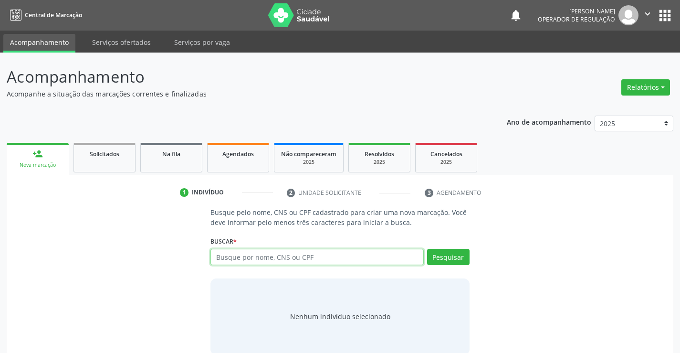
click at [265, 256] on input "text" at bounding box center [317, 257] width 213 height 16
type input "700506189630758"
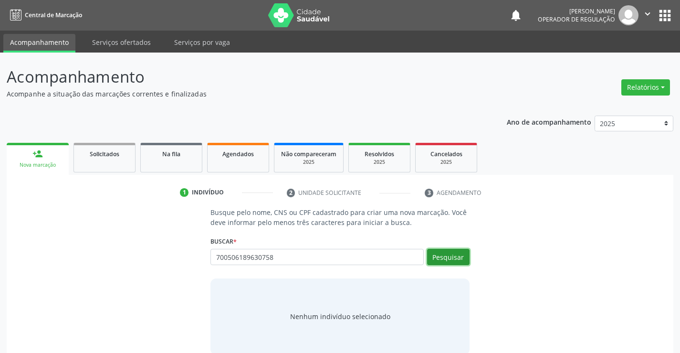
click at [453, 253] on button "Pesquisar" at bounding box center [448, 257] width 42 height 16
type input "700506189630758"
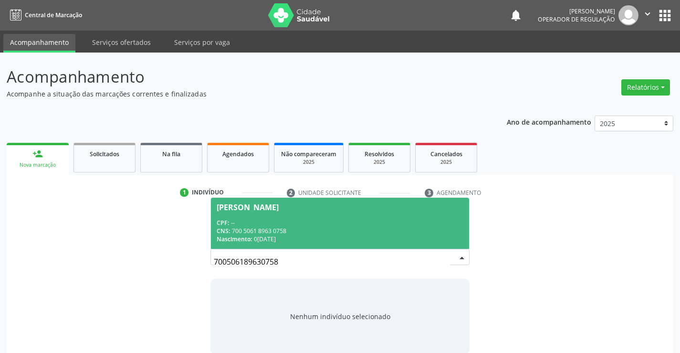
click at [364, 226] on div "CPF: --" at bounding box center [340, 223] width 246 height 8
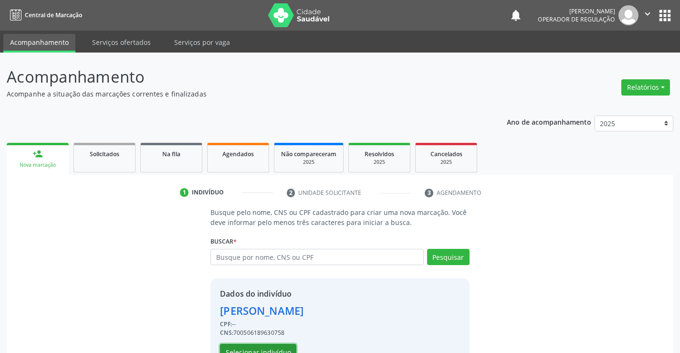
click at [278, 348] on button "Selecionar indivíduo" at bounding box center [258, 352] width 76 height 16
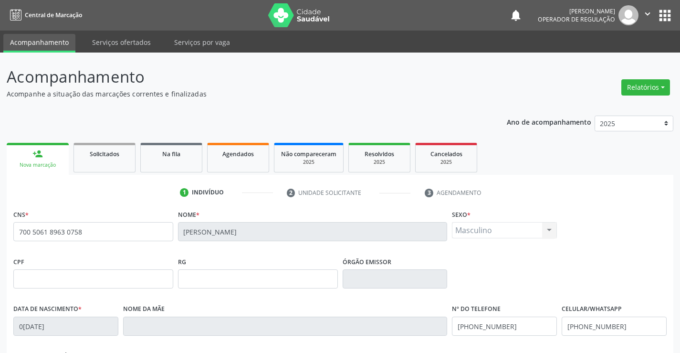
click at [43, 156] on link "person_add Nova marcação" at bounding box center [38, 159] width 62 height 32
click at [50, 162] on div "Nova marcação" at bounding box center [37, 164] width 49 height 7
click at [181, 164] on link "Na fila" at bounding box center [171, 158] width 62 height 30
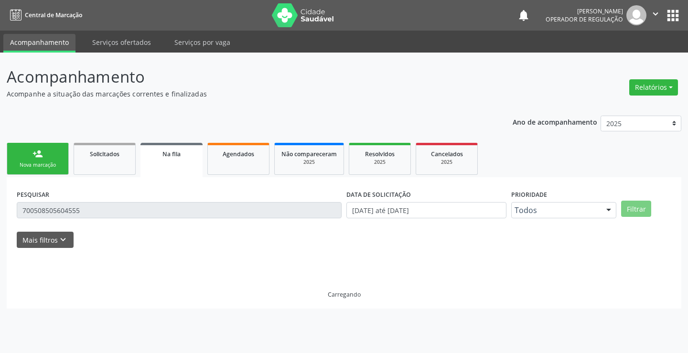
click at [38, 158] on div "person_add" at bounding box center [37, 154] width 11 height 11
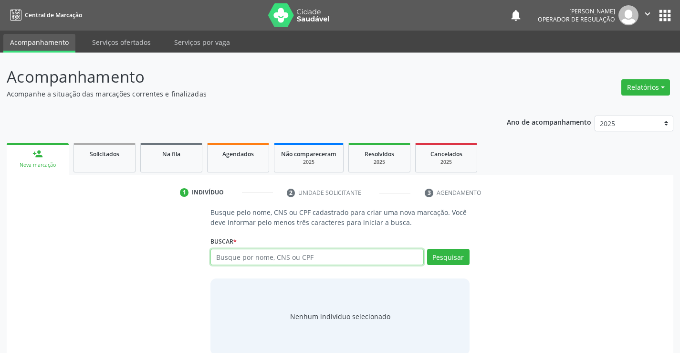
click at [268, 262] on input "text" at bounding box center [317, 257] width 213 height 16
type input "700506189630758"
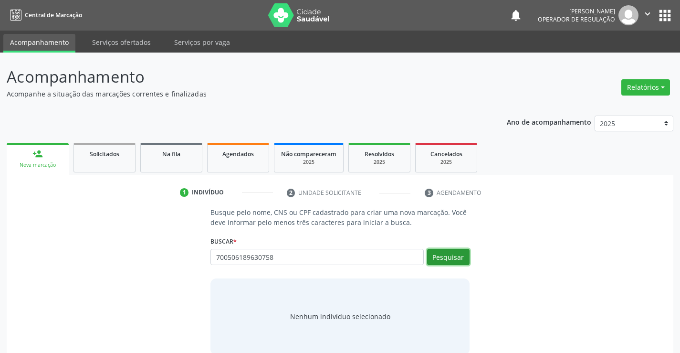
click at [439, 257] on button "Pesquisar" at bounding box center [448, 257] width 42 height 16
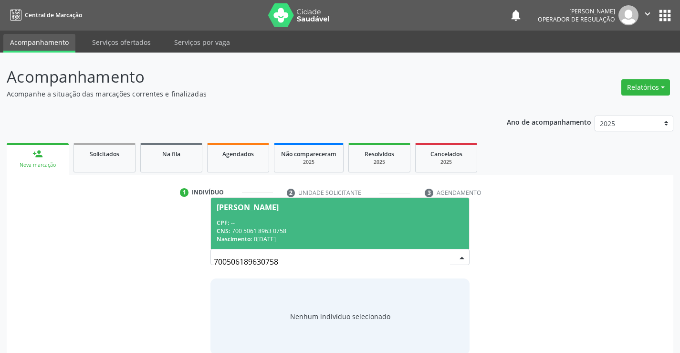
click at [392, 236] on div "Nascimento: 08/04/2014" at bounding box center [340, 239] width 246 height 8
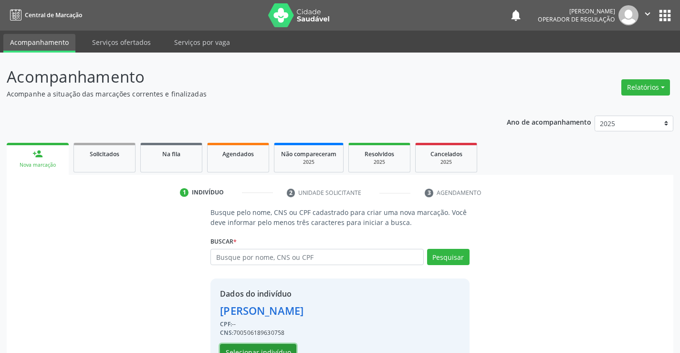
click at [290, 347] on button "Selecionar indivíduo" at bounding box center [258, 352] width 76 height 16
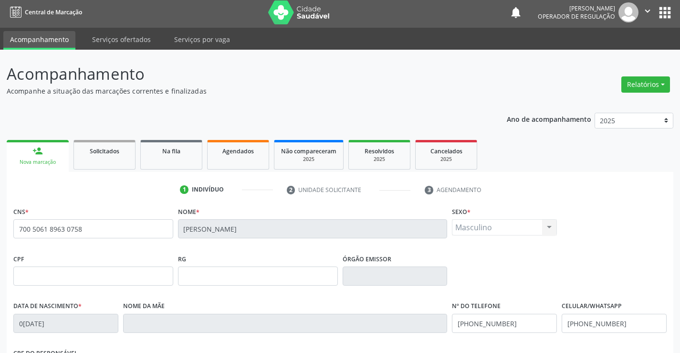
scroll to position [143, 0]
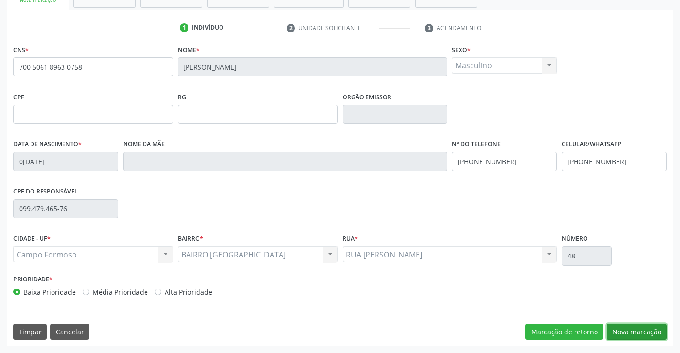
click at [616, 330] on button "Nova marcação" at bounding box center [637, 332] width 60 height 16
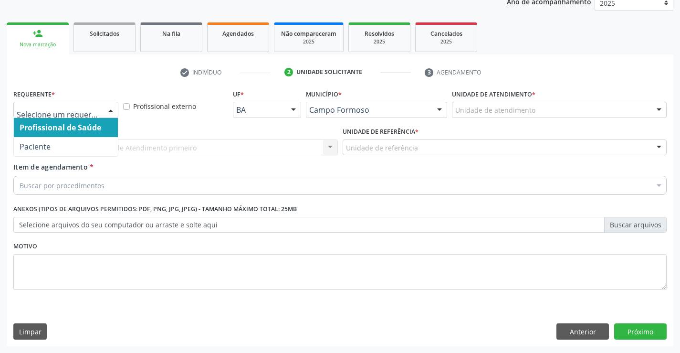
click at [110, 109] on div at bounding box center [111, 110] width 14 height 16
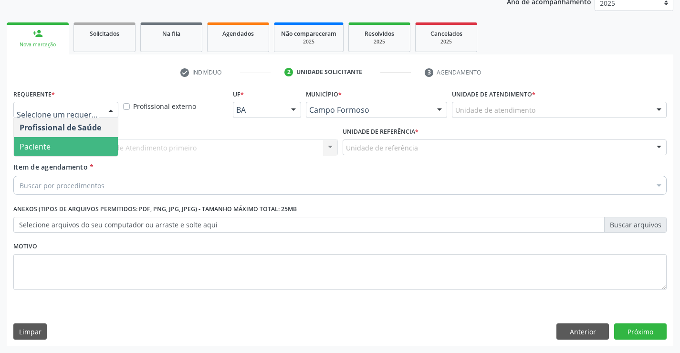
click at [68, 149] on span "Paciente" at bounding box center [66, 146] width 104 height 19
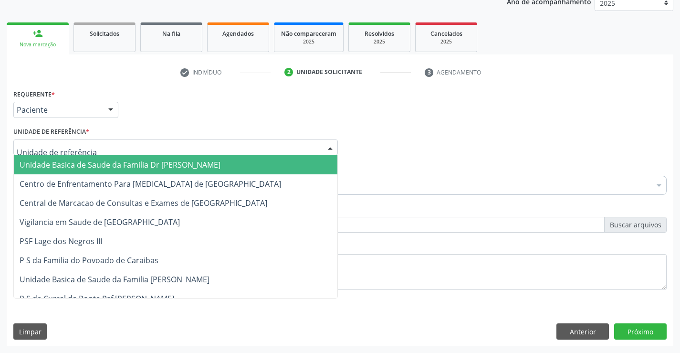
click at [82, 165] on span "Unidade Basica de Saude da Familia Dr [PERSON_NAME]" at bounding box center [120, 164] width 201 height 11
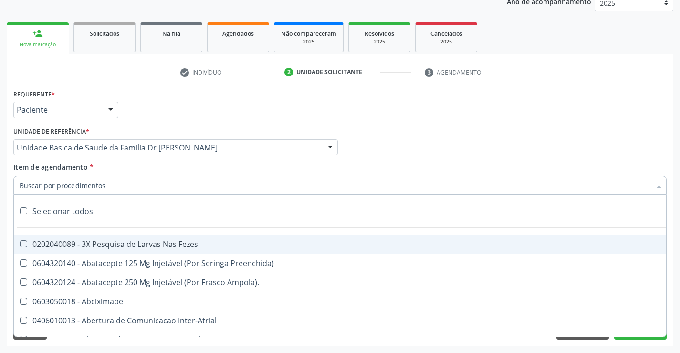
click at [87, 192] on div at bounding box center [340, 185] width 654 height 19
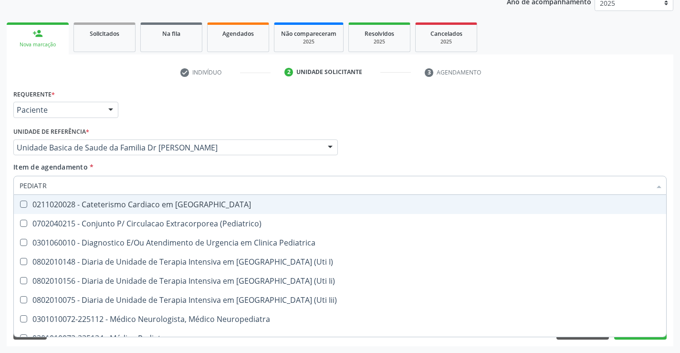
type input "PEDIATRA"
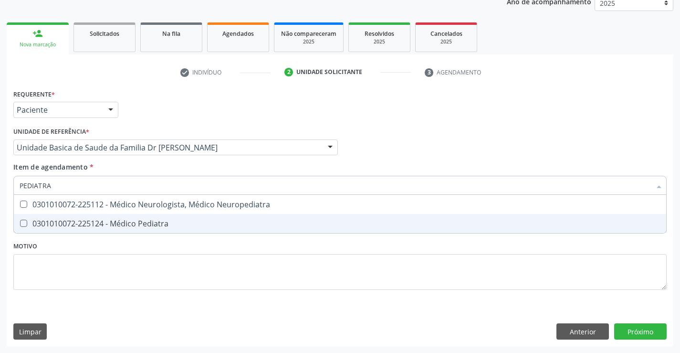
click at [118, 221] on div "0301010072-225124 - Médico Pediatra" at bounding box center [340, 224] width 641 height 8
checkbox Pediatra "true"
click at [115, 244] on div "Requerente * Paciente Profissional de Saúde Paciente Nenhum resultado encontrad…" at bounding box center [340, 195] width 654 height 216
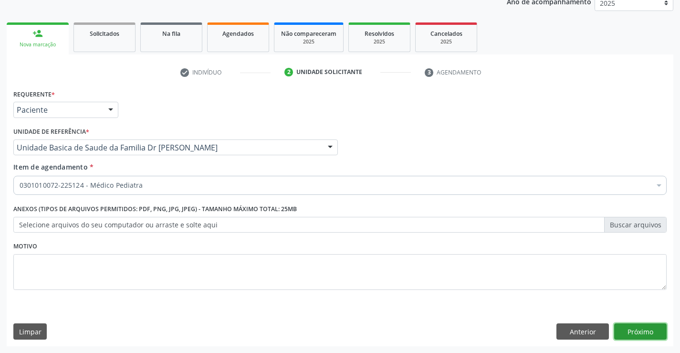
click at [633, 330] on button "Próximo" at bounding box center [641, 331] width 53 height 16
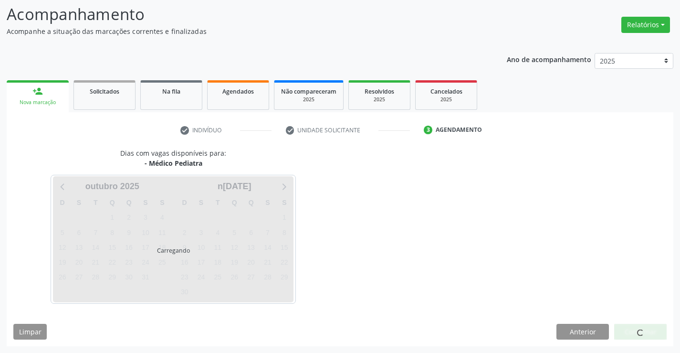
scroll to position [63, 0]
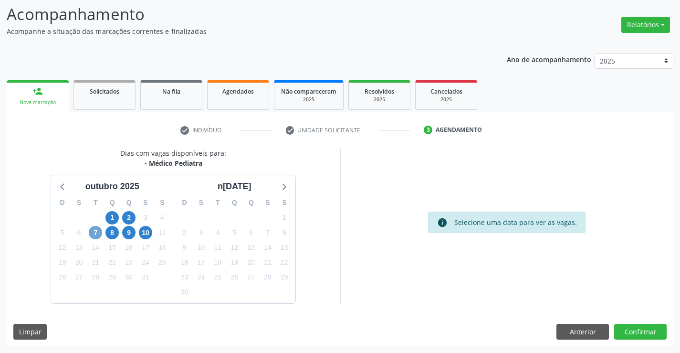
click at [93, 234] on span "7" at bounding box center [95, 232] width 13 height 13
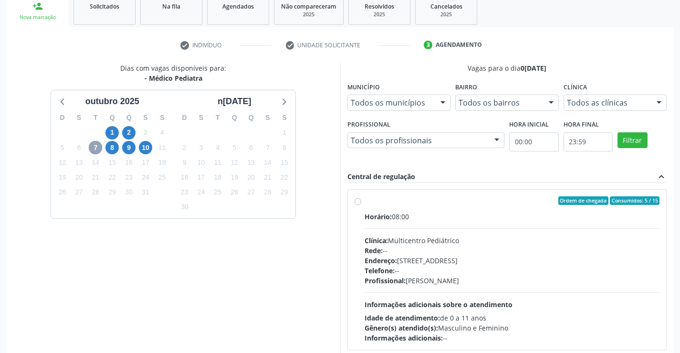
scroll to position [158, 0]
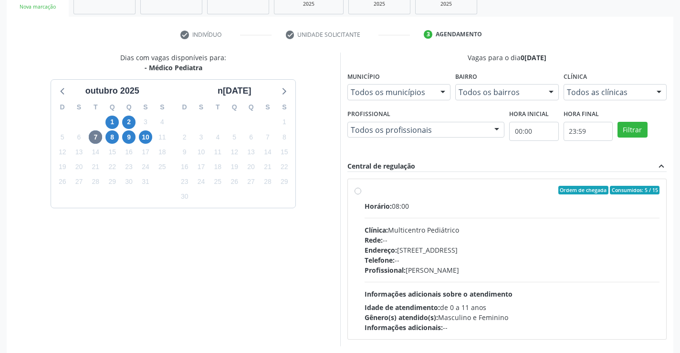
click at [365, 191] on label "Ordem de chegada Consumidos: 5 / 15 Horário: 08:00 Clínica: Multicentro Pediátr…" at bounding box center [513, 259] width 296 height 147
click at [358, 191] on input "Ordem de chegada Consumidos: 5 / 15 Horário: 08:00 Clínica: Multicentro Pediátr…" at bounding box center [358, 190] width 7 height 9
radio input "true"
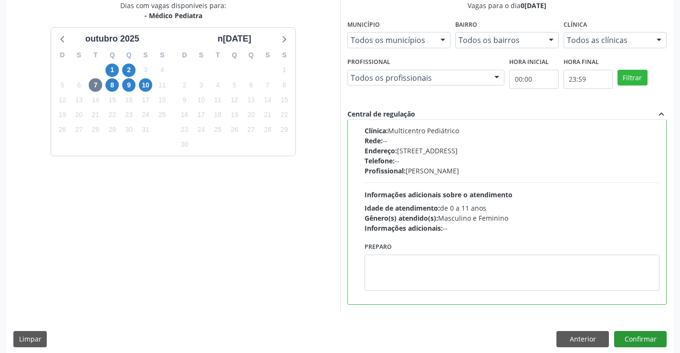
scroll to position [218, 0]
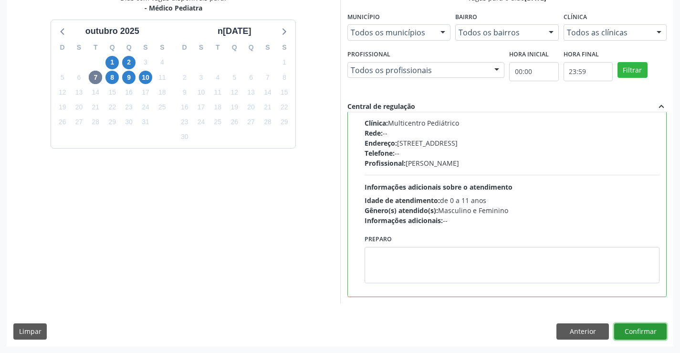
click at [625, 328] on button "Confirmar" at bounding box center [641, 331] width 53 height 16
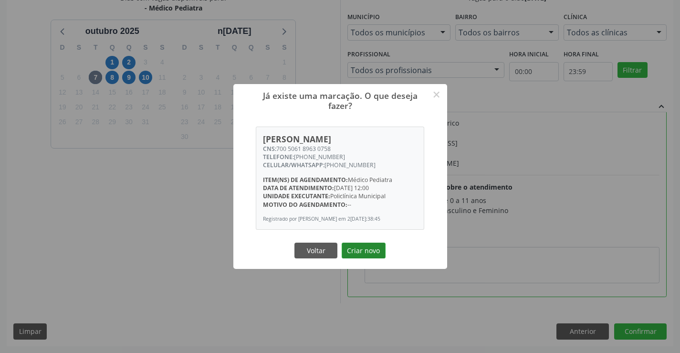
click at [375, 251] on button "Criar novo" at bounding box center [364, 251] width 44 height 16
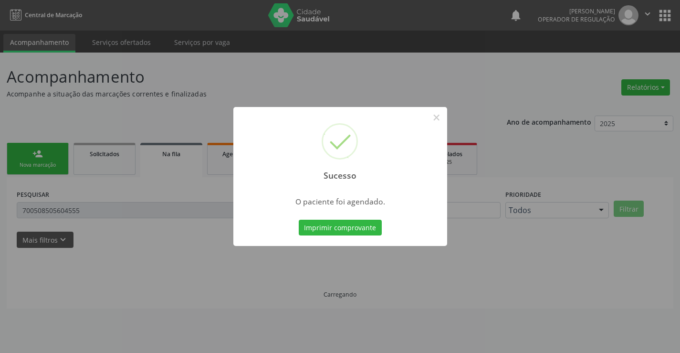
scroll to position [0, 0]
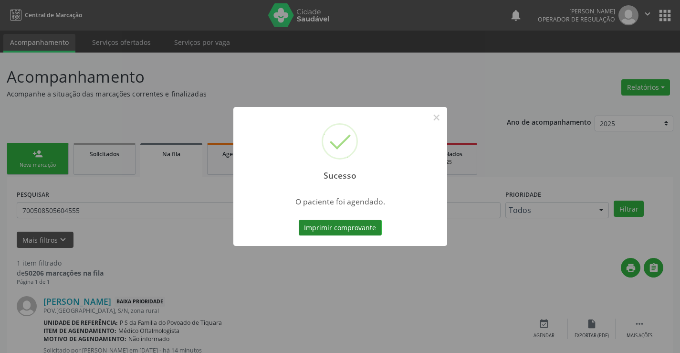
click at [344, 224] on button "Imprimir comprovante" at bounding box center [340, 228] width 83 height 16
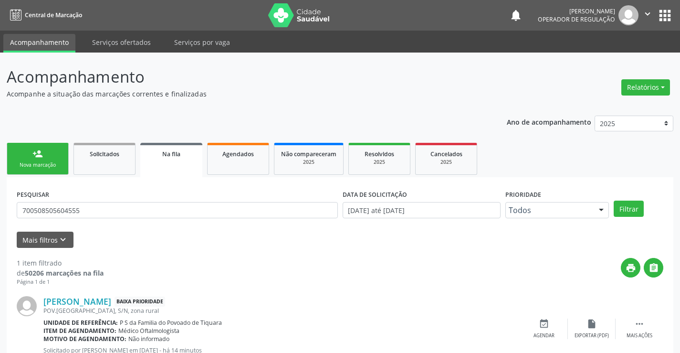
click at [54, 166] on div "Nova marcação" at bounding box center [38, 164] width 48 height 7
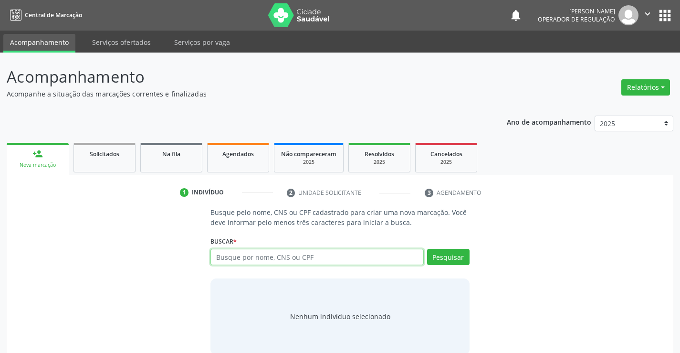
click at [286, 260] on input "text" at bounding box center [317, 257] width 213 height 16
type input "708402296666961"
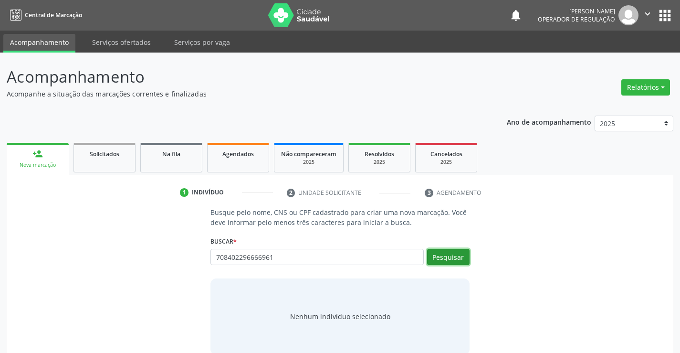
click at [450, 260] on button "Pesquisar" at bounding box center [448, 257] width 42 height 16
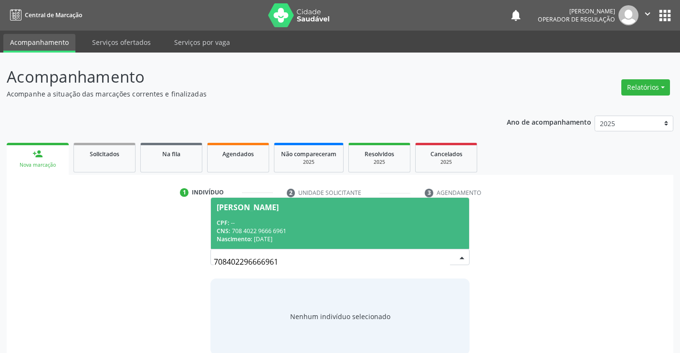
click at [407, 212] on span "Edileuza Ferreira da Silva CPF: -- CNS: 708 4022 9666 6961 Nascimento: 21/01/19…" at bounding box center [340, 223] width 258 height 51
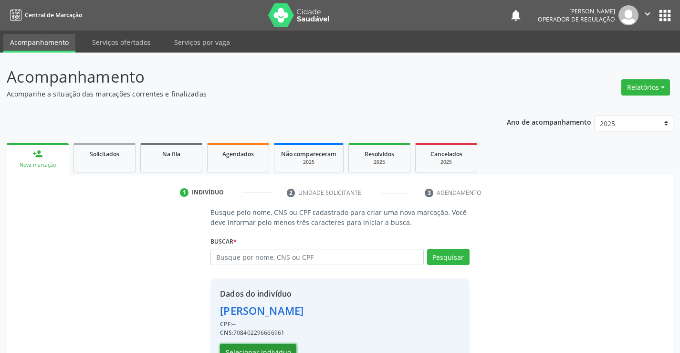
click at [256, 347] on button "Selecionar indivíduo" at bounding box center [258, 352] width 76 height 16
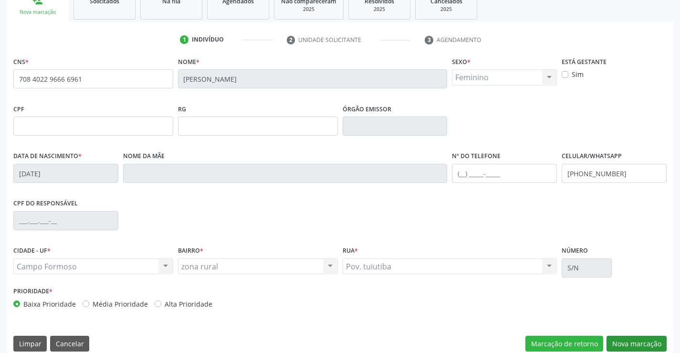
scroll to position [165, 0]
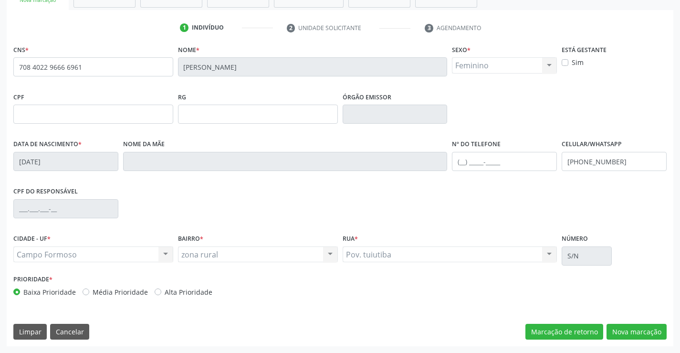
drag, startPoint x: 617, startPoint y: 310, endPoint x: 616, endPoint y: 322, distance: 11.5
click at [617, 311] on div "CNS * 708 4022 9666 6961 Nome * Edileuza Ferreira da Silva Sexo * Feminino Masc…" at bounding box center [340, 194] width 667 height 304
click at [617, 335] on button "Nova marcação" at bounding box center [637, 332] width 60 height 16
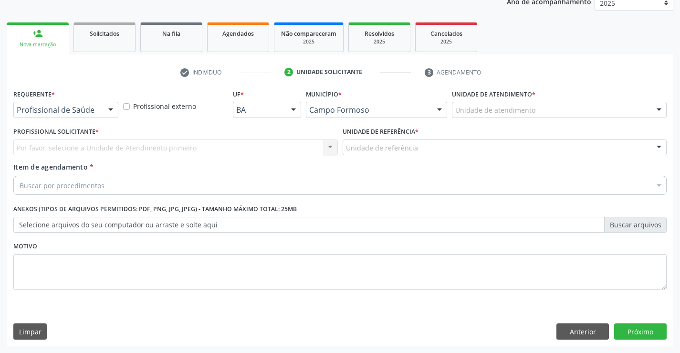
scroll to position [120, 0]
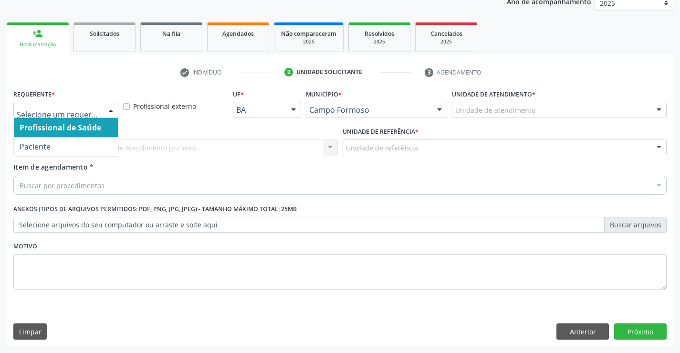
click at [112, 110] on div at bounding box center [111, 110] width 14 height 16
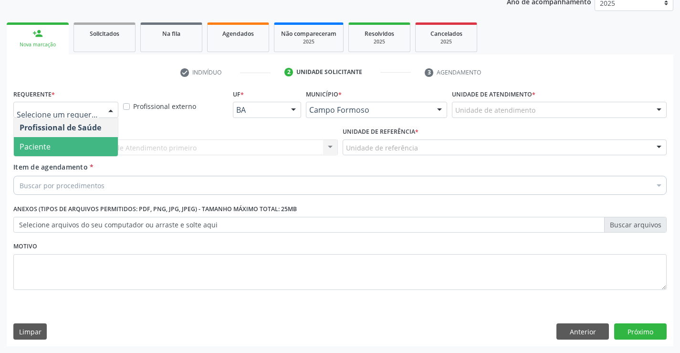
click at [73, 145] on span "Paciente" at bounding box center [66, 146] width 104 height 19
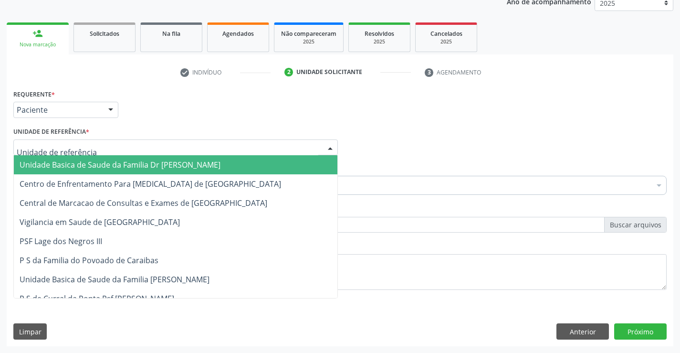
click at [109, 149] on div at bounding box center [175, 147] width 325 height 16
click at [113, 164] on span "Unidade Basica de Saude da Familia Dr [PERSON_NAME]" at bounding box center [120, 164] width 201 height 11
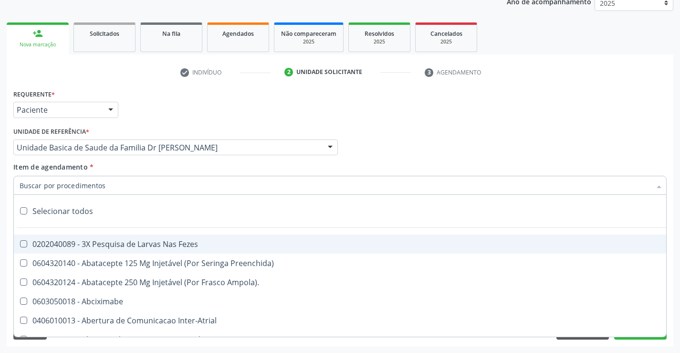
click at [105, 183] on div at bounding box center [340, 185] width 654 height 19
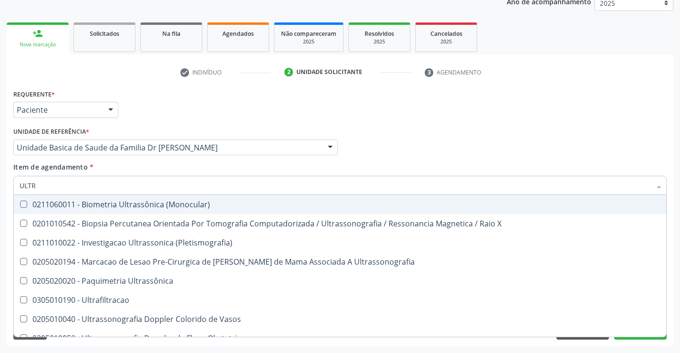
type input "ULTRA"
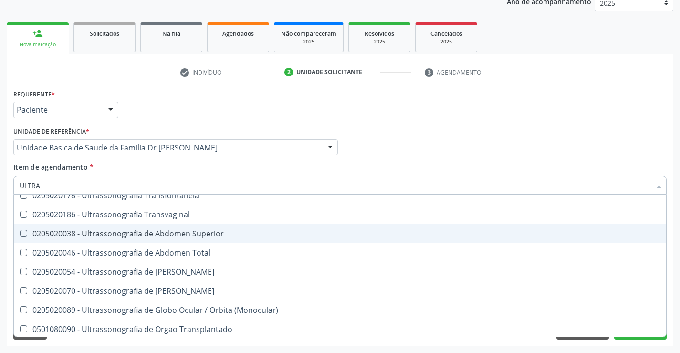
scroll to position [239, 0]
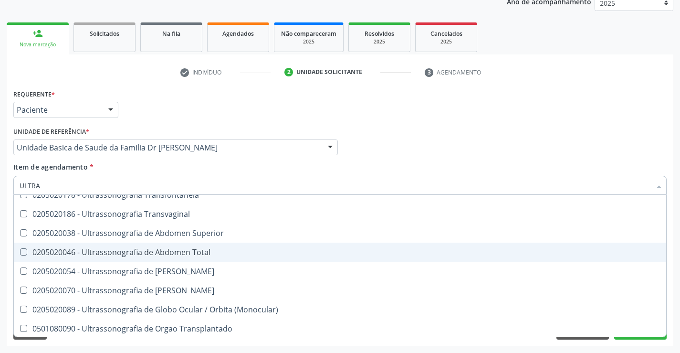
click at [197, 248] on div "0205020046 - Ultrassonografia de Abdomen Total" at bounding box center [340, 252] width 641 height 8
checkbox Total "true"
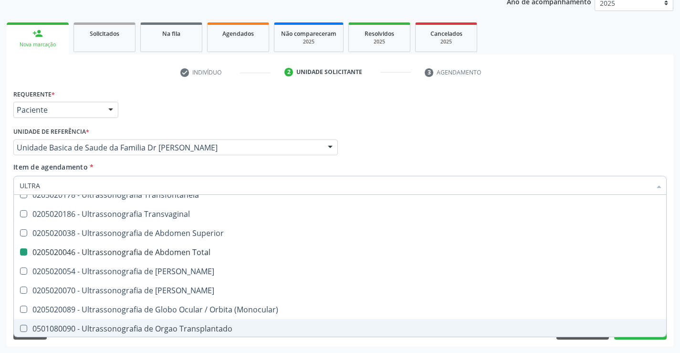
click at [261, 341] on div "Requerente * Paciente Profissional de Saúde Paciente Nenhum resultado encontrad…" at bounding box center [340, 216] width 667 height 259
checkbox X "true"
checkbox Total "false"
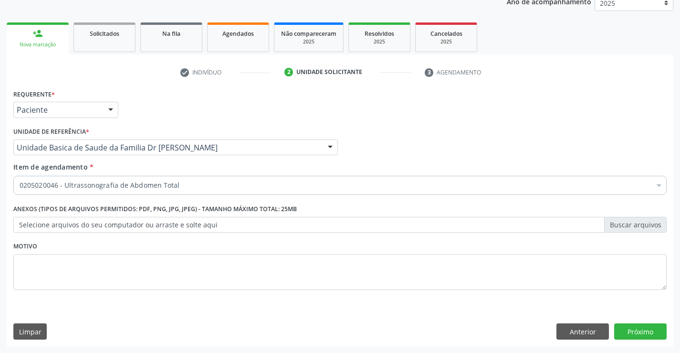
scroll to position [0, 0]
click at [646, 337] on button "Próximo" at bounding box center [641, 331] width 53 height 16
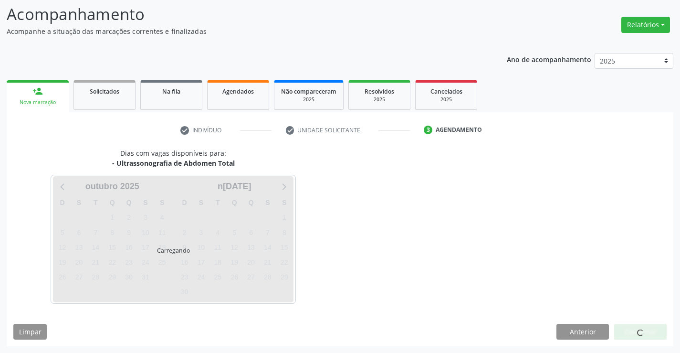
scroll to position [63, 0]
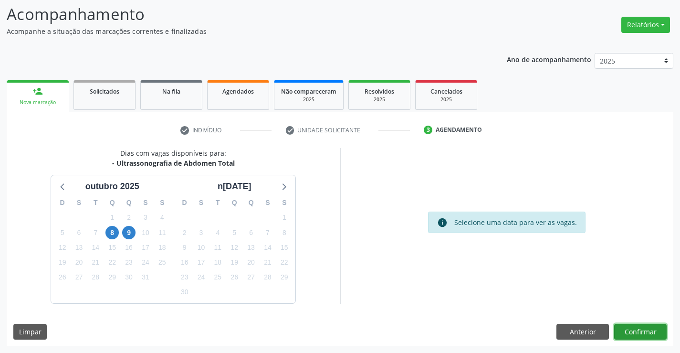
click at [638, 329] on button "Confirmar" at bounding box center [641, 332] width 53 height 16
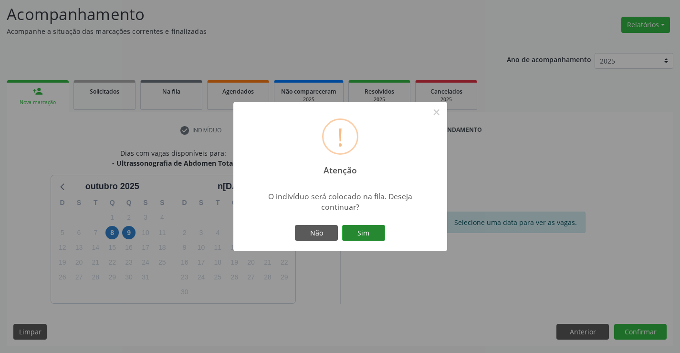
click at [369, 234] on button "Sim" at bounding box center [363, 233] width 43 height 16
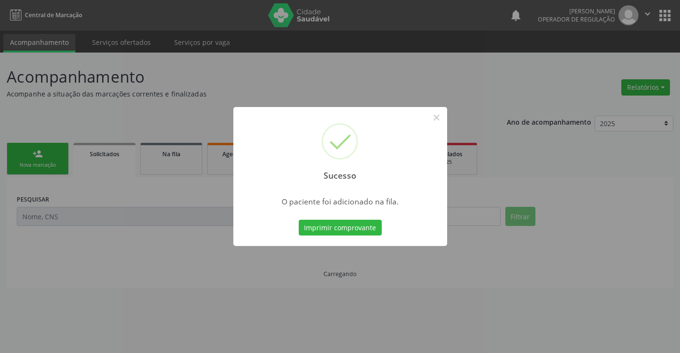
scroll to position [0, 0]
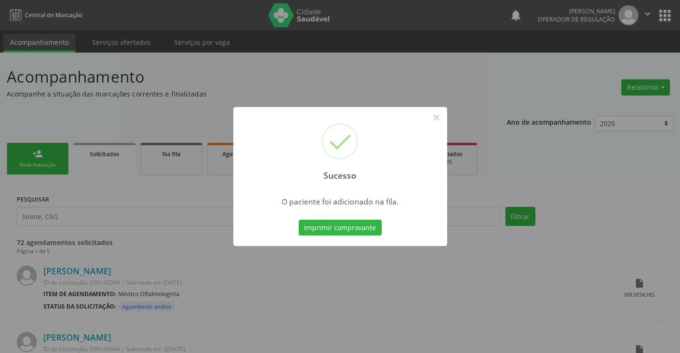
click at [299, 220] on button "Imprimir comprovante" at bounding box center [340, 228] width 83 height 16
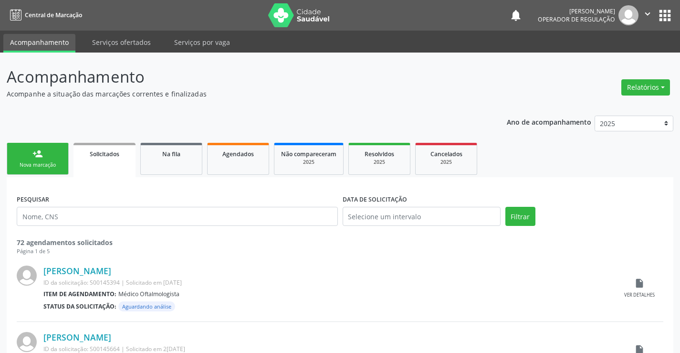
click at [61, 166] on div "Nova marcação" at bounding box center [38, 164] width 48 height 7
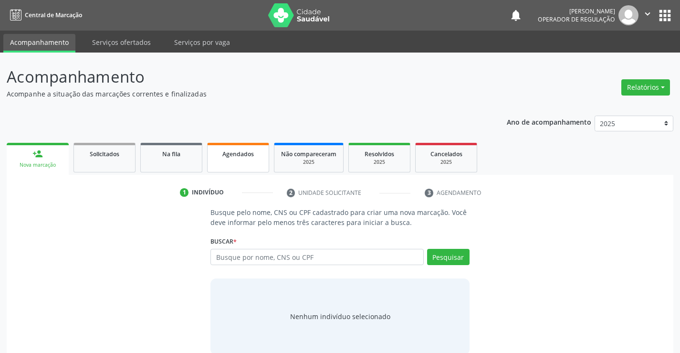
click at [246, 163] on link "Agendados" at bounding box center [238, 158] width 62 height 30
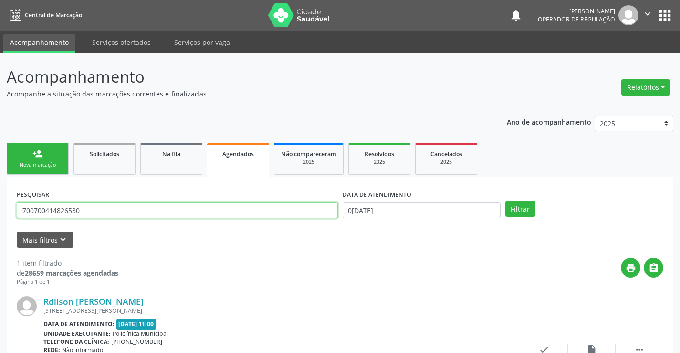
click at [122, 210] on input "700700414826580" at bounding box center [177, 210] width 321 height 16
type input "7"
type input "705003605800357"
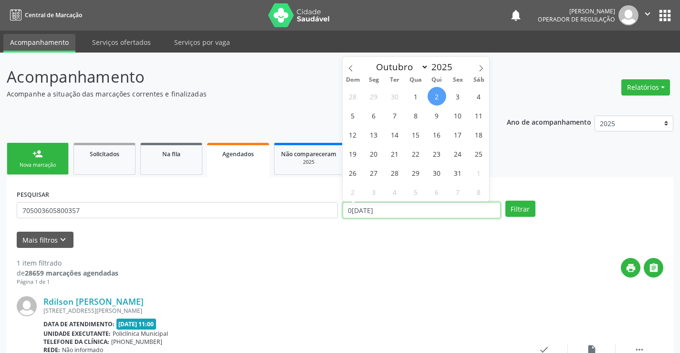
click at [407, 210] on input "[DATE]" at bounding box center [422, 210] width 158 height 16
click at [439, 116] on span "9" at bounding box center [437, 115] width 19 height 19
type input "0[DATE]"
click at [439, 116] on span "9" at bounding box center [437, 115] width 19 height 19
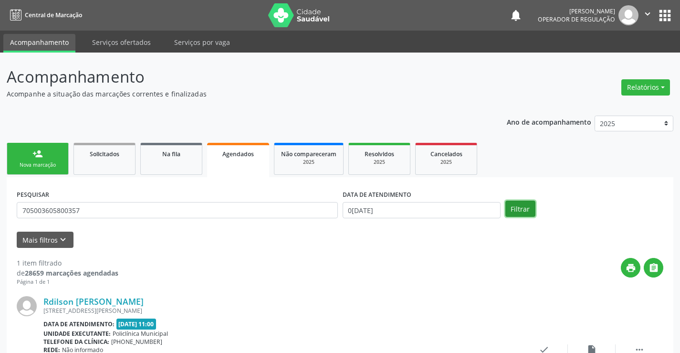
click at [513, 208] on button "Filtrar" at bounding box center [521, 209] width 30 height 16
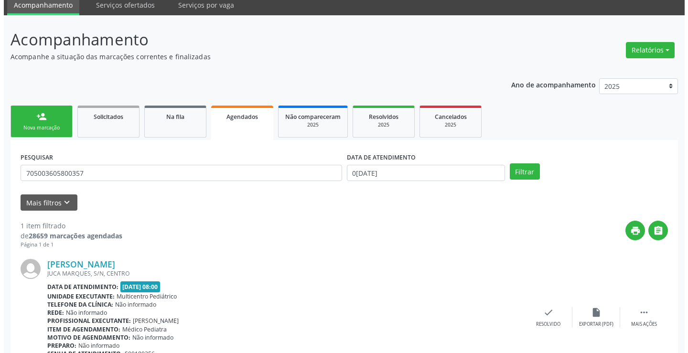
scroll to position [87, 0]
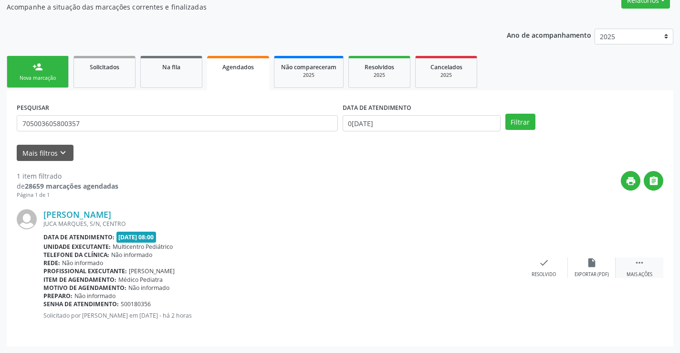
click at [641, 262] on icon "" at bounding box center [640, 262] width 11 height 11
click at [498, 261] on icon "cancel" at bounding box center [496, 262] width 11 height 11
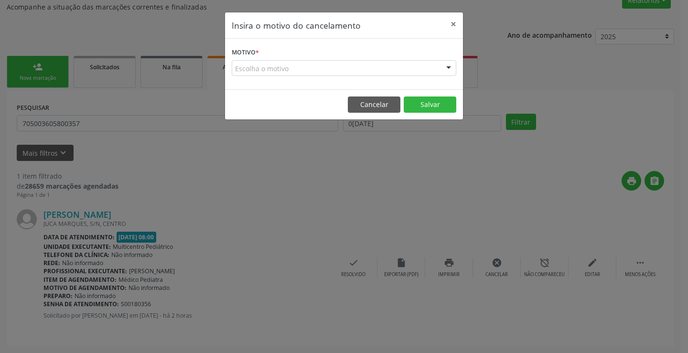
click at [386, 65] on div "Escolha o motivo" at bounding box center [344, 68] width 224 height 16
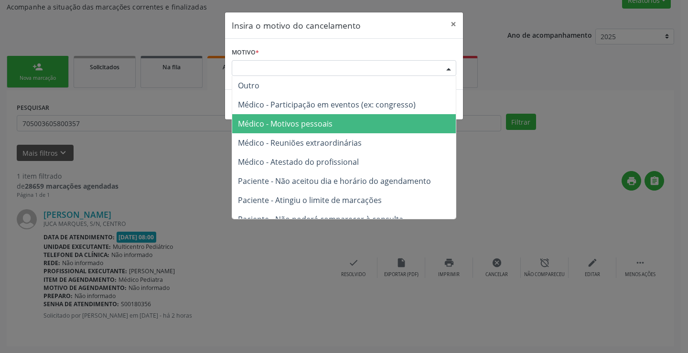
click at [324, 121] on span "Médico - Motivos pessoais" at bounding box center [285, 123] width 95 height 11
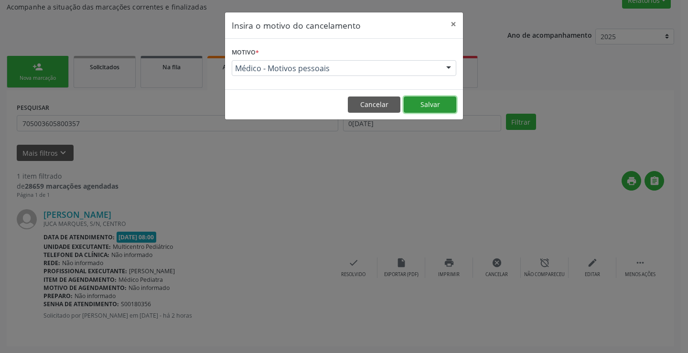
click at [441, 103] on button "Salvar" at bounding box center [430, 104] width 53 height 16
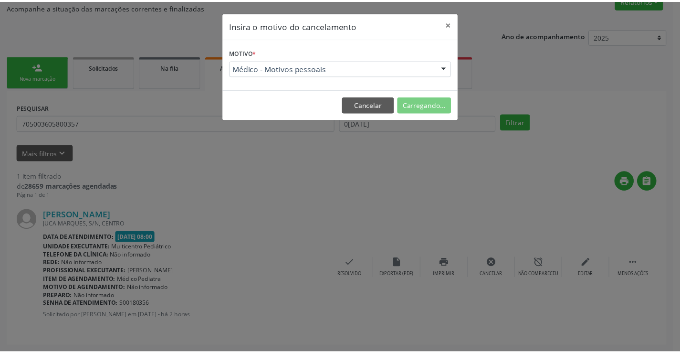
scroll to position [0, 0]
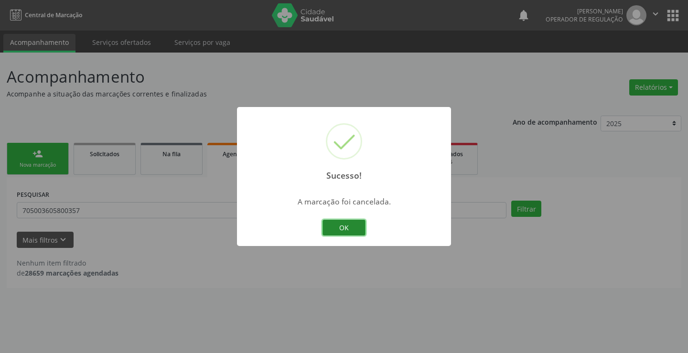
click at [341, 225] on button "OK" at bounding box center [343, 228] width 43 height 16
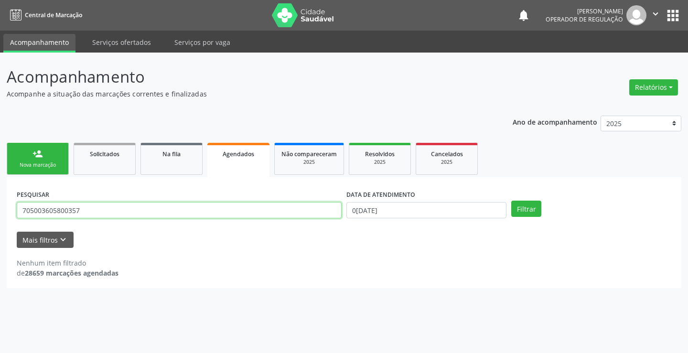
click at [103, 212] on input "705003605800357" at bounding box center [179, 210] width 325 height 16
type input "7"
type input "709802002273597"
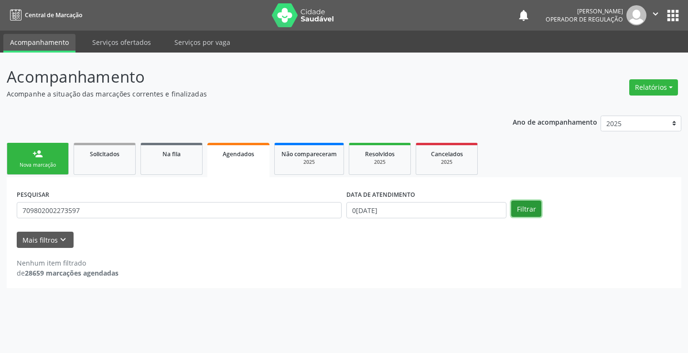
click at [534, 208] on button "Filtrar" at bounding box center [526, 209] width 30 height 16
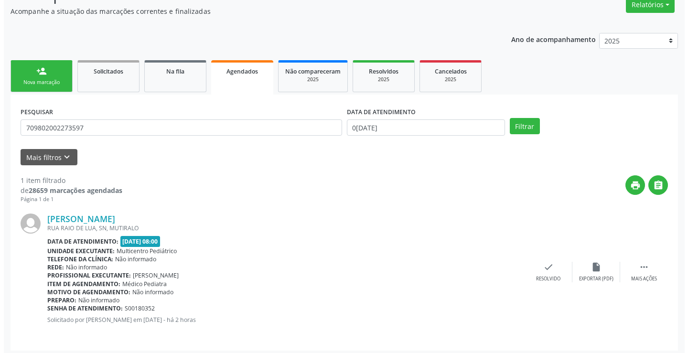
scroll to position [87, 0]
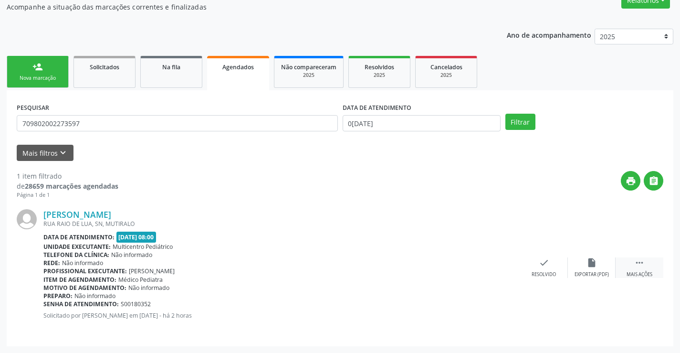
click at [640, 261] on icon "" at bounding box center [640, 262] width 11 height 11
click at [495, 259] on icon "cancel" at bounding box center [496, 262] width 11 height 11
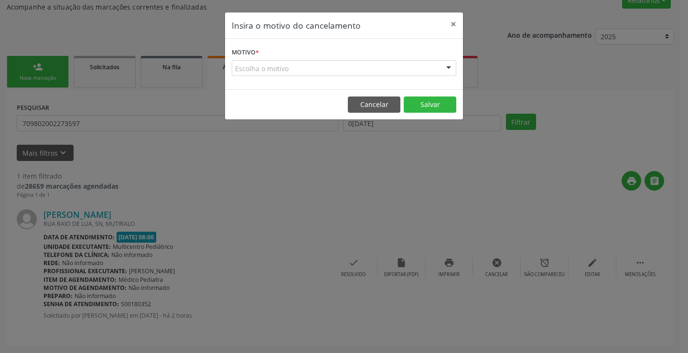
click at [396, 60] on div "Escolha o motivo" at bounding box center [344, 68] width 224 height 16
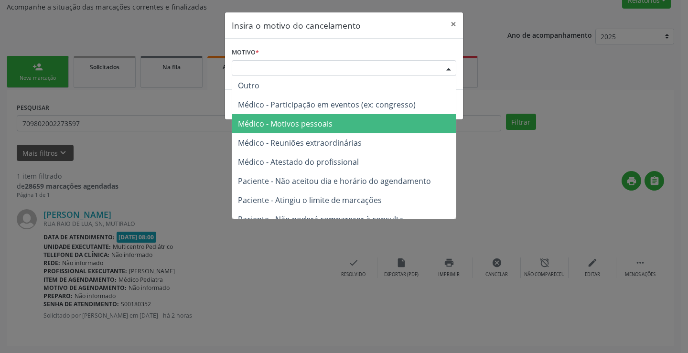
click at [352, 124] on span "Médico - Motivos pessoais" at bounding box center [343, 123] width 223 height 19
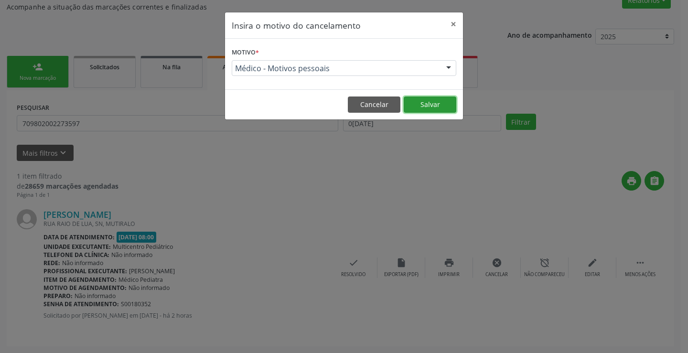
click at [422, 103] on button "Salvar" at bounding box center [430, 104] width 53 height 16
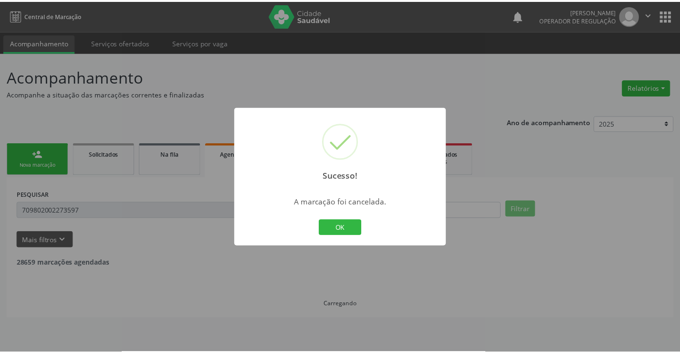
scroll to position [0, 0]
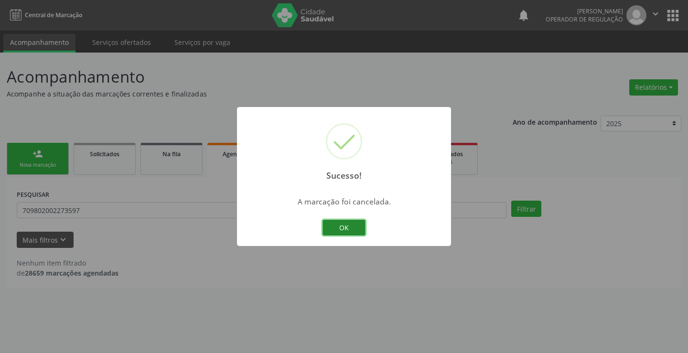
click at [349, 224] on button "OK" at bounding box center [343, 228] width 43 height 16
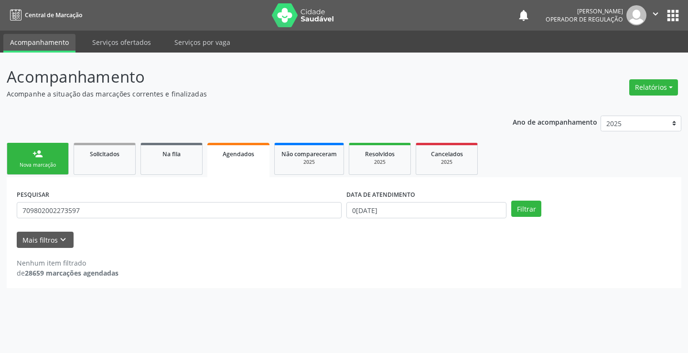
click at [51, 158] on link "person_add Nova marcação" at bounding box center [38, 159] width 62 height 32
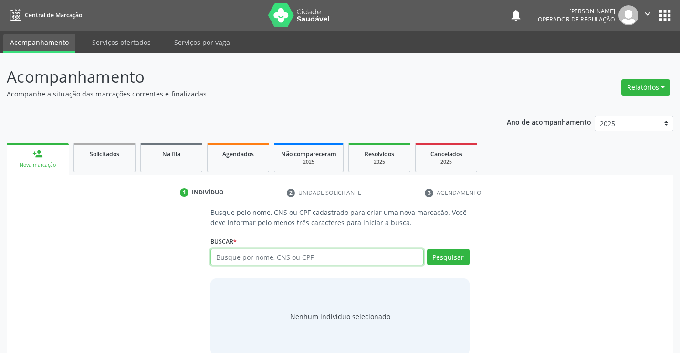
click at [275, 263] on input "text" at bounding box center [317, 257] width 213 height 16
type input "709802002273597"
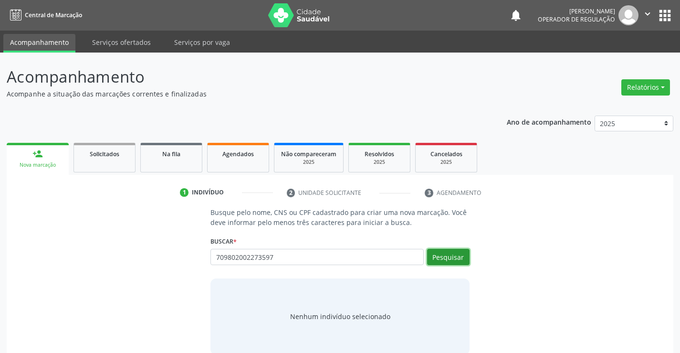
click at [464, 259] on button "Pesquisar" at bounding box center [448, 257] width 42 height 16
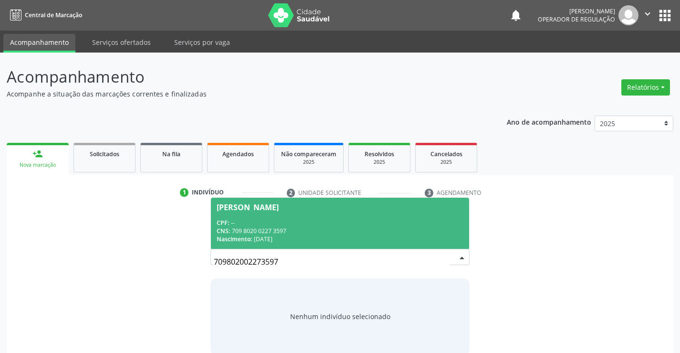
click at [373, 224] on div "CPF: --" at bounding box center [340, 223] width 246 height 8
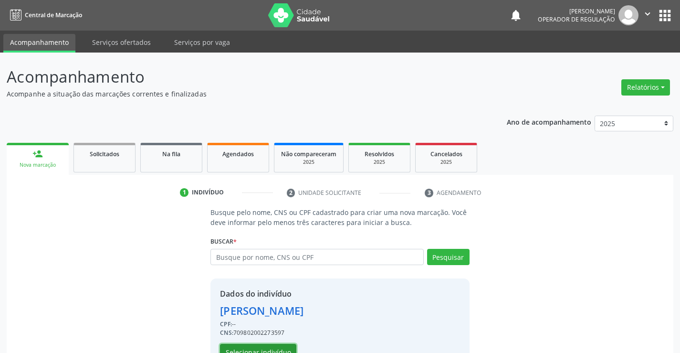
click at [263, 347] on button "Selecionar indivíduo" at bounding box center [258, 352] width 76 height 16
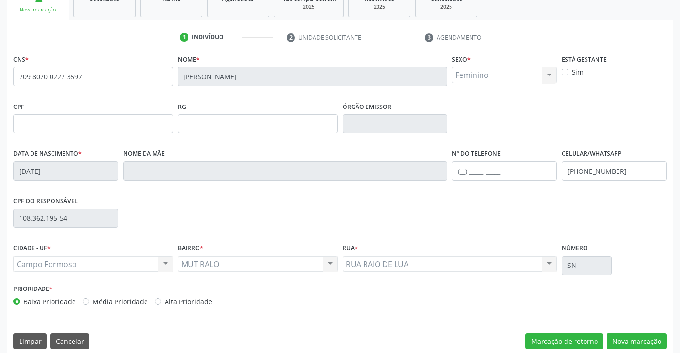
scroll to position [165, 0]
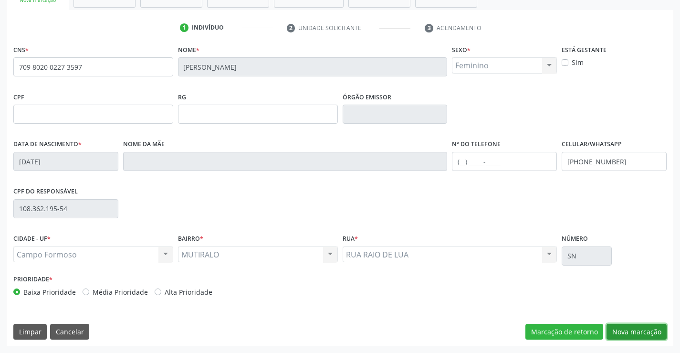
click at [628, 335] on button "Nova marcação" at bounding box center [637, 332] width 60 height 16
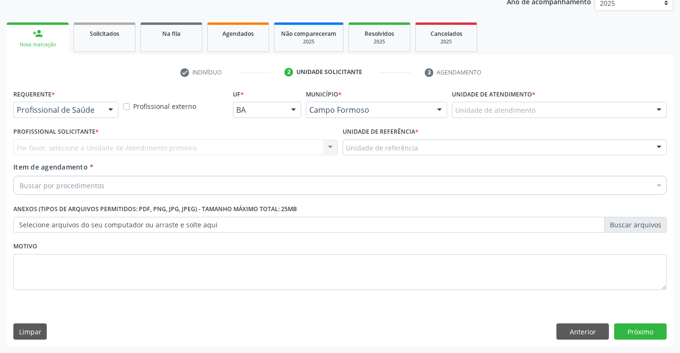
drag, startPoint x: 107, startPoint y: 108, endPoint x: 107, endPoint y: 117, distance: 8.6
click at [107, 112] on div at bounding box center [111, 110] width 14 height 16
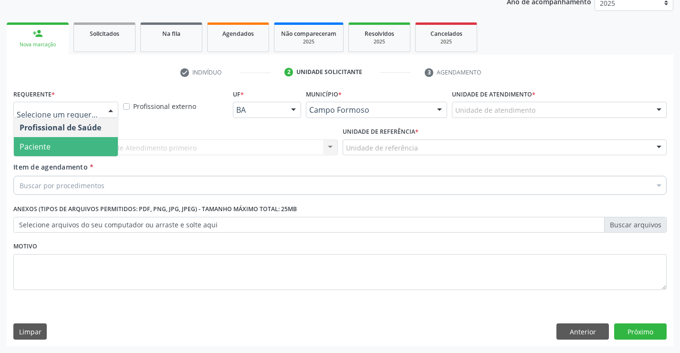
click at [96, 145] on span "Paciente" at bounding box center [66, 146] width 104 height 19
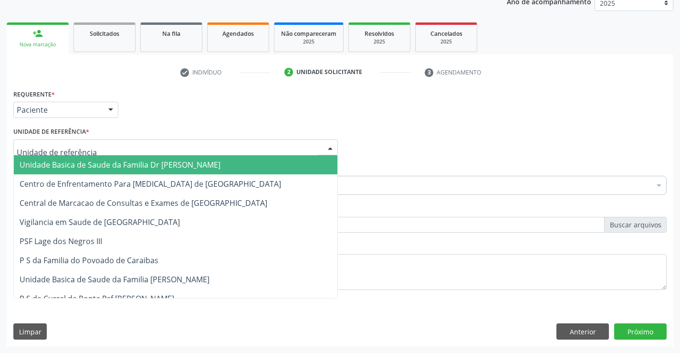
drag, startPoint x: 114, startPoint y: 139, endPoint x: 114, endPoint y: 149, distance: 10.0
click at [114, 144] on div at bounding box center [175, 147] width 325 height 16
drag, startPoint x: 114, startPoint y: 163, endPoint x: 113, endPoint y: 178, distance: 14.8
click at [114, 165] on span "Unidade Basica de Saude da Familia Dr [PERSON_NAME]" at bounding box center [120, 164] width 201 height 11
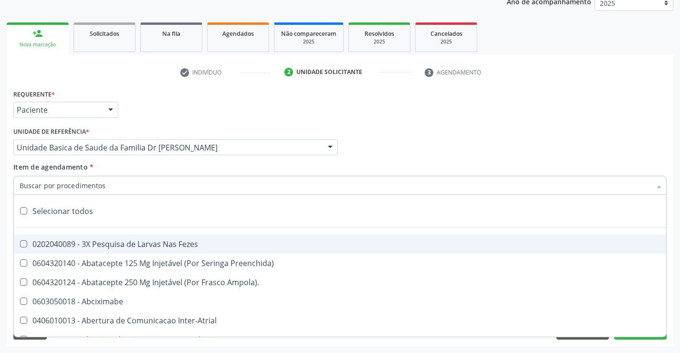
click at [111, 192] on div at bounding box center [340, 185] width 654 height 19
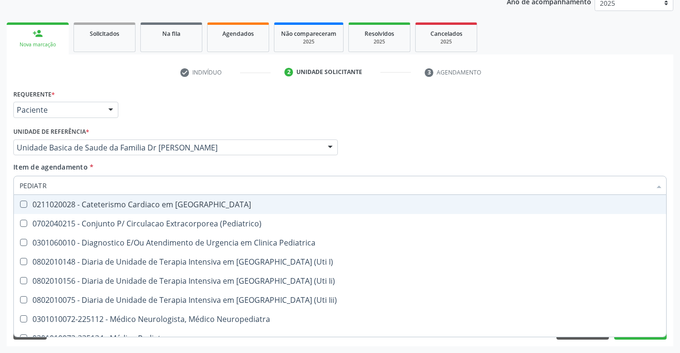
type input "PEDIATRA"
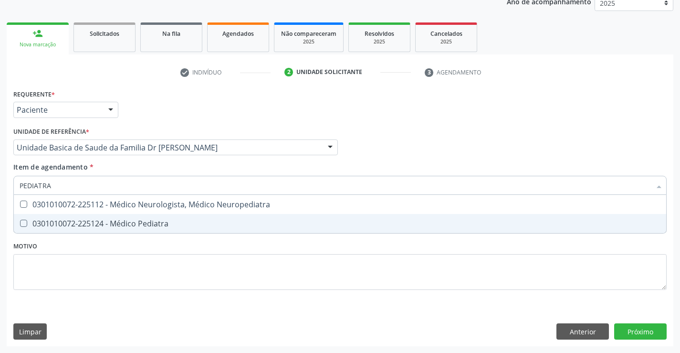
click at [175, 220] on div "0301010072-225124 - Médico Pediatra" at bounding box center [340, 224] width 641 height 8
checkbox Pediatra "true"
click at [171, 248] on div "Requerente * Paciente Profissional de Saúde Paciente Nenhum resultado encontrad…" at bounding box center [340, 195] width 654 height 216
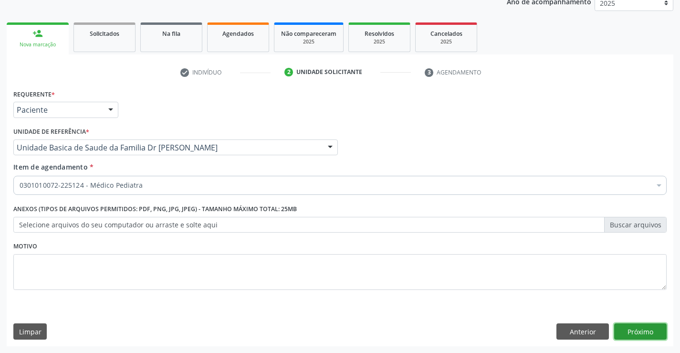
click at [632, 336] on button "Próximo" at bounding box center [641, 331] width 53 height 16
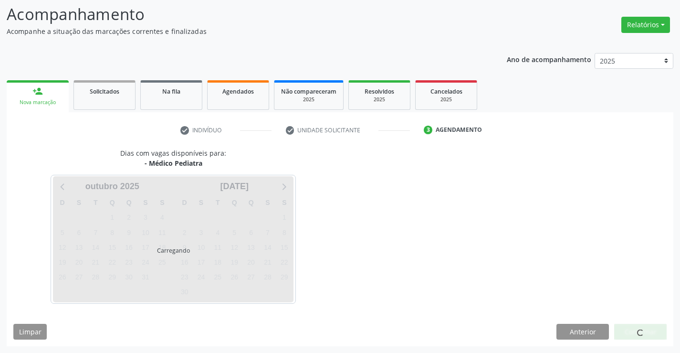
scroll to position [63, 0]
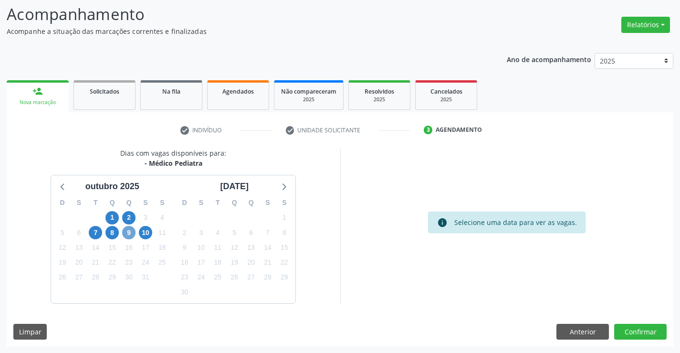
click at [128, 230] on span "9" at bounding box center [128, 232] width 13 height 13
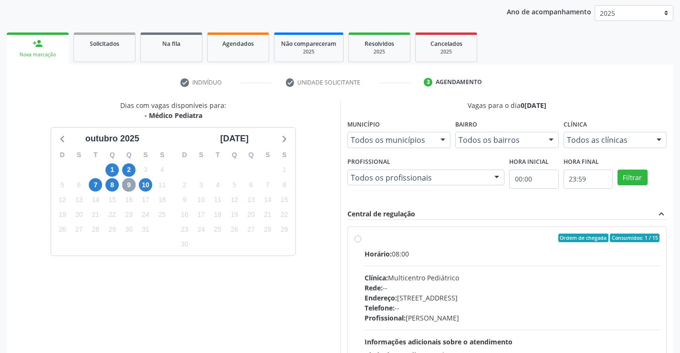
scroll to position [201, 0]
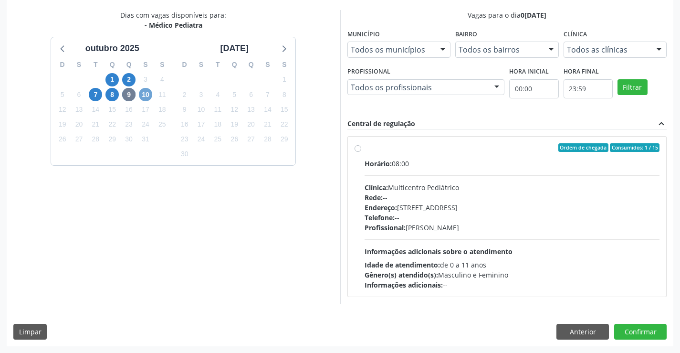
click at [149, 95] on span "10" at bounding box center [145, 94] width 13 height 13
click at [365, 146] on label "Ordem de chegada Consumidos: 1 / 15 Horário: 07:00 Clínica: Multicentro Pediátr…" at bounding box center [513, 216] width 296 height 147
click at [358, 146] on input "Ordem de chegada Consumidos: 1 / 15 Horário: 07:00 Clínica: Multicentro Pediátr…" at bounding box center [358, 147] width 7 height 9
radio input "true"
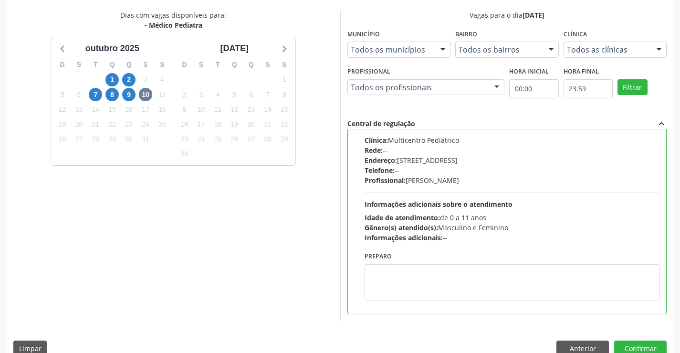
scroll to position [218, 0]
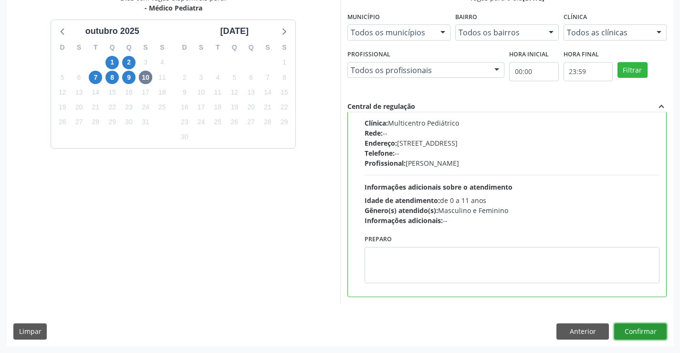
click at [647, 331] on button "Confirmar" at bounding box center [641, 331] width 53 height 16
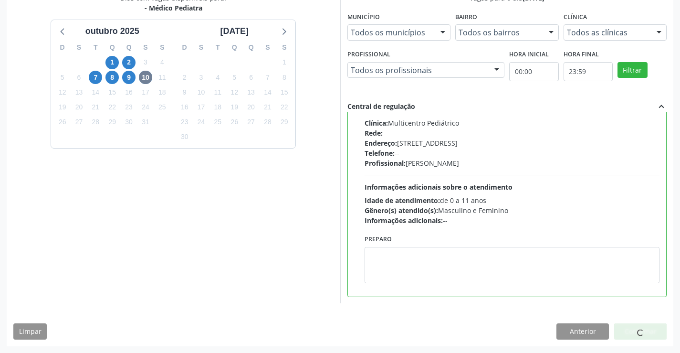
scroll to position [0, 0]
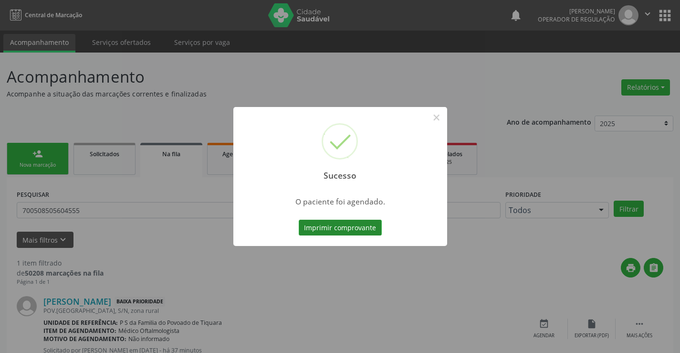
click at [349, 222] on button "Imprimir comprovante" at bounding box center [340, 228] width 83 height 16
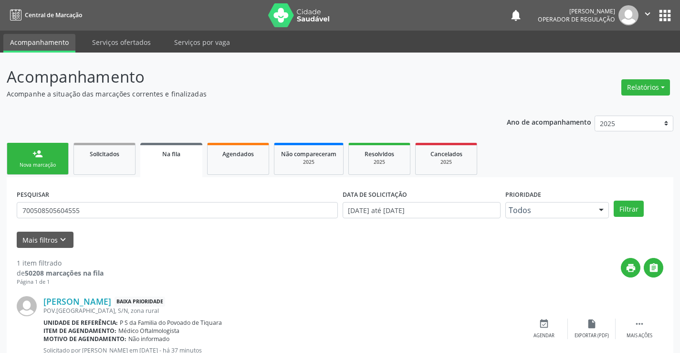
click at [54, 164] on div "Nova marcação" at bounding box center [38, 164] width 48 height 7
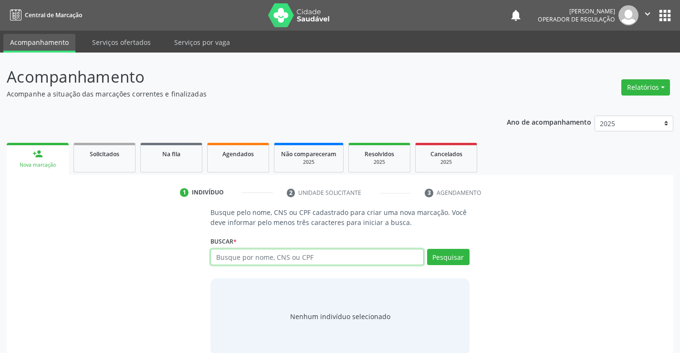
click at [229, 255] on input "text" at bounding box center [317, 257] width 213 height 16
type input "705003605800357"
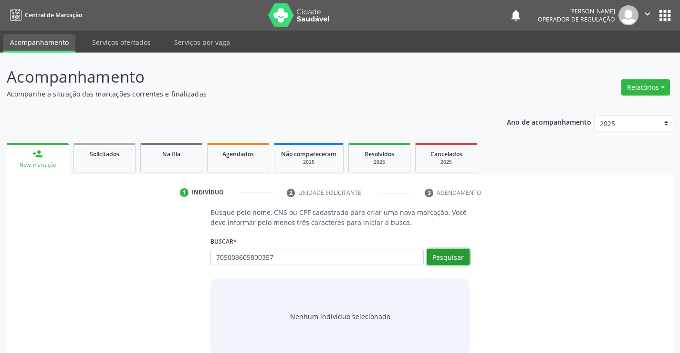
click at [445, 255] on button "Pesquisar" at bounding box center [448, 257] width 42 height 16
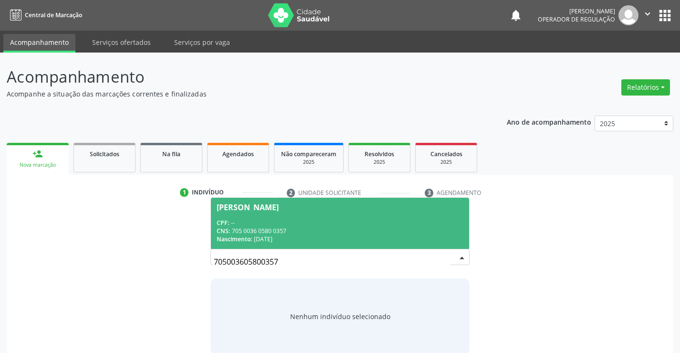
click at [383, 226] on div "CPF: --" at bounding box center [340, 223] width 246 height 8
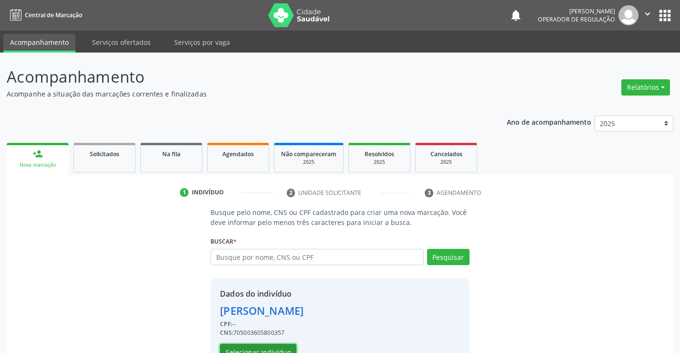
click at [276, 347] on button "Selecionar indivíduo" at bounding box center [258, 352] width 76 height 16
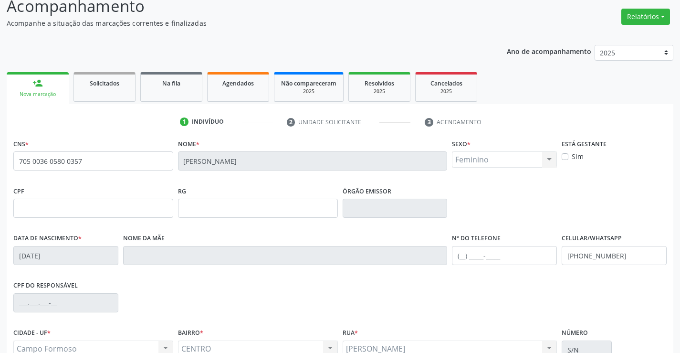
scroll to position [165, 0]
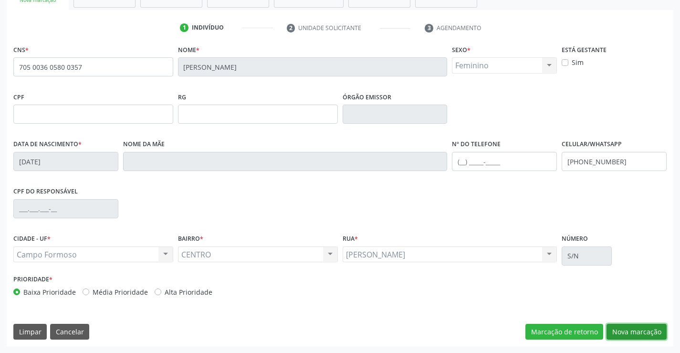
click at [633, 336] on button "Nova marcação" at bounding box center [637, 332] width 60 height 16
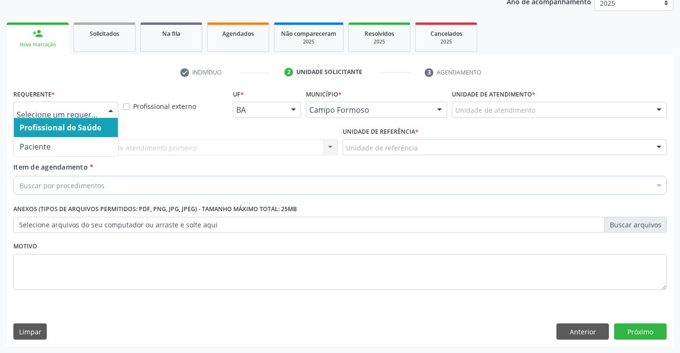
click at [110, 110] on div at bounding box center [111, 110] width 14 height 16
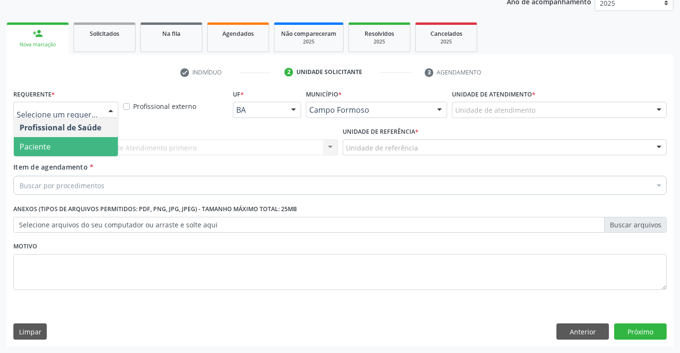
click at [79, 153] on span "Paciente" at bounding box center [66, 146] width 104 height 19
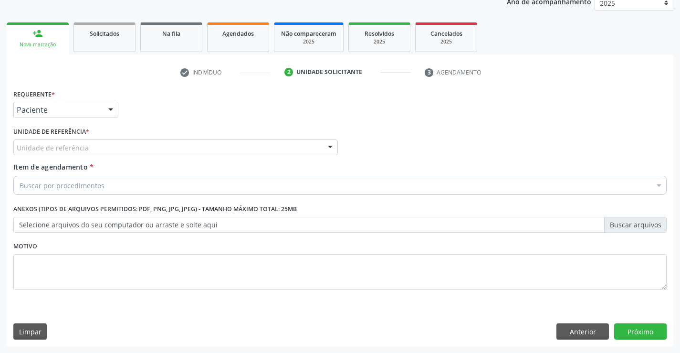
click at [105, 150] on div "Unidade de referência" at bounding box center [175, 147] width 325 height 16
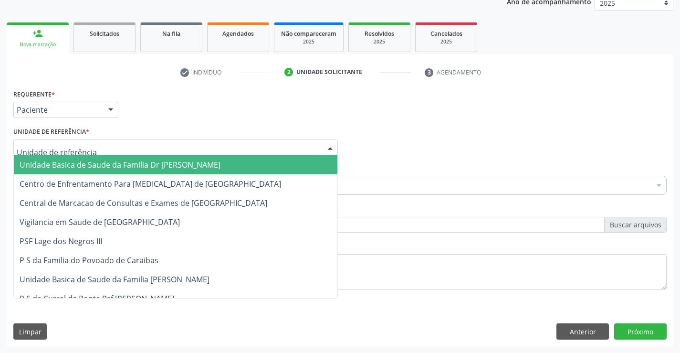
click at [107, 167] on span "Unidade Basica de Saude da Familia Dr [PERSON_NAME]" at bounding box center [120, 164] width 201 height 11
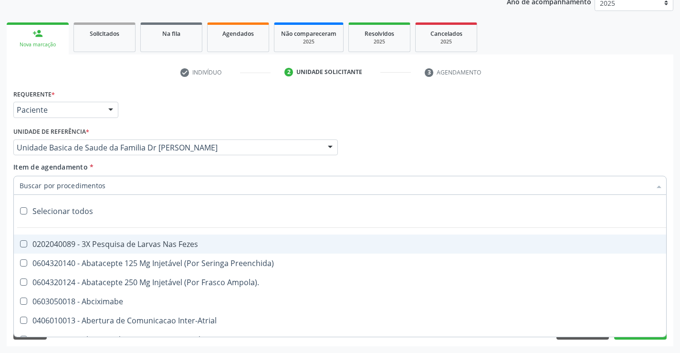
click at [104, 187] on div at bounding box center [340, 185] width 654 height 19
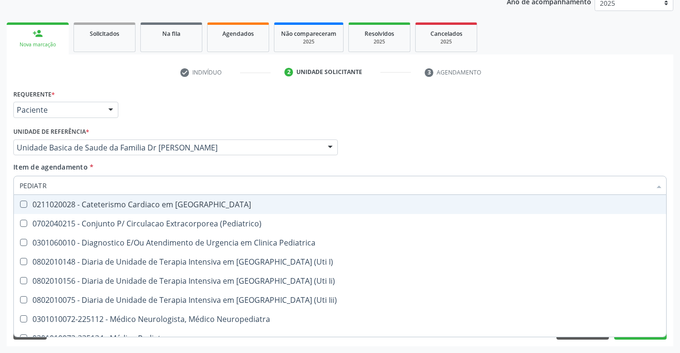
type input "PEDIATRA"
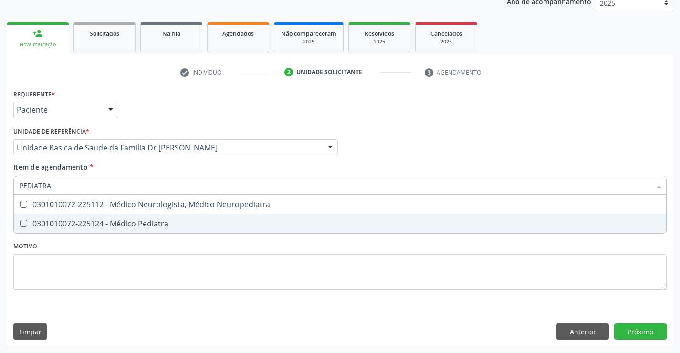
click at [135, 226] on div "0301010072-225124 - Médico Pediatra" at bounding box center [340, 224] width 641 height 8
checkbox Pediatra "true"
click at [130, 250] on div "Requerente * Paciente Profissional de Saúde Paciente Nenhum resultado encontrad…" at bounding box center [340, 195] width 654 height 216
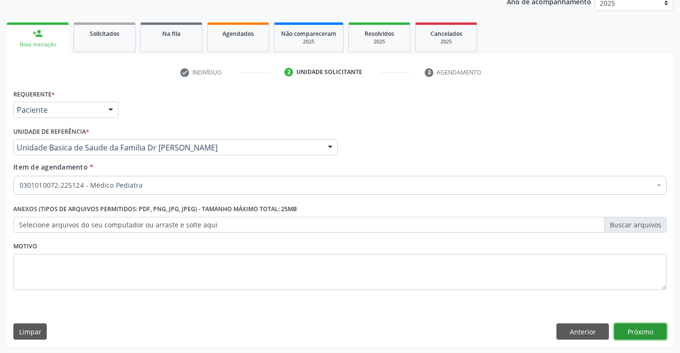
click at [637, 331] on button "Próximo" at bounding box center [641, 331] width 53 height 16
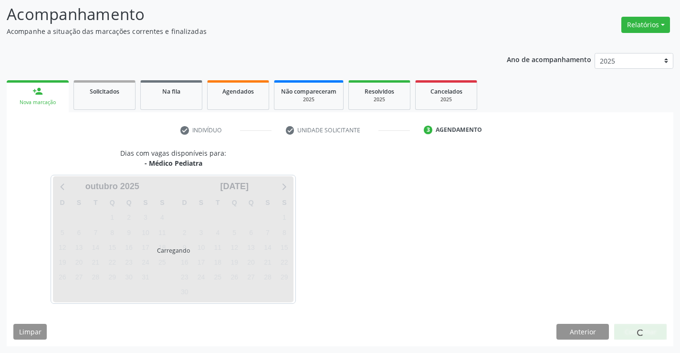
scroll to position [63, 0]
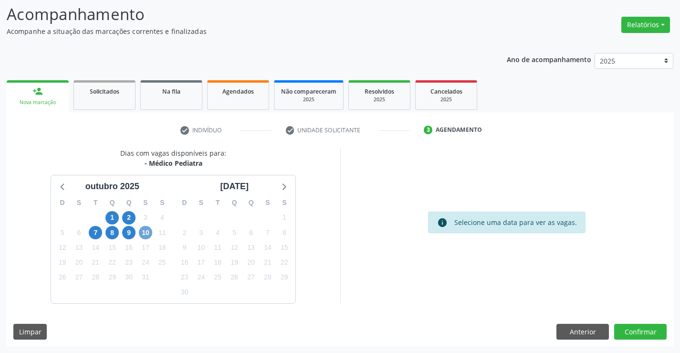
click at [147, 233] on span "10" at bounding box center [145, 232] width 13 height 13
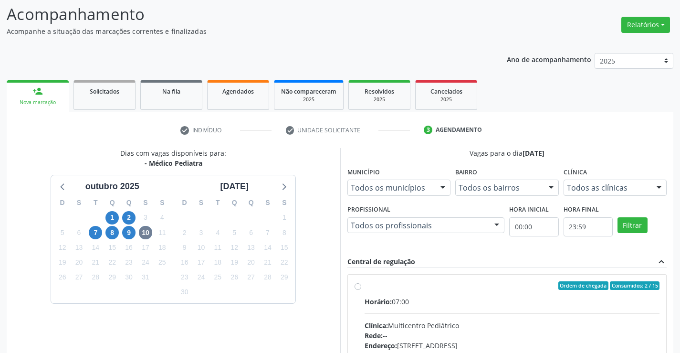
click at [365, 286] on label "Ordem de chegada Consumidos: 2 / 15 Horário: 07:00 Clínica: Multicentro Pediátr…" at bounding box center [513, 354] width 296 height 147
click at [359, 286] on input "Ordem de chegada Consumidos: 2 / 15 Horário: 07:00 Clínica: Multicentro Pediátr…" at bounding box center [358, 285] width 7 height 9
radio input "true"
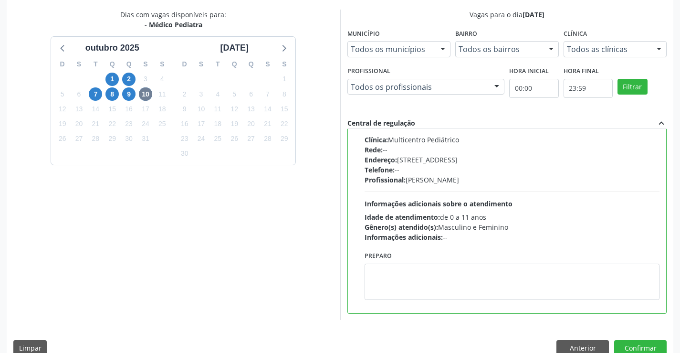
scroll to position [206, 0]
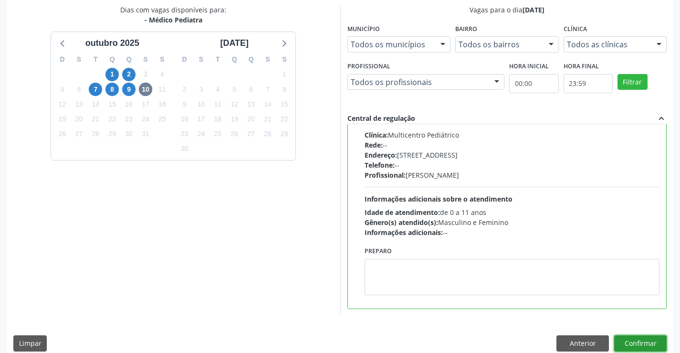
click at [636, 340] on button "Confirmar" at bounding box center [641, 343] width 53 height 16
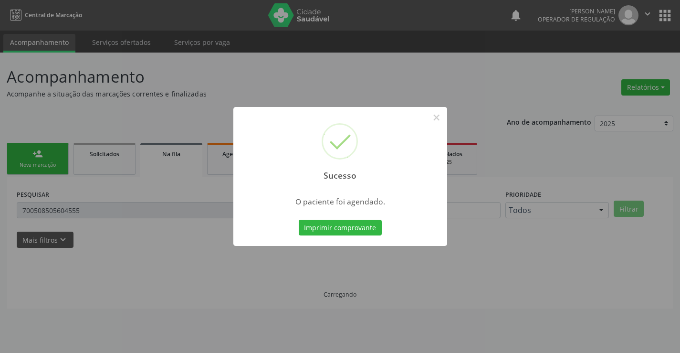
scroll to position [0, 0]
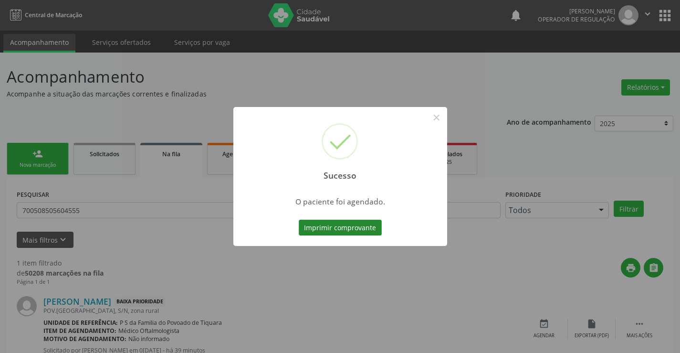
click at [359, 226] on button "Imprimir comprovante" at bounding box center [340, 228] width 83 height 16
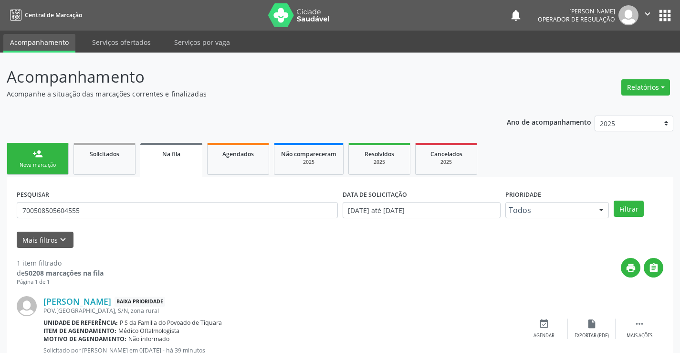
click at [54, 160] on link "person_add Nova marcação" at bounding box center [38, 159] width 62 height 32
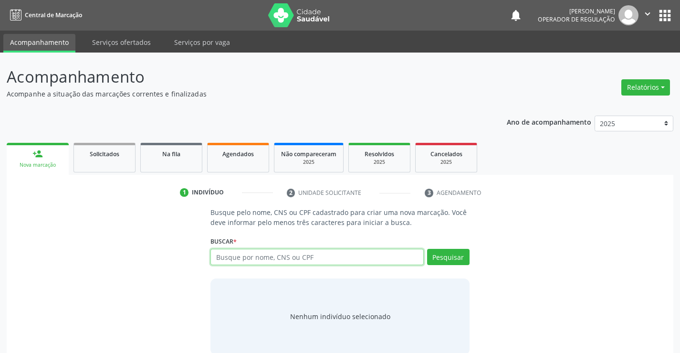
click at [269, 259] on input "text" at bounding box center [317, 257] width 213 height 16
type input "708106589830230"
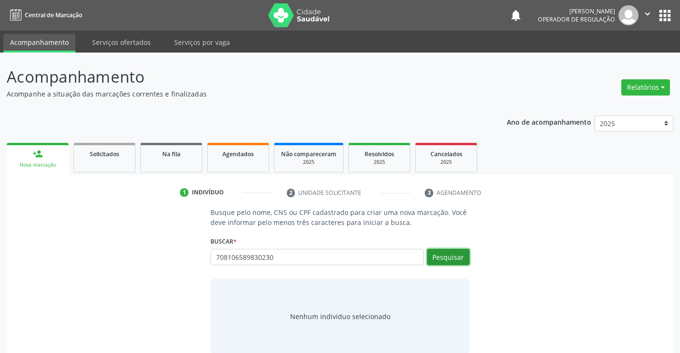
click at [443, 257] on button "Pesquisar" at bounding box center [448, 257] width 42 height 16
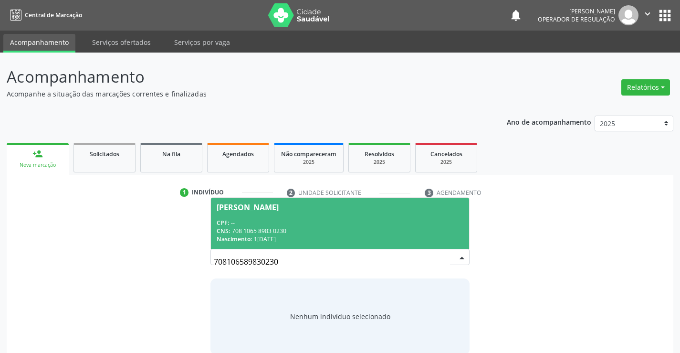
drag, startPoint x: 395, startPoint y: 206, endPoint x: 393, endPoint y: 213, distance: 7.1
click at [394, 207] on div "Antonio Roberto Vieira de Andrade" at bounding box center [340, 207] width 246 height 8
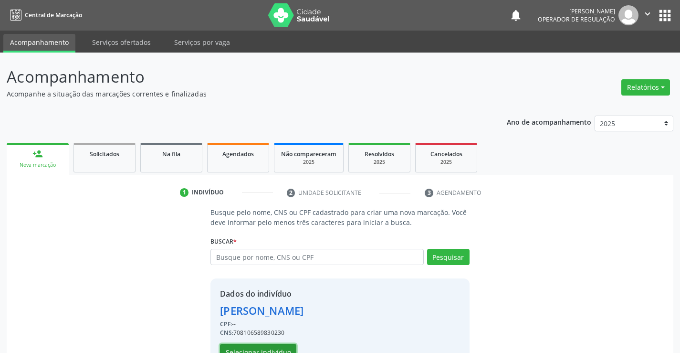
click at [285, 346] on button "Selecionar indivíduo" at bounding box center [258, 352] width 76 height 16
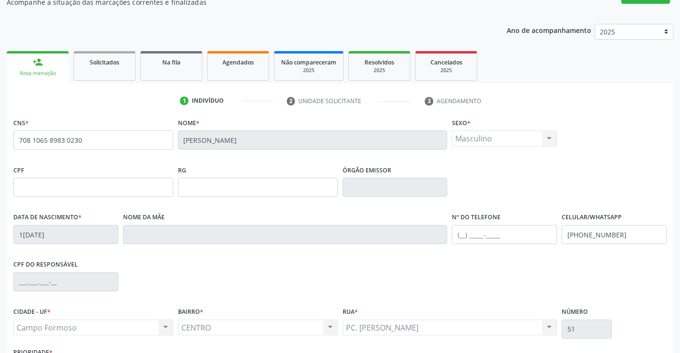
scroll to position [96, 0]
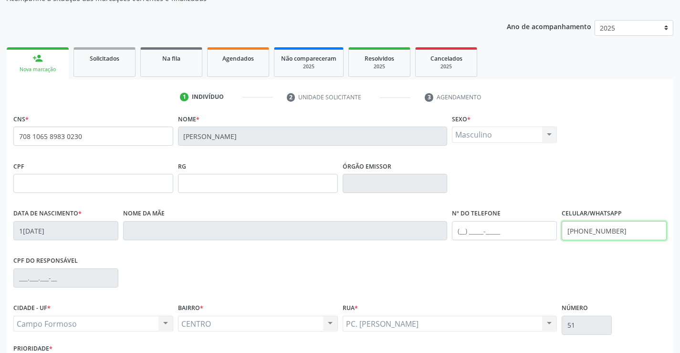
click at [618, 235] on input "(74) 99117-1568" at bounding box center [614, 230] width 105 height 19
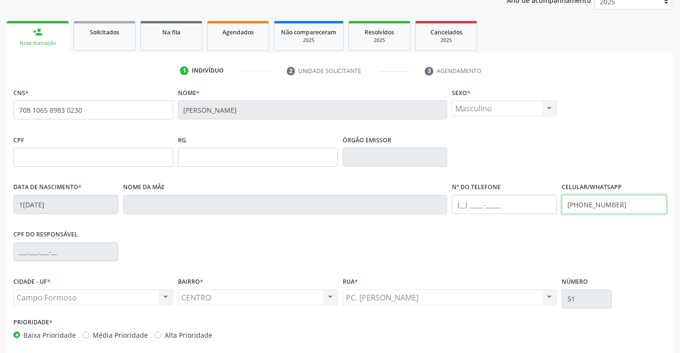
scroll to position [165, 0]
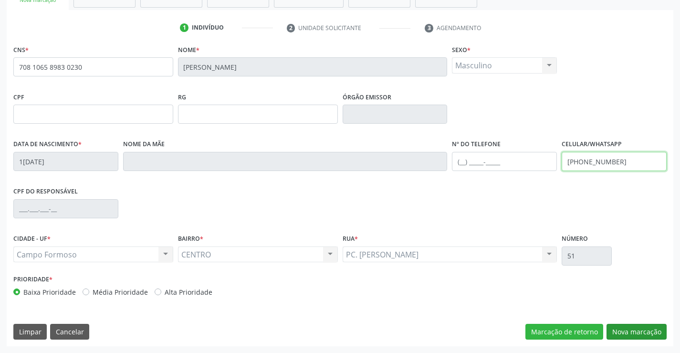
type input "(71) 99279-7128"
click at [618, 331] on button "Nova marcação" at bounding box center [637, 332] width 60 height 16
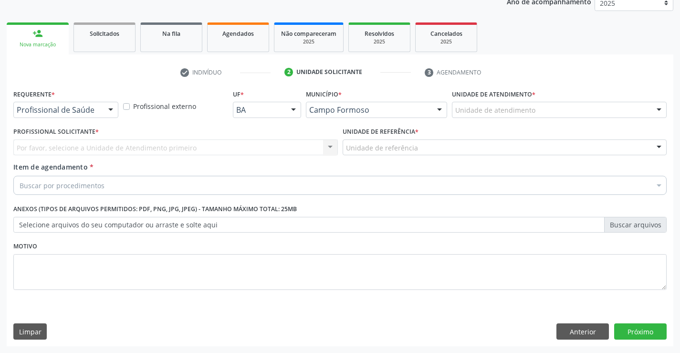
scroll to position [120, 0]
click at [112, 106] on div at bounding box center [111, 110] width 14 height 16
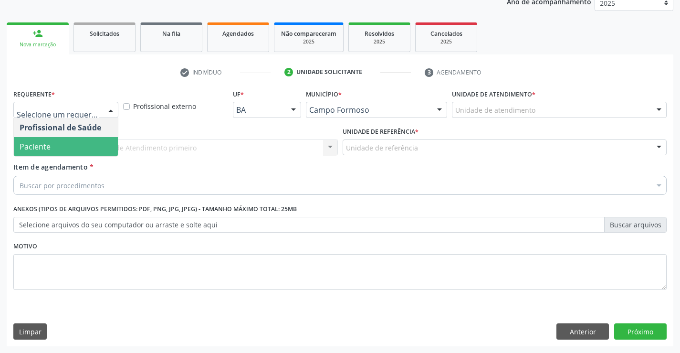
click at [97, 145] on span "Paciente" at bounding box center [66, 146] width 104 height 19
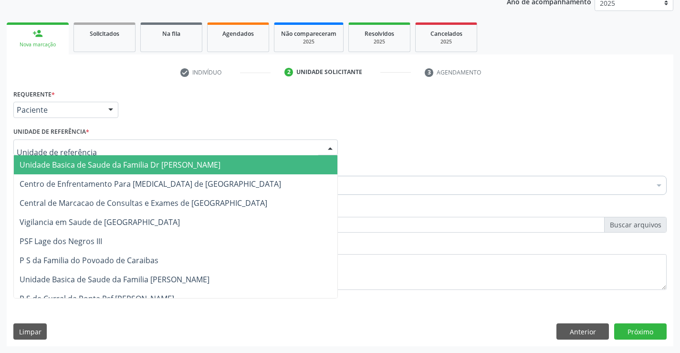
click at [101, 146] on div at bounding box center [175, 147] width 325 height 16
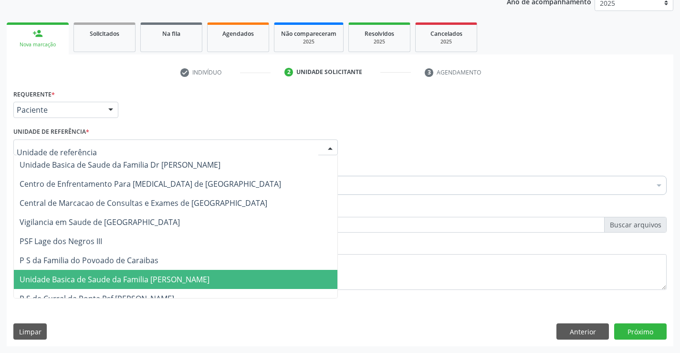
click at [177, 284] on span "Unidade Basica de Saude da Familia [PERSON_NAME]" at bounding box center [115, 279] width 190 height 11
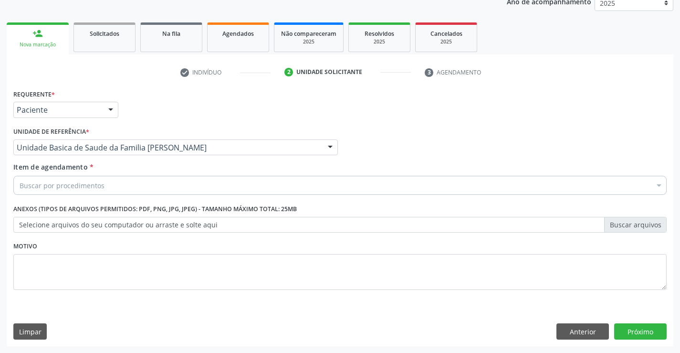
click at [149, 185] on div "Buscar por procedimentos" at bounding box center [340, 185] width 654 height 19
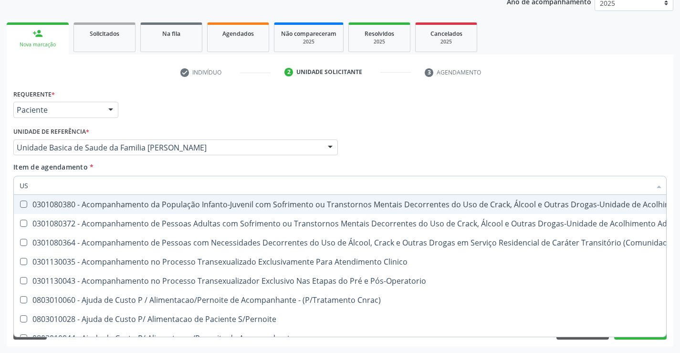
type input "USG"
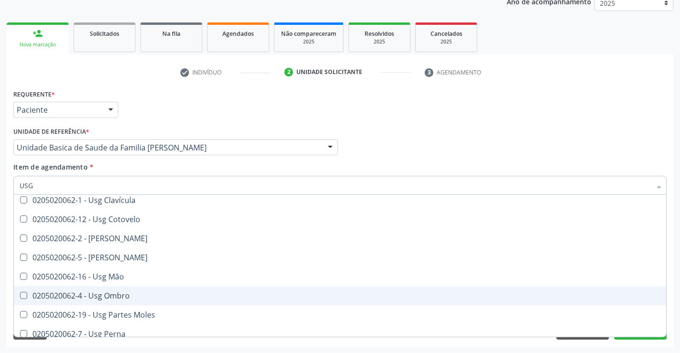
scroll to position [96, 0]
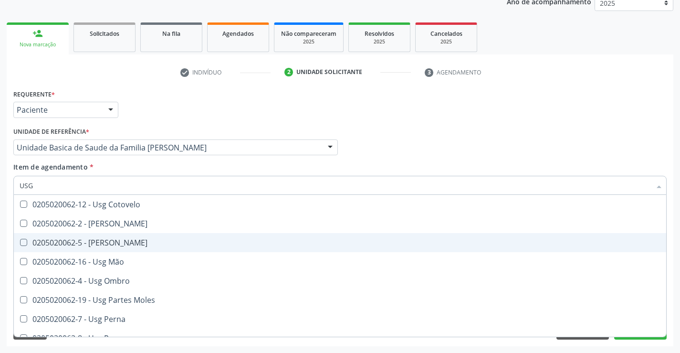
click at [120, 244] on div "0205020062-5 - Usg Joelho" at bounding box center [340, 243] width 641 height 8
checkbox Joelho "true"
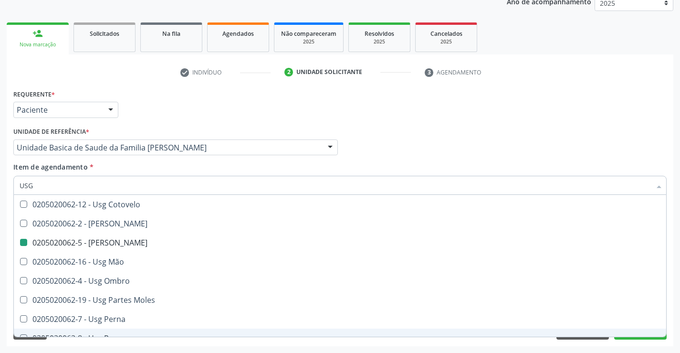
click at [171, 344] on div "Requerente * Paciente Profissional de Saúde Paciente Nenhum resultado encontrad…" at bounding box center [340, 216] width 667 height 259
checkbox Braço "true"
checkbox Joelho "false"
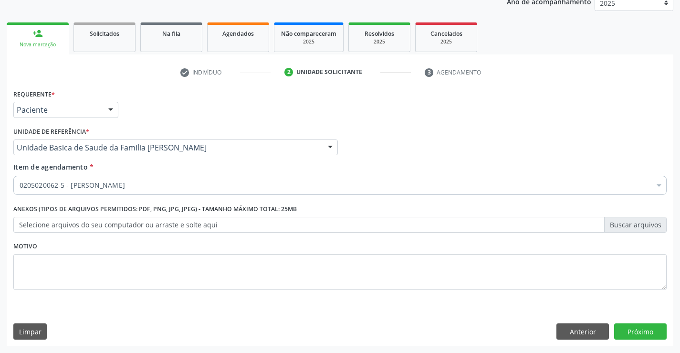
scroll to position [0, 0]
click at [645, 332] on button "Próximo" at bounding box center [641, 331] width 53 height 16
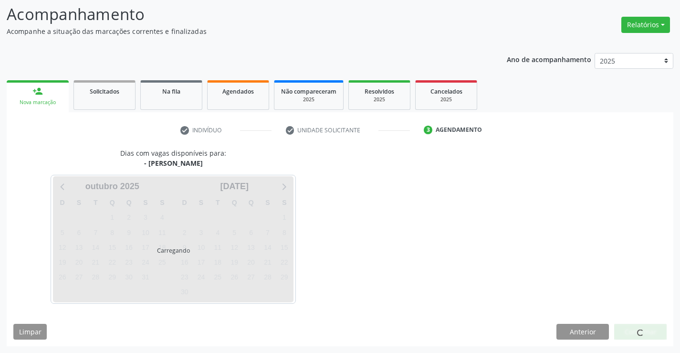
scroll to position [63, 0]
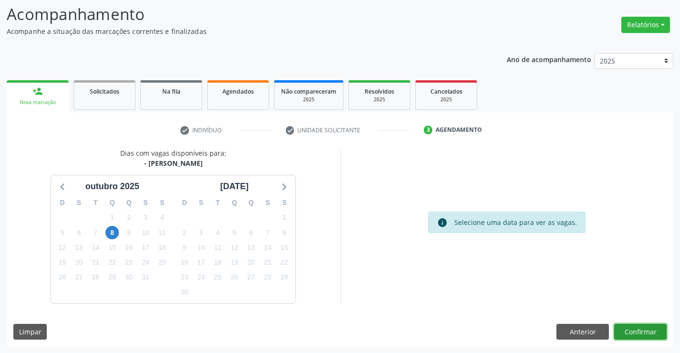
click at [644, 332] on button "Confirmar" at bounding box center [641, 332] width 53 height 16
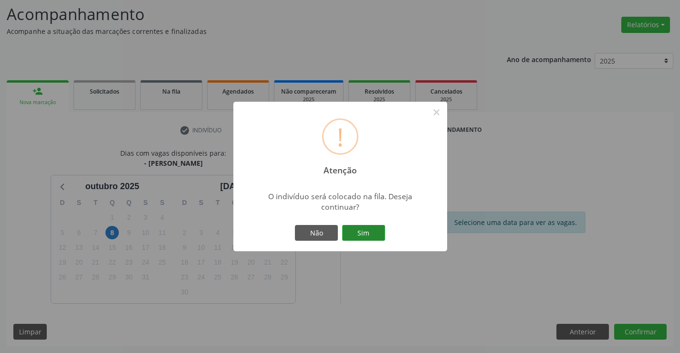
click at [373, 232] on button "Sim" at bounding box center [363, 233] width 43 height 16
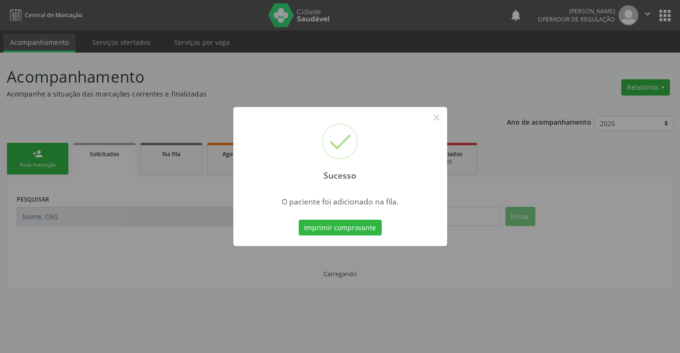
scroll to position [0, 0]
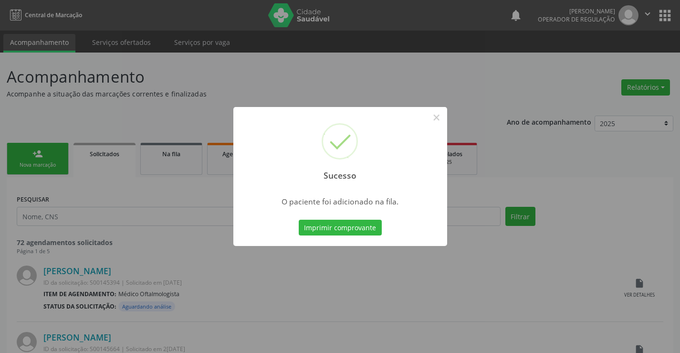
click at [299, 220] on button "Imprimir comprovante" at bounding box center [340, 228] width 83 height 16
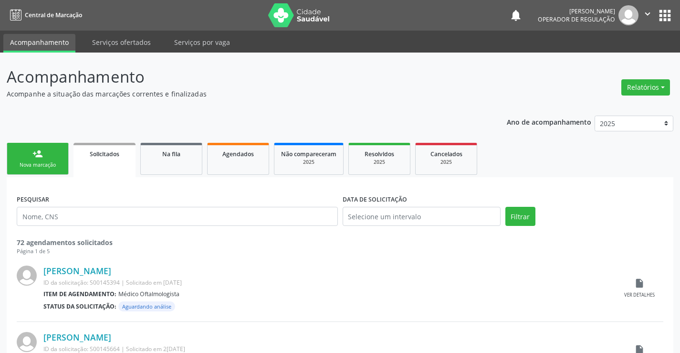
click at [56, 164] on div "Nova marcação" at bounding box center [38, 164] width 48 height 7
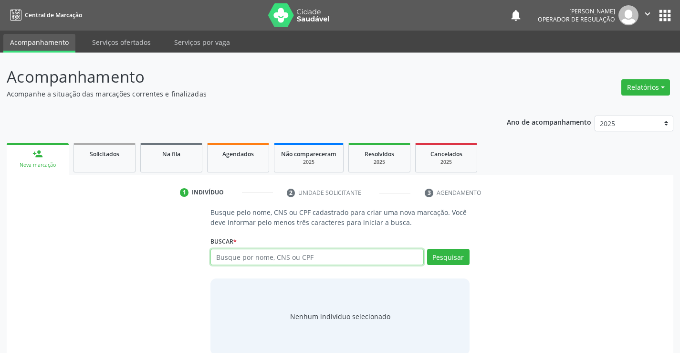
click at [285, 258] on input "text" at bounding box center [317, 257] width 213 height 16
type input "700003587364901"
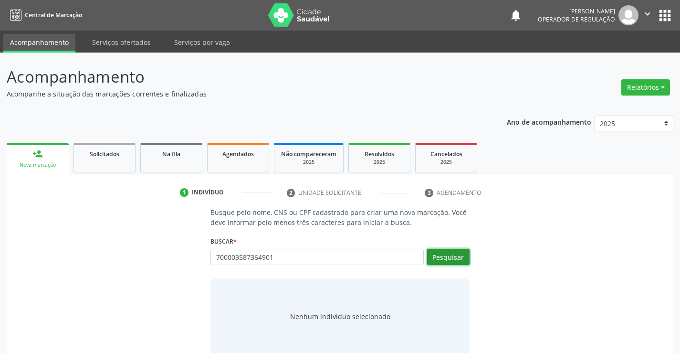
click at [460, 257] on button "Pesquisar" at bounding box center [448, 257] width 42 height 16
type input "700003587364901"
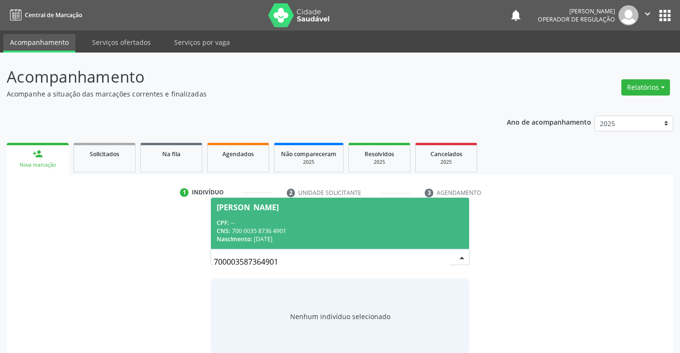
click at [395, 229] on div "CNS: 700 0035 8736 4901" at bounding box center [340, 231] width 246 height 8
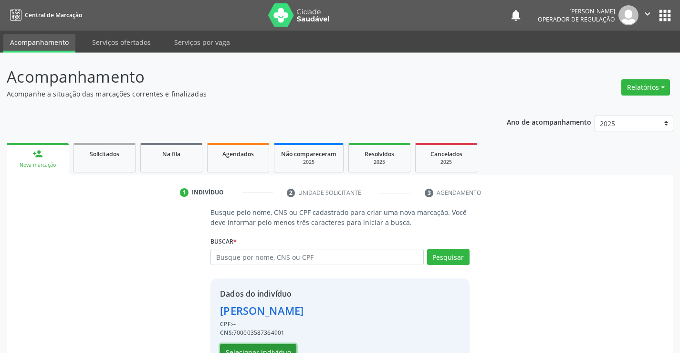
click at [278, 345] on button "Selecionar indivíduo" at bounding box center [258, 352] width 76 height 16
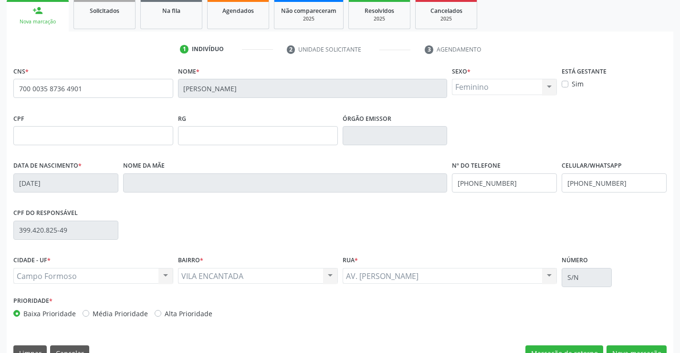
scroll to position [165, 0]
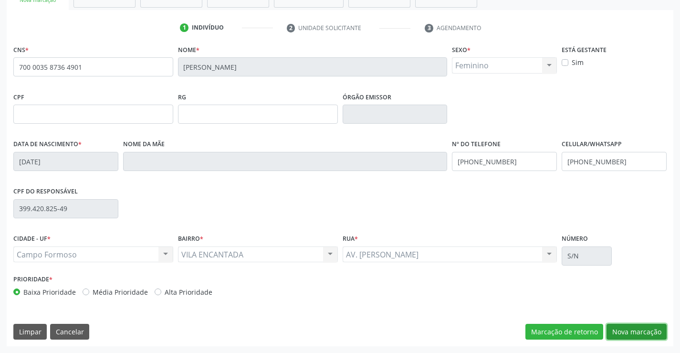
click at [617, 334] on button "Nova marcação" at bounding box center [637, 332] width 60 height 16
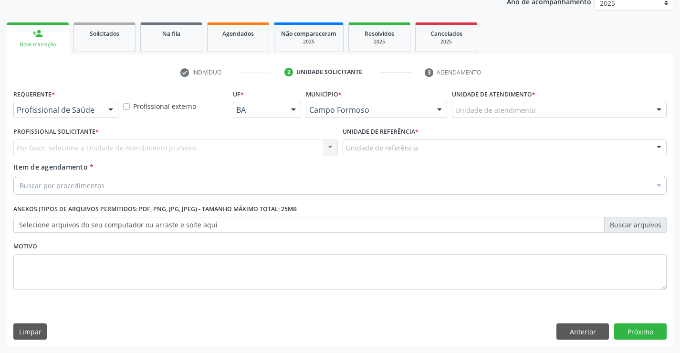
scroll to position [120, 0]
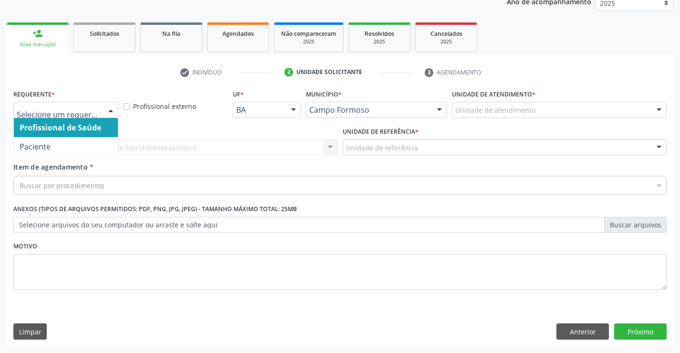
click at [113, 110] on div at bounding box center [111, 110] width 14 height 16
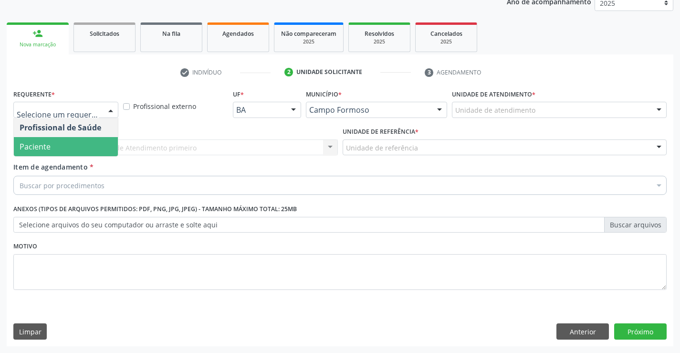
click at [93, 142] on span "Paciente" at bounding box center [66, 146] width 104 height 19
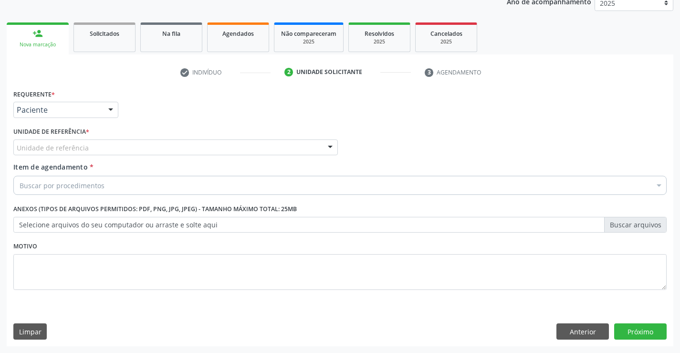
click at [108, 150] on div "Unidade de referência" at bounding box center [175, 147] width 325 height 16
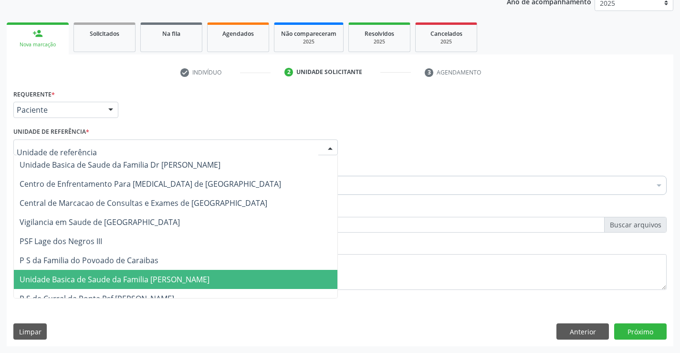
click at [116, 276] on span "Unidade Basica de Saude da Familia [PERSON_NAME]" at bounding box center [115, 279] width 190 height 11
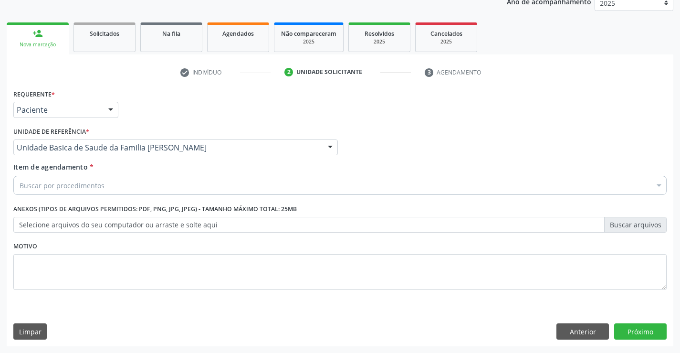
click at [124, 187] on div "Buscar por procedimentos" at bounding box center [340, 185] width 654 height 19
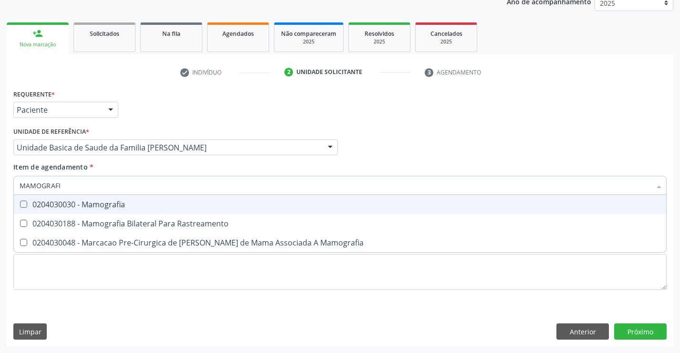
type input "MAMOGRAFIA"
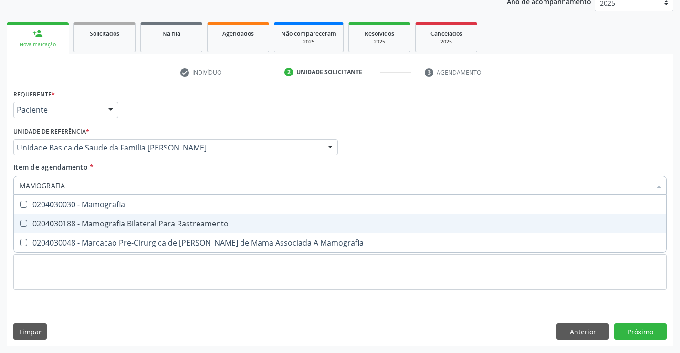
click at [145, 225] on div "0204030188 - Mamografia Bilateral Para Rastreamento" at bounding box center [340, 224] width 641 height 8
checkbox Rastreamento "true"
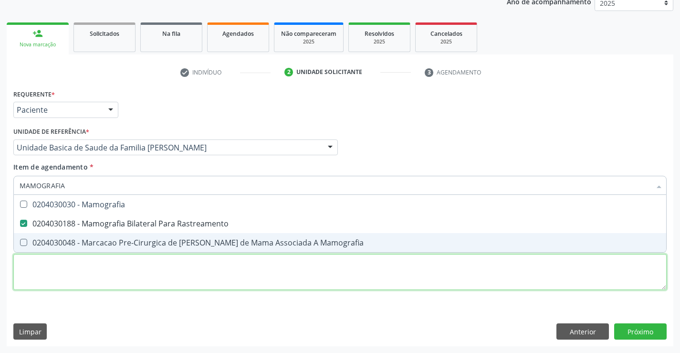
click at [137, 277] on div "Requerente * Paciente Profissional de Saúde Paciente Nenhum resultado encontrad…" at bounding box center [340, 195] width 654 height 216
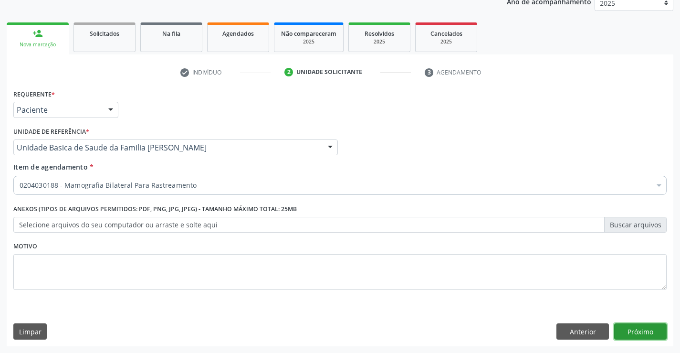
click at [628, 332] on button "Próximo" at bounding box center [641, 331] width 53 height 16
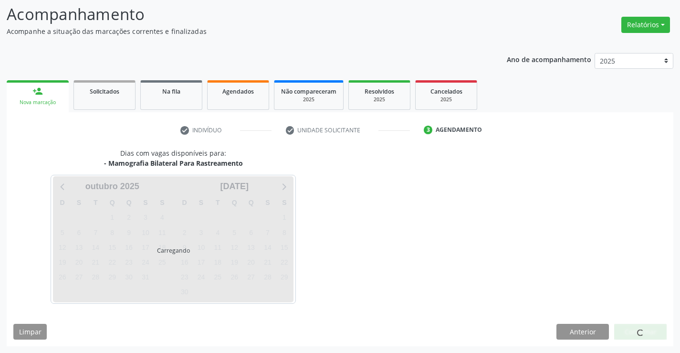
scroll to position [63, 0]
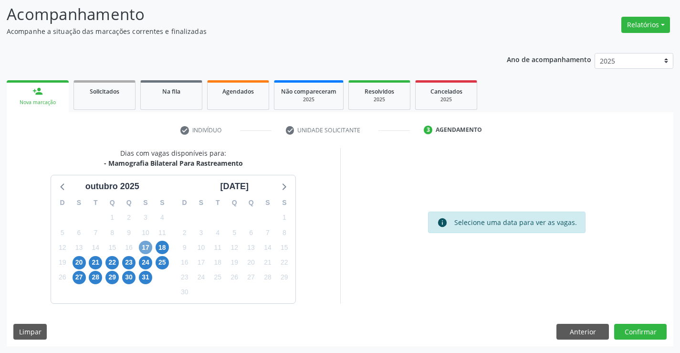
click at [147, 248] on span "17" at bounding box center [145, 247] width 13 height 13
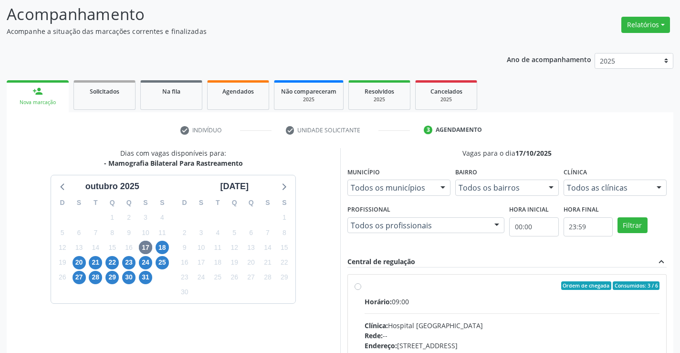
click at [365, 287] on label "Ordem de chegada Consumidos: 3 / 6 Horário: 09:00 Clínica: Hospital Sao Francis…" at bounding box center [513, 354] width 296 height 147
click at [360, 287] on input "Ordem de chegada Consumidos: 3 / 6 Horário: 09:00 Clínica: Hospital Sao Francis…" at bounding box center [358, 285] width 7 height 9
radio input "true"
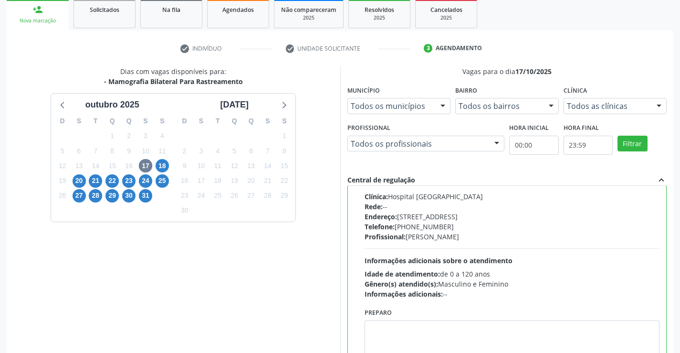
scroll to position [218, 0]
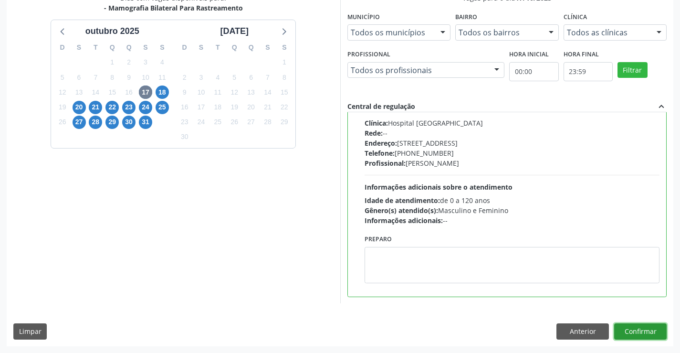
click at [625, 331] on button "Confirmar" at bounding box center [641, 331] width 53 height 16
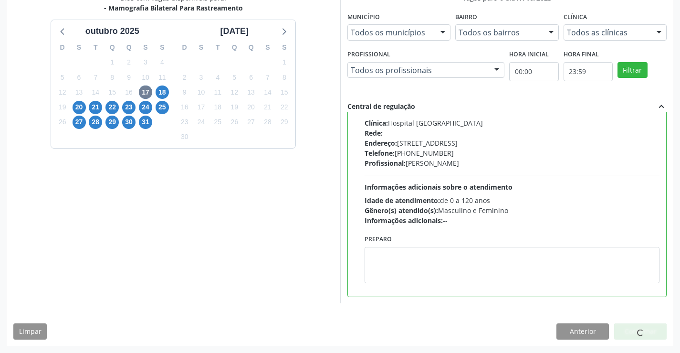
scroll to position [0, 0]
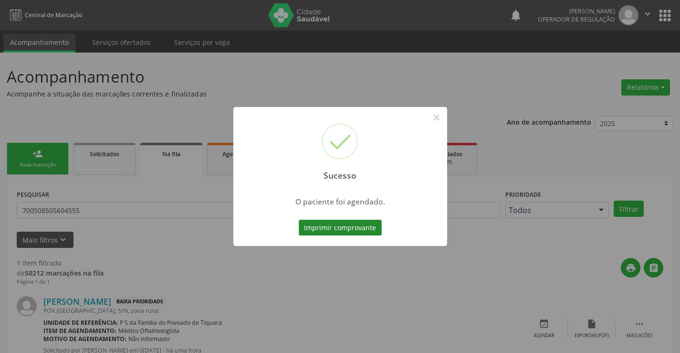
click at [364, 229] on button "Imprimir comprovante" at bounding box center [340, 228] width 83 height 16
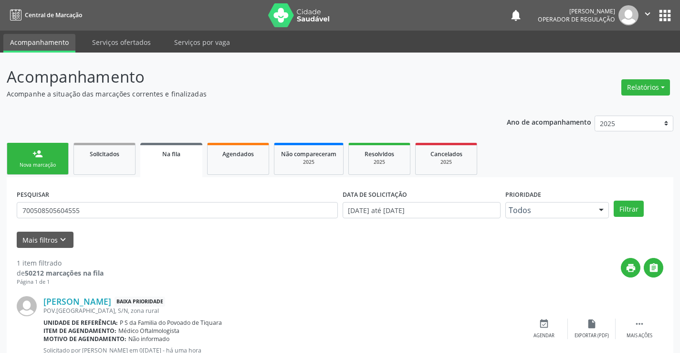
click at [647, 15] on icon "" at bounding box center [648, 14] width 11 height 11
click at [601, 60] on link "Sair" at bounding box center [624, 58] width 66 height 13
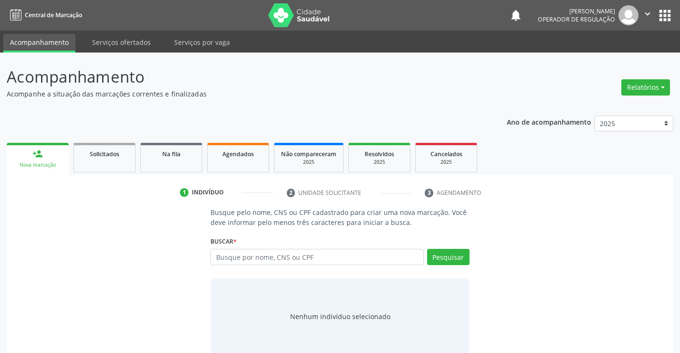
click at [327, 255] on input "text" at bounding box center [317, 257] width 213 height 16
type input "704309581010992"
click at [453, 258] on button "Pesquisar" at bounding box center [448, 257] width 42 height 16
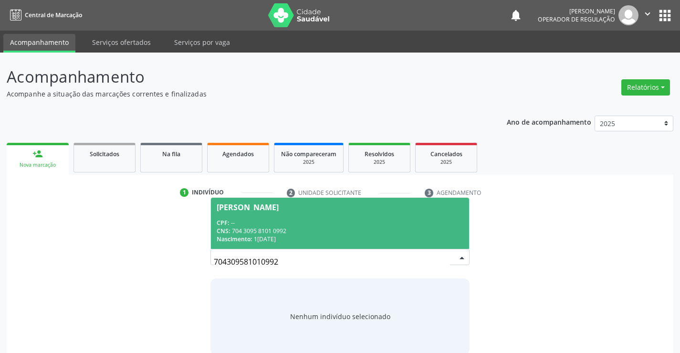
click at [346, 217] on span "Ivoneide Lima Silva CPF: -- CNS: 704 3095 8101 0992 Nascimento: 14/07/1976" at bounding box center [340, 223] width 258 height 51
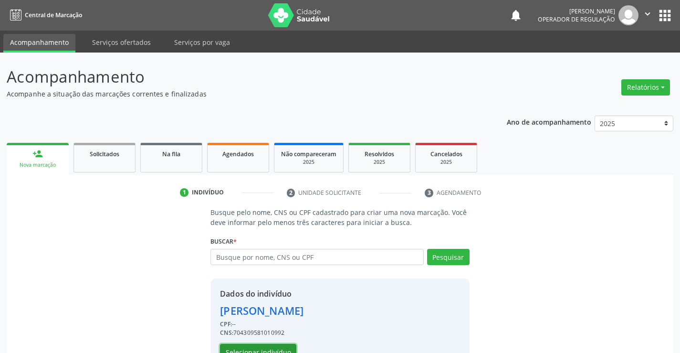
click at [275, 348] on button "Selecionar indivíduo" at bounding box center [258, 352] width 76 height 16
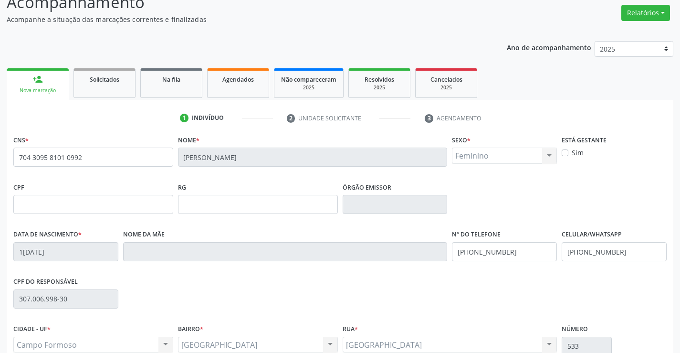
scroll to position [143, 0]
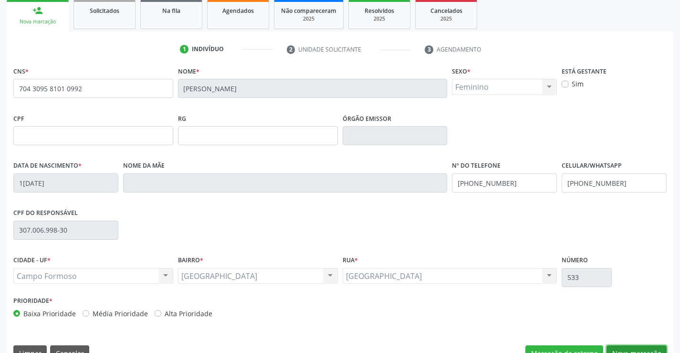
click at [640, 348] on button "Nova marcação" at bounding box center [637, 353] width 60 height 16
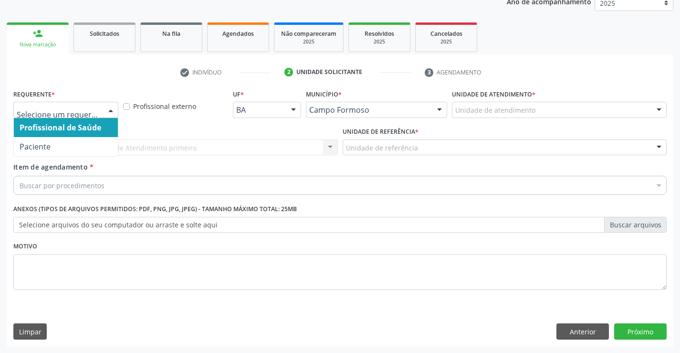
click at [109, 108] on div at bounding box center [111, 110] width 14 height 16
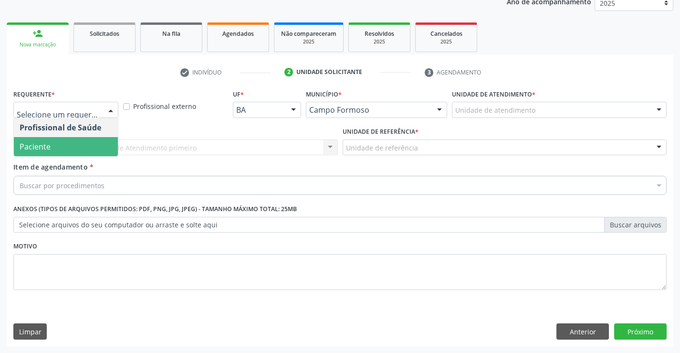
click at [62, 143] on span "Paciente" at bounding box center [66, 146] width 104 height 19
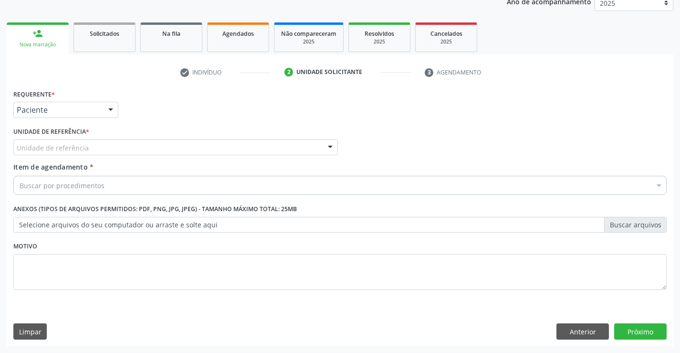
click at [93, 152] on div "Unidade de referência" at bounding box center [175, 147] width 325 height 16
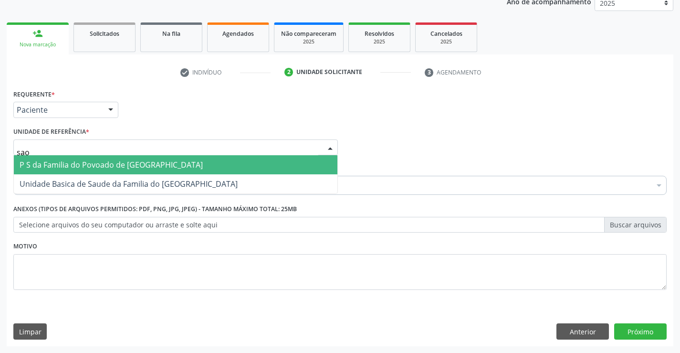
click at [101, 165] on span "P S da Familia do Povoado de [GEOGRAPHIC_DATA]" at bounding box center [111, 164] width 183 height 11
type input "sao"
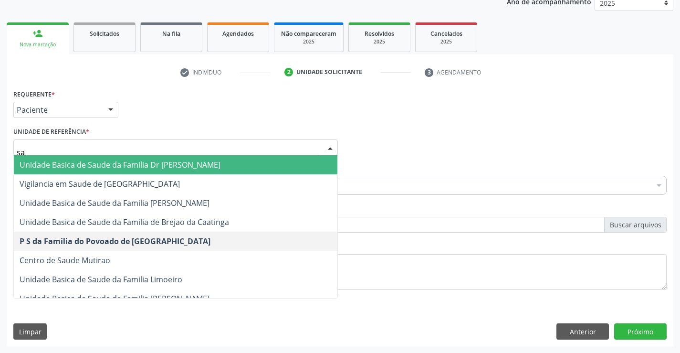
type input "sao"
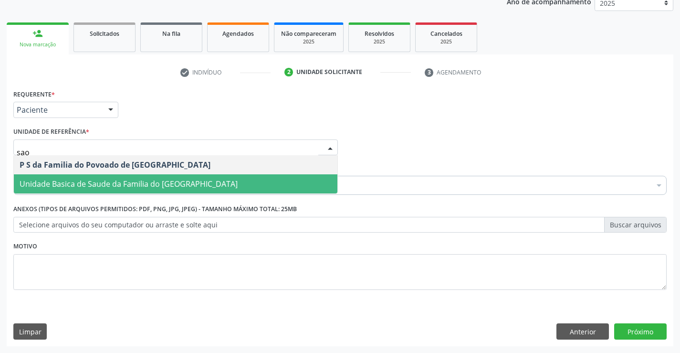
click at [169, 183] on span "Unidade Basica de Saude da Familia do [GEOGRAPHIC_DATA]" at bounding box center [129, 184] width 218 height 11
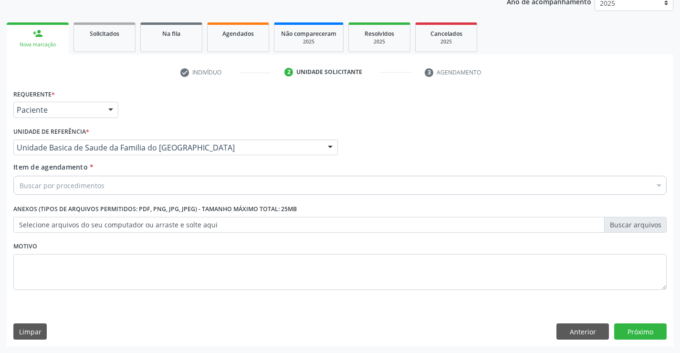
click at [157, 192] on div "Buscar por procedimentos" at bounding box center [340, 185] width 654 height 19
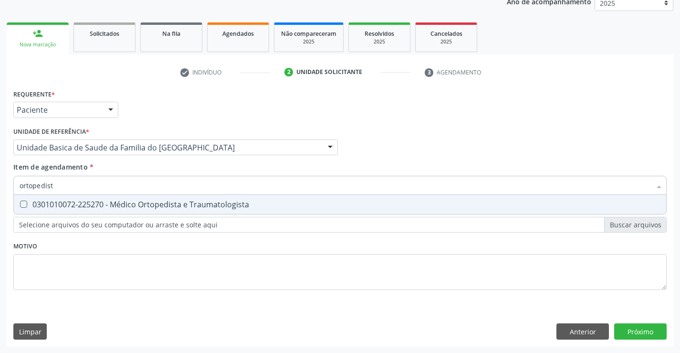
type input "ortopedista"
click at [242, 208] on div "0301010072-225270 - Médico Ortopedista e Traumatologista" at bounding box center [340, 205] width 641 height 8
checkbox Traumatologista "true"
click at [227, 255] on div "Requerente * Paciente Profissional de Saúde Paciente Nenhum resultado encontrad…" at bounding box center [340, 195] width 654 height 216
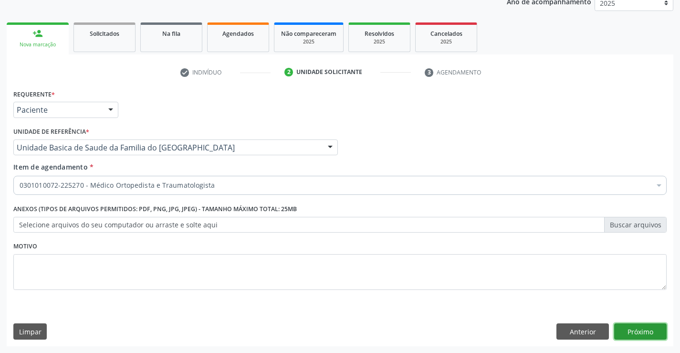
click at [633, 328] on button "Próximo" at bounding box center [641, 331] width 53 height 16
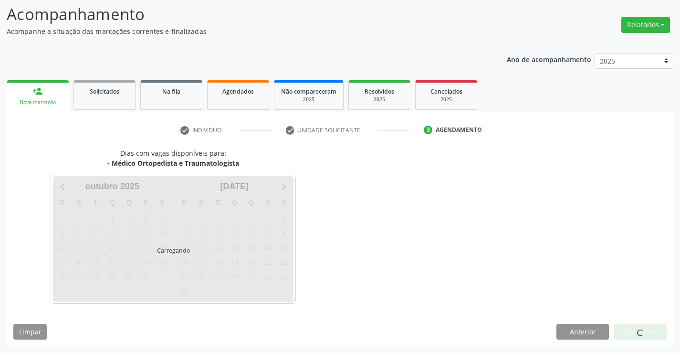
scroll to position [63, 0]
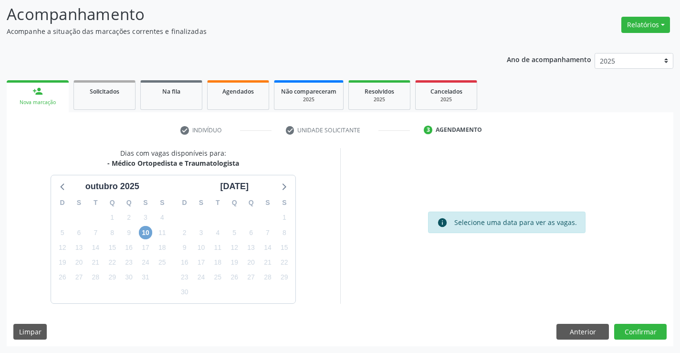
click at [149, 231] on span "10" at bounding box center [145, 232] width 13 height 13
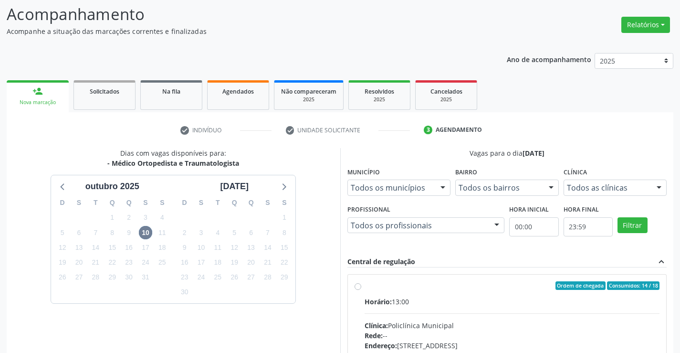
click at [365, 287] on label "Ordem de chegada Consumidos: 14 / 18 Horário: 13:00 Clínica: Policlínica Munici…" at bounding box center [513, 354] width 296 height 147
click at [360, 287] on input "Ordem de chegada Consumidos: 14 / 18 Horário: 13:00 Clínica: Policlínica Munici…" at bounding box center [358, 285] width 7 height 9
radio input "true"
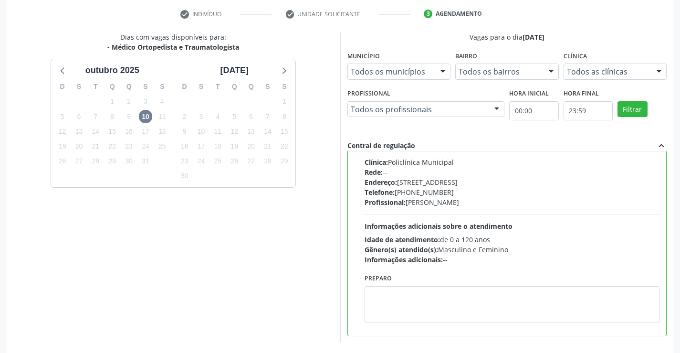
scroll to position [218, 0]
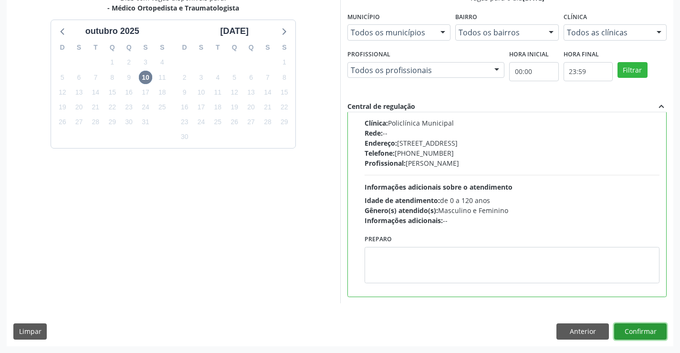
click at [631, 329] on button "Confirmar" at bounding box center [641, 331] width 53 height 16
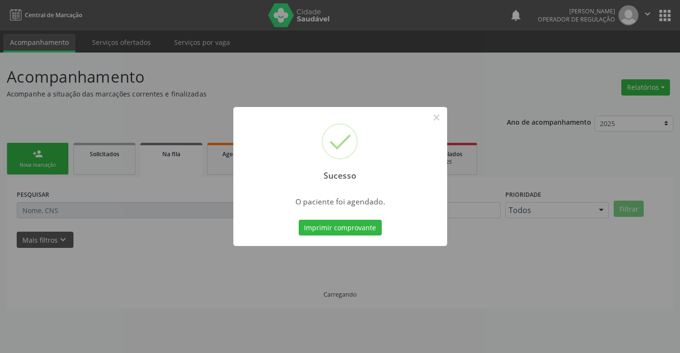
scroll to position [0, 0]
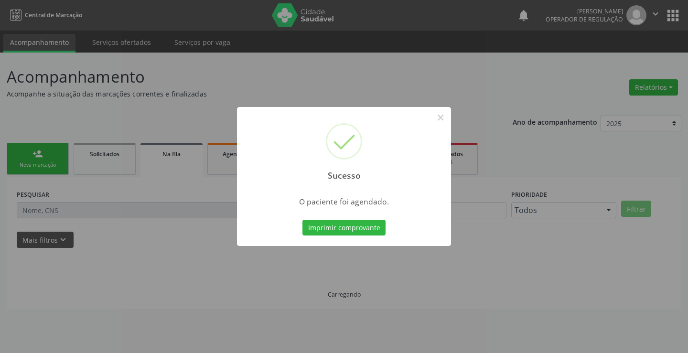
click at [302, 220] on button "Imprimir comprovante" at bounding box center [343, 228] width 83 height 16
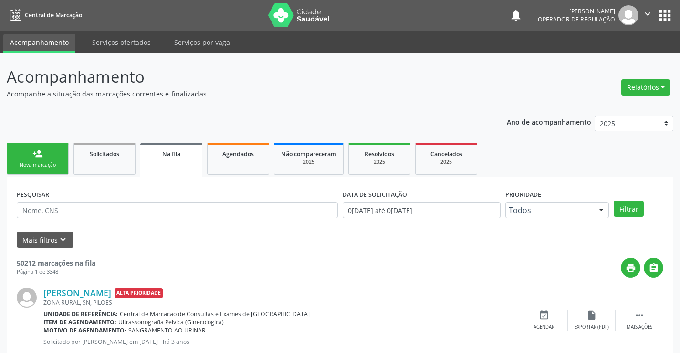
click at [57, 162] on div "Nova marcação" at bounding box center [38, 164] width 48 height 7
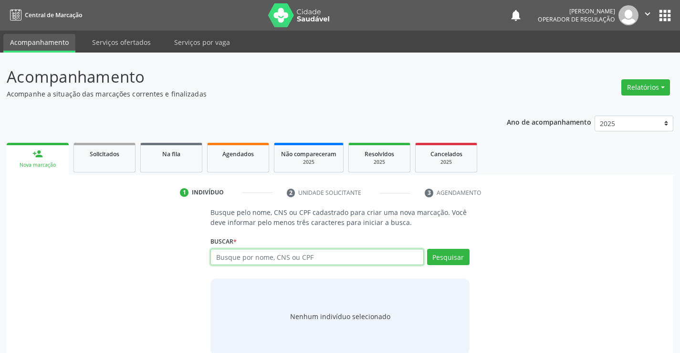
click at [314, 260] on input "text" at bounding box center [317, 257] width 213 height 16
type input "706308711087871"
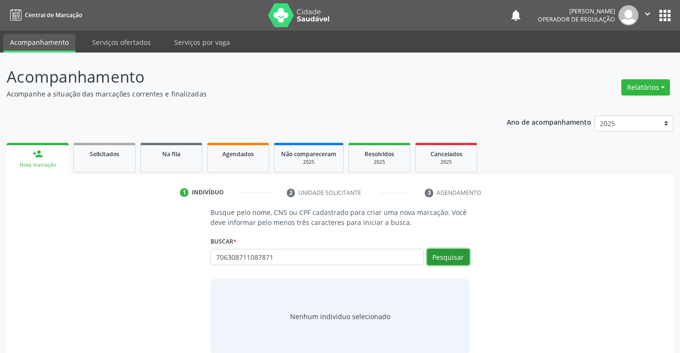
click at [447, 255] on button "Pesquisar" at bounding box center [448, 257] width 42 height 16
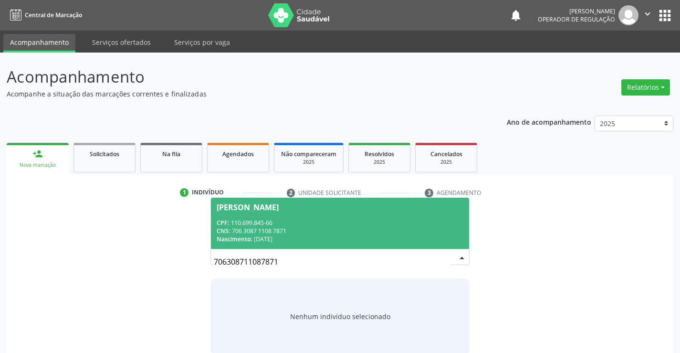
click at [420, 221] on div "CPF: 110.699.845-66" at bounding box center [340, 223] width 246 height 8
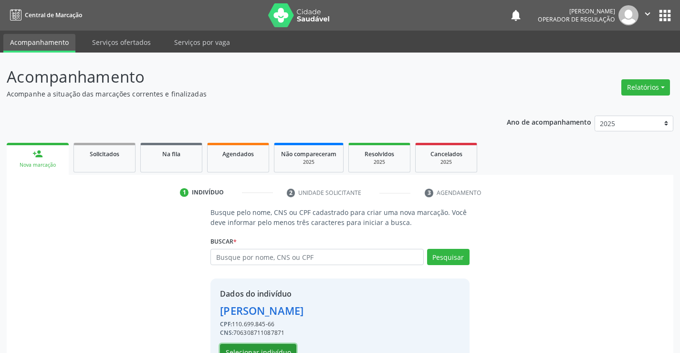
click at [281, 345] on button "Selecionar indivíduo" at bounding box center [258, 352] width 76 height 16
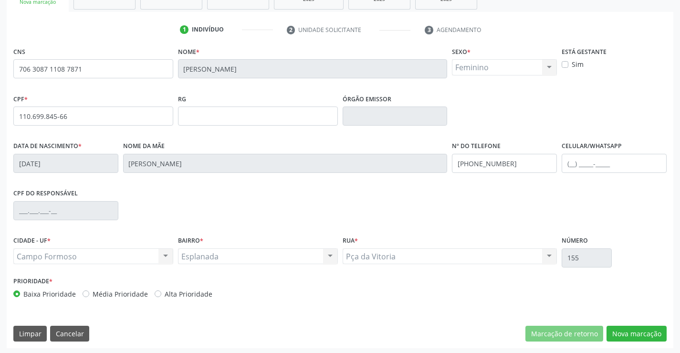
scroll to position [165, 0]
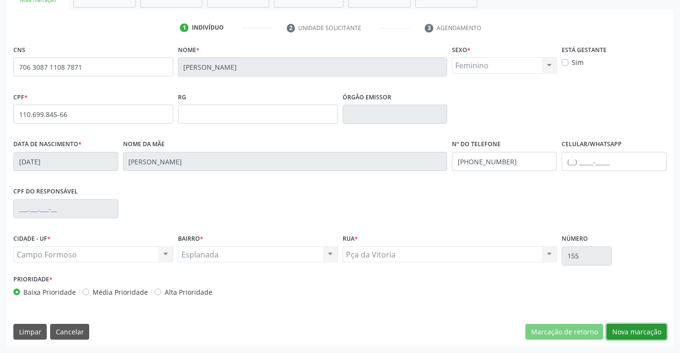
click at [637, 328] on button "Nova marcação" at bounding box center [637, 332] width 60 height 16
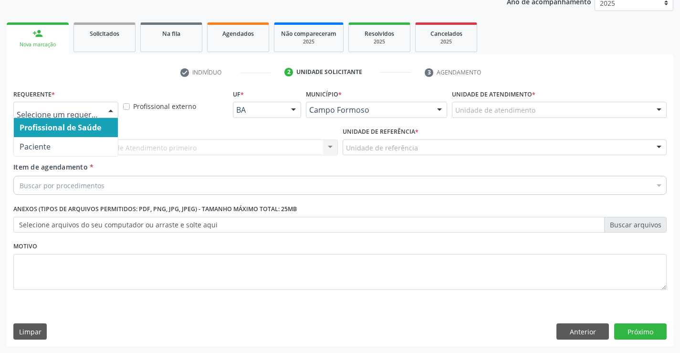
click at [113, 110] on div at bounding box center [111, 110] width 14 height 16
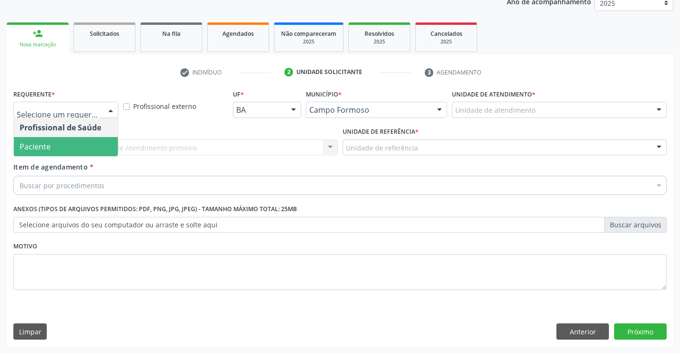
click at [88, 144] on span "Paciente" at bounding box center [66, 146] width 104 height 19
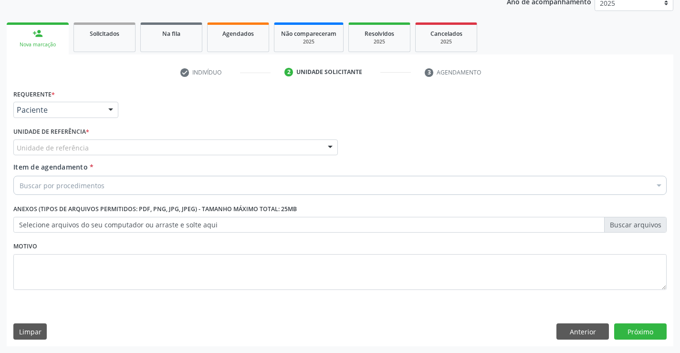
click at [117, 150] on div "Unidade de referência" at bounding box center [175, 147] width 325 height 16
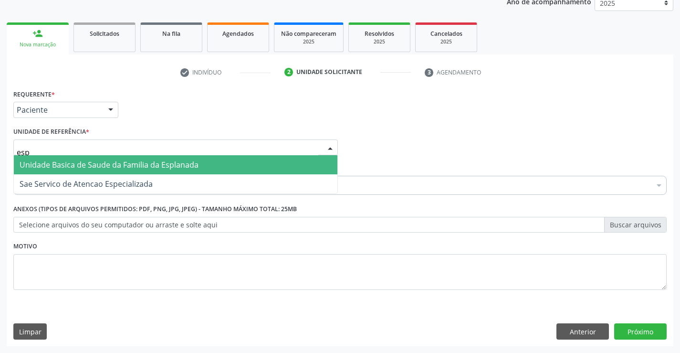
type input "espl"
drag, startPoint x: 178, startPoint y: 164, endPoint x: 177, endPoint y: 171, distance: 7.8
click at [177, 171] on span "Unidade Basica de Saude da Familia da Esplanada" at bounding box center [176, 164] width 324 height 19
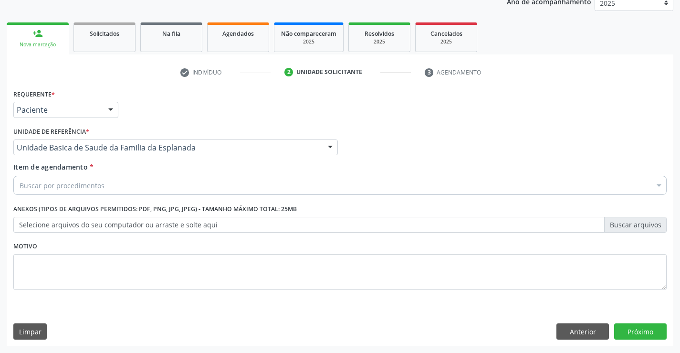
click at [155, 193] on div "Buscar por procedimentos" at bounding box center [340, 185] width 654 height 19
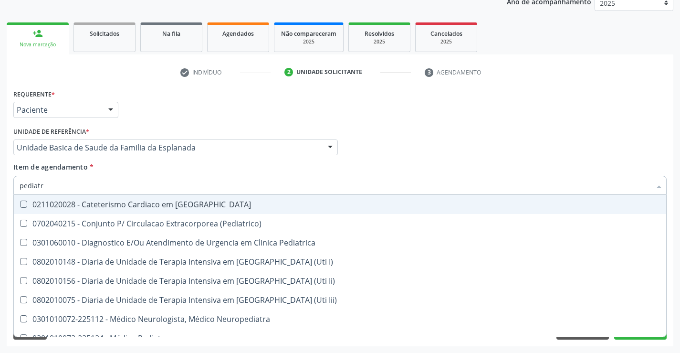
type input "pediatra"
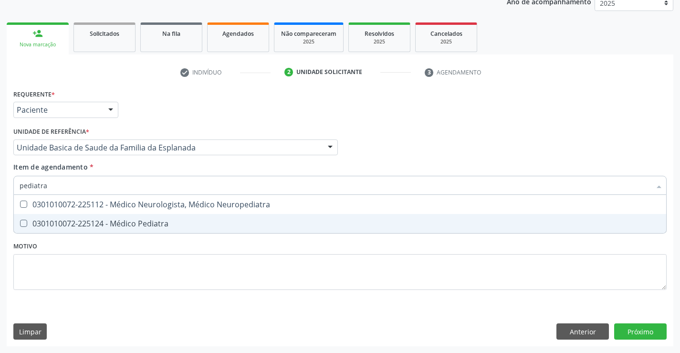
click at [173, 221] on div "0301010072-225124 - Médico Pediatra" at bounding box center [340, 224] width 641 height 8
checkbox Pediatra "true"
click at [178, 246] on div "Requerente * Paciente Profissional de Saúde Paciente Nenhum resultado encontrad…" at bounding box center [340, 195] width 654 height 216
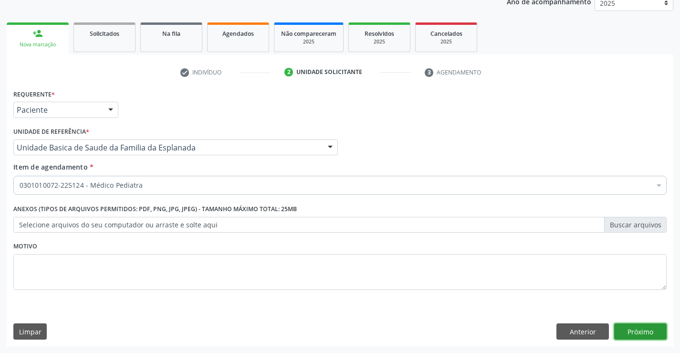
click at [628, 333] on button "Próximo" at bounding box center [641, 331] width 53 height 16
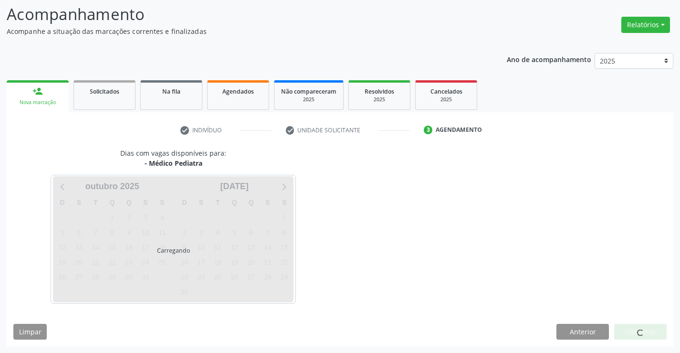
scroll to position [63, 0]
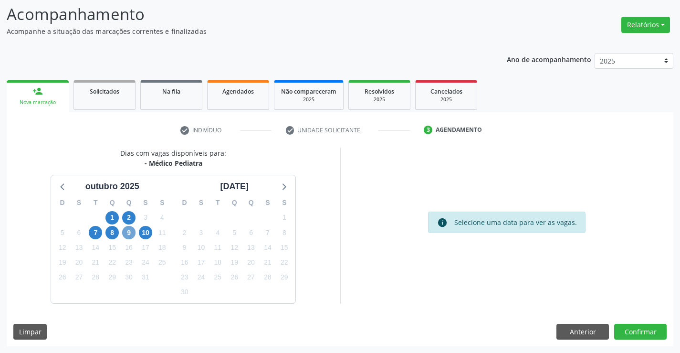
click at [128, 233] on span "9" at bounding box center [128, 232] width 13 height 13
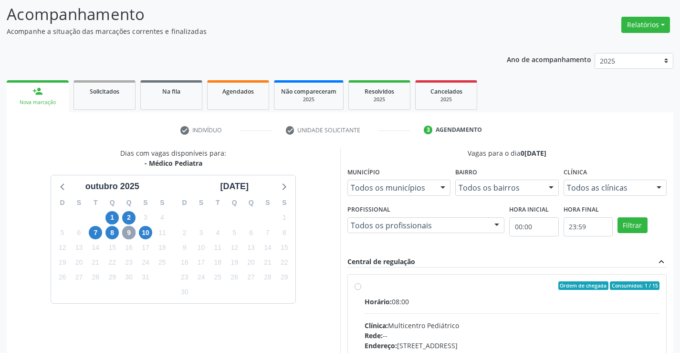
scroll to position [201, 0]
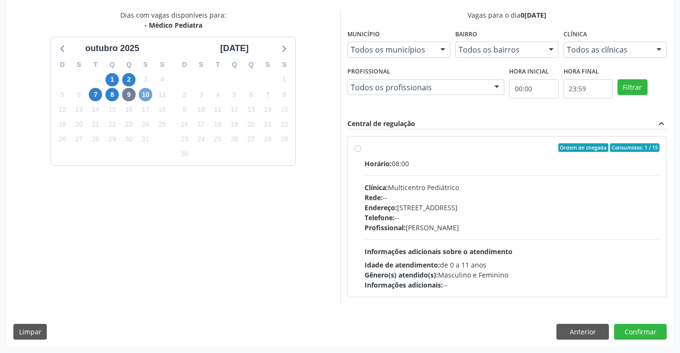
click at [148, 94] on span "10" at bounding box center [145, 94] width 13 height 13
click at [365, 150] on label "Ordem de chegada Consumidos: 3 / 15 Horário: 07:00 Clínica: Multicentro Pediátr…" at bounding box center [513, 216] width 296 height 147
click at [360, 150] on input "Ordem de chegada Consumidos: 3 / 15 Horário: 07:00 Clínica: Multicentro Pediátr…" at bounding box center [358, 147] width 7 height 9
radio input "true"
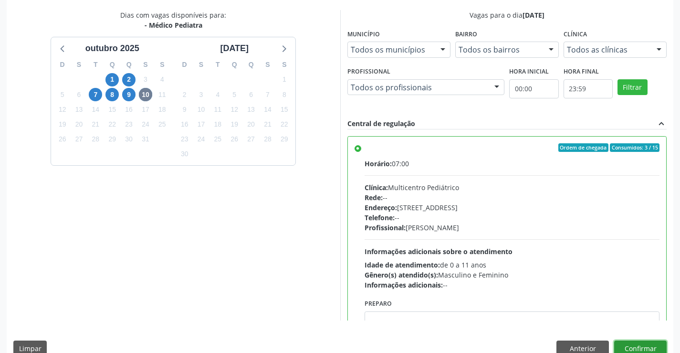
click at [639, 348] on button "Confirmar" at bounding box center [641, 348] width 53 height 16
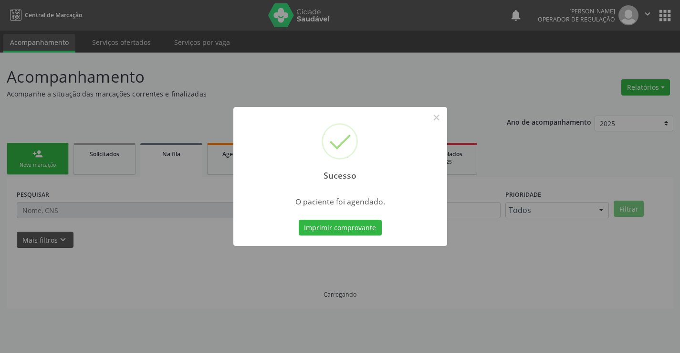
scroll to position [0, 0]
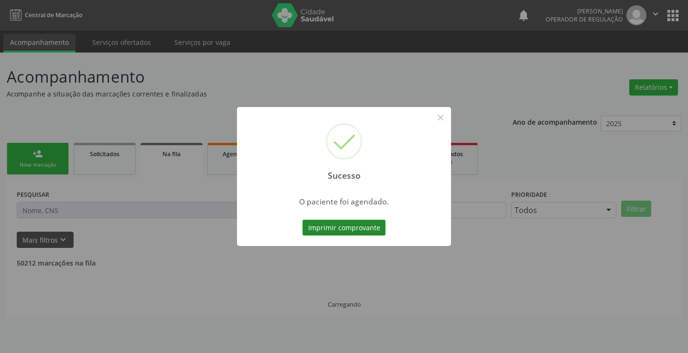
click at [371, 228] on button "Imprimir comprovante" at bounding box center [343, 228] width 83 height 16
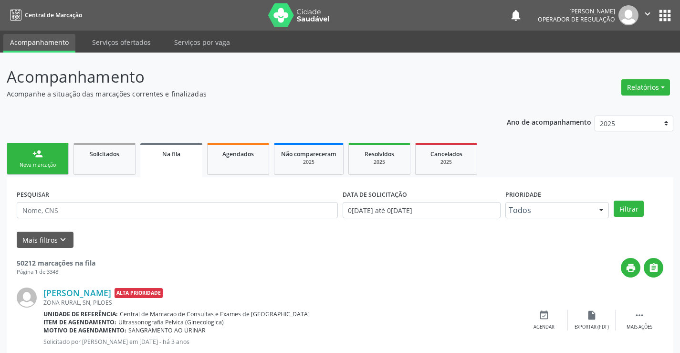
click at [59, 172] on link "person_add Nova marcação" at bounding box center [38, 159] width 62 height 32
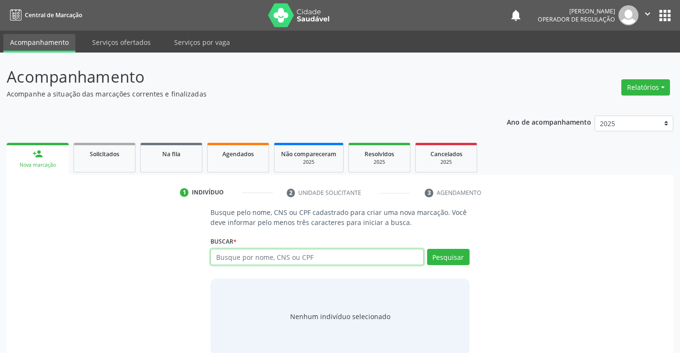
click at [273, 258] on input "text" at bounding box center [317, 257] width 213 height 16
type input "705000603765055"
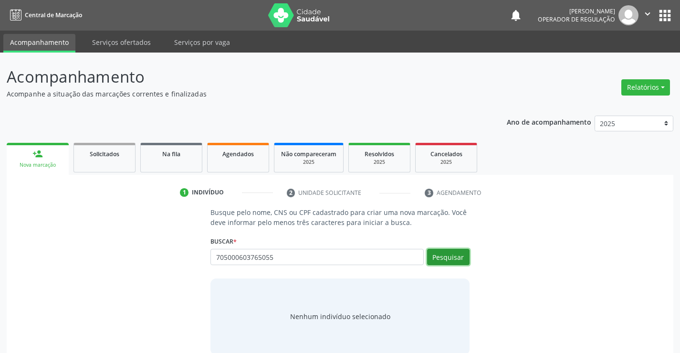
click at [459, 255] on button "Pesquisar" at bounding box center [448, 257] width 42 height 16
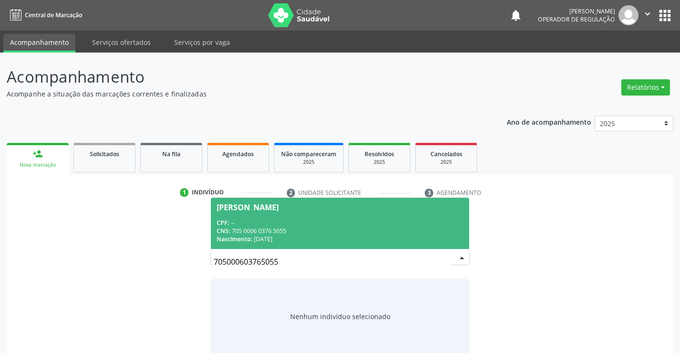
click at [356, 219] on div "CPF: --" at bounding box center [340, 223] width 246 height 8
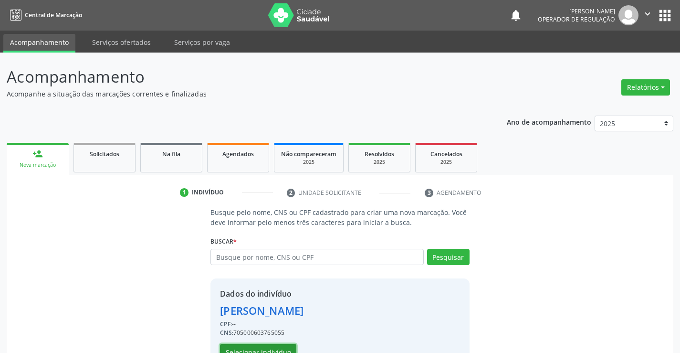
click at [276, 346] on button "Selecionar indivíduo" at bounding box center [258, 352] width 76 height 16
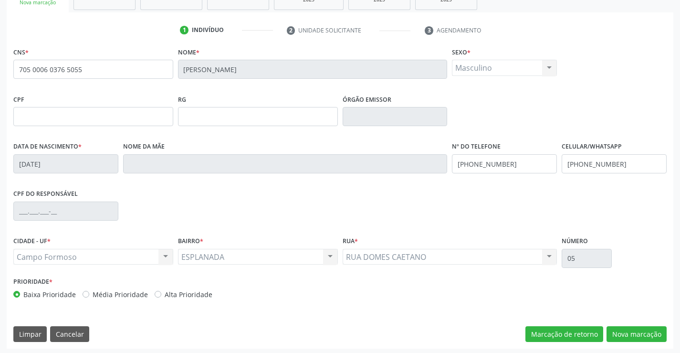
scroll to position [165, 0]
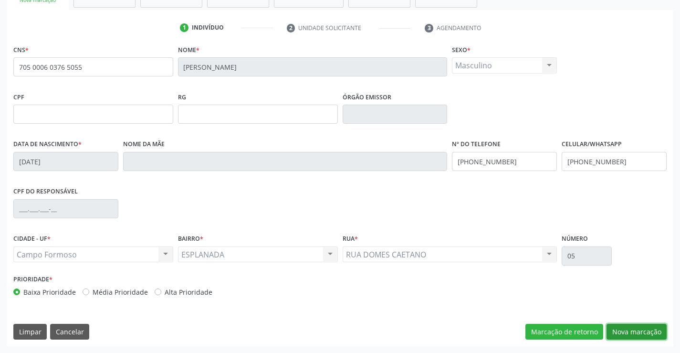
click at [640, 334] on button "Nova marcação" at bounding box center [637, 332] width 60 height 16
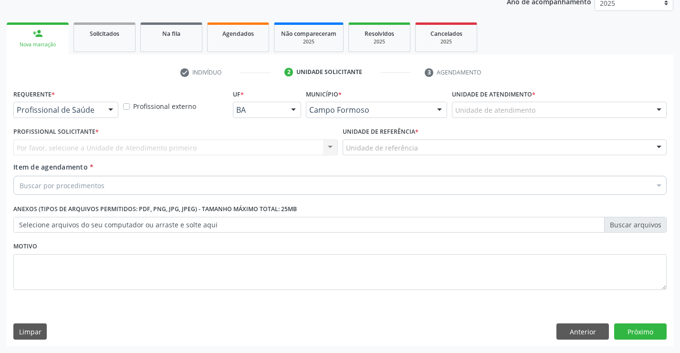
scroll to position [120, 0]
click at [114, 111] on div at bounding box center [111, 110] width 14 height 16
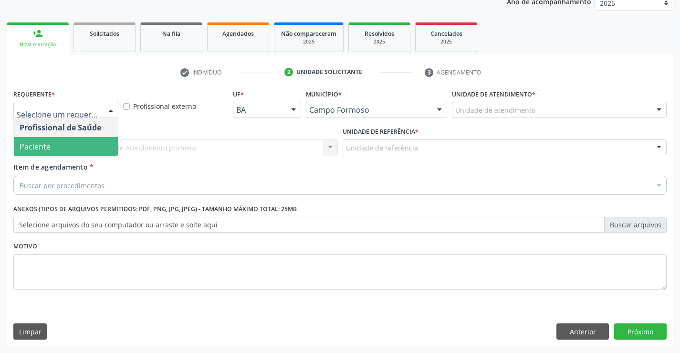
click at [86, 153] on span "Paciente" at bounding box center [66, 146] width 104 height 19
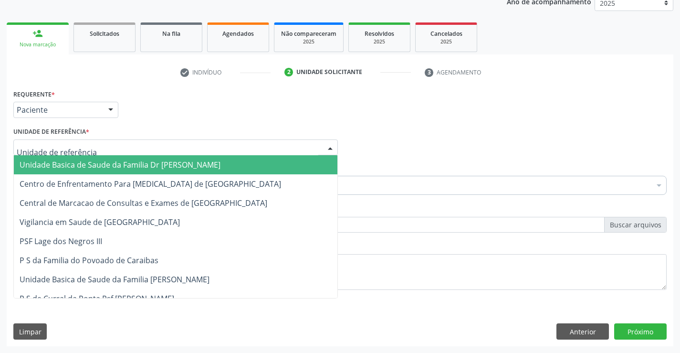
click at [103, 152] on div at bounding box center [175, 147] width 325 height 16
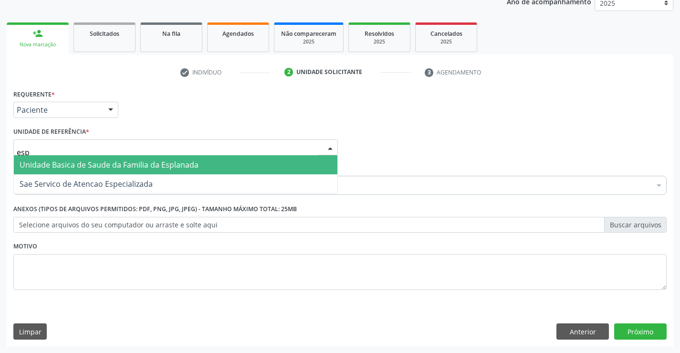
type input "espl"
click at [113, 162] on span "Unidade Basica de Saude da Familia da Esplanada" at bounding box center [109, 164] width 179 height 11
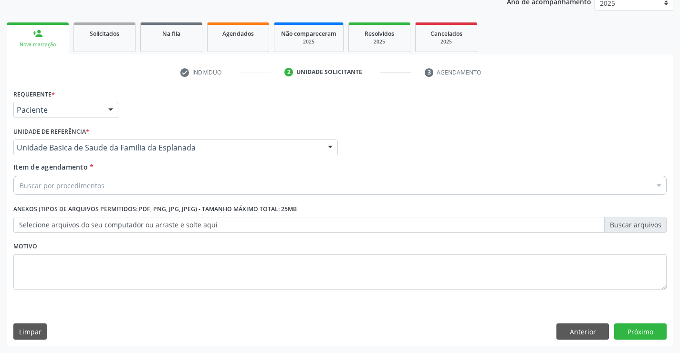
click at [116, 189] on div "Buscar por procedimentos" at bounding box center [340, 185] width 654 height 19
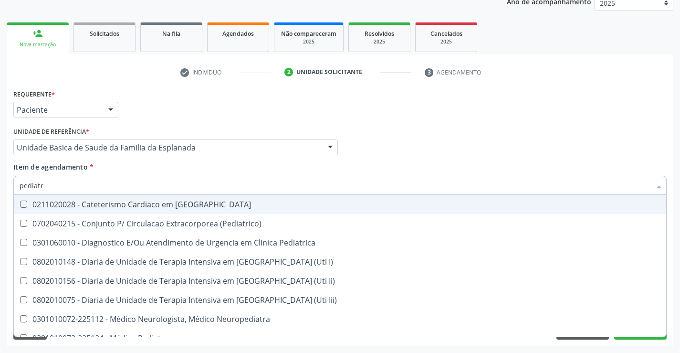
type input "pediatra"
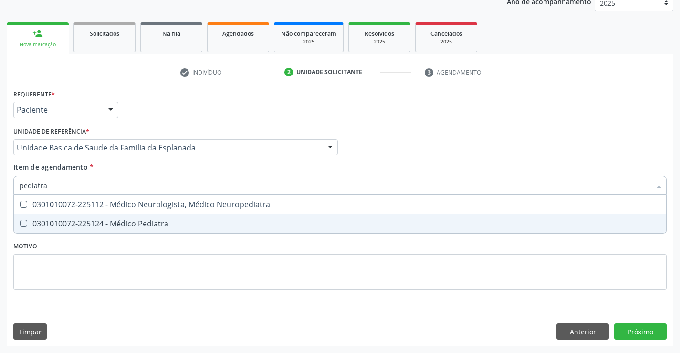
click at [130, 224] on div "0301010072-225124 - Médico Pediatra" at bounding box center [340, 224] width 641 height 8
checkbox Pediatra "true"
click at [133, 248] on div "Requerente * Paciente Profissional de Saúde Paciente Nenhum resultado encontrad…" at bounding box center [340, 195] width 654 height 216
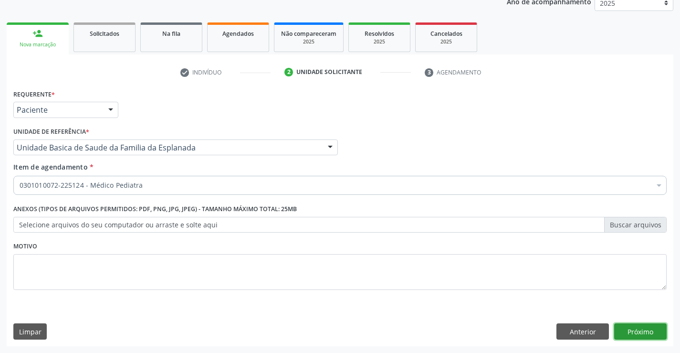
click at [634, 332] on button "Próximo" at bounding box center [641, 331] width 53 height 16
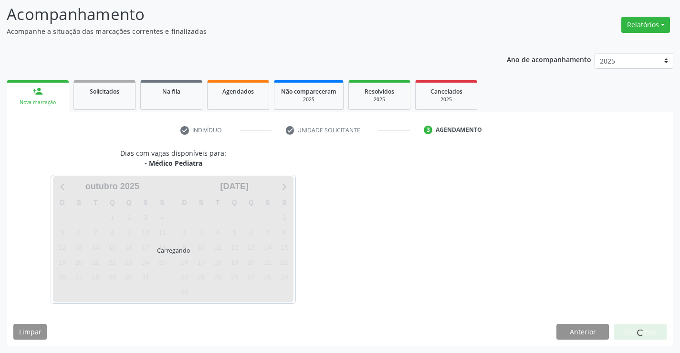
scroll to position [63, 0]
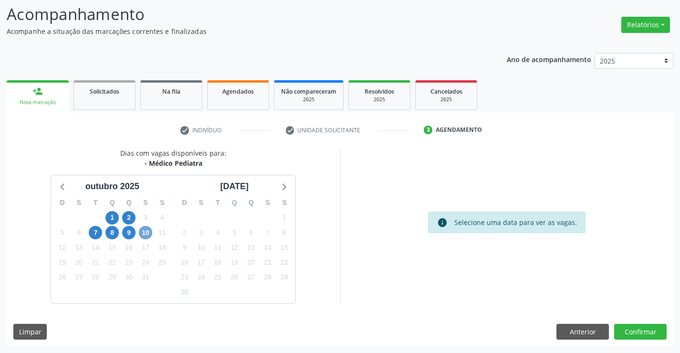
click at [147, 230] on span "10" at bounding box center [145, 232] width 13 height 13
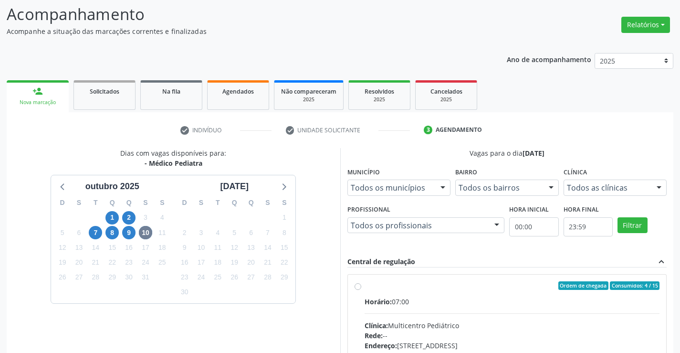
click at [365, 287] on label "Ordem de chegada Consumidos: 4 / 15 Horário: 07:00 Clínica: Multicentro Pediátr…" at bounding box center [513, 354] width 296 height 147
click at [355, 287] on input "Ordem de chegada Consumidos: 4 / 15 Horário: 07:00 Clínica: Multicentro Pediátr…" at bounding box center [358, 285] width 7 height 9
radio input "true"
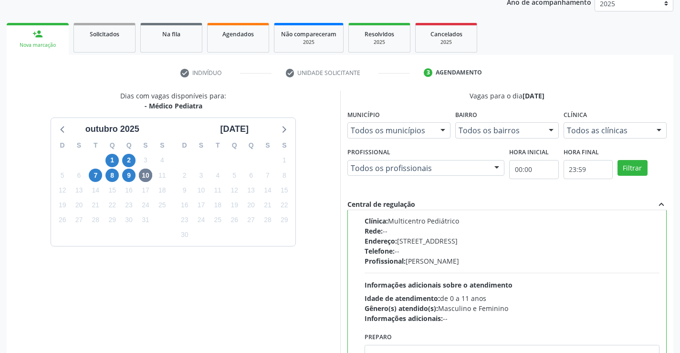
scroll to position [218, 0]
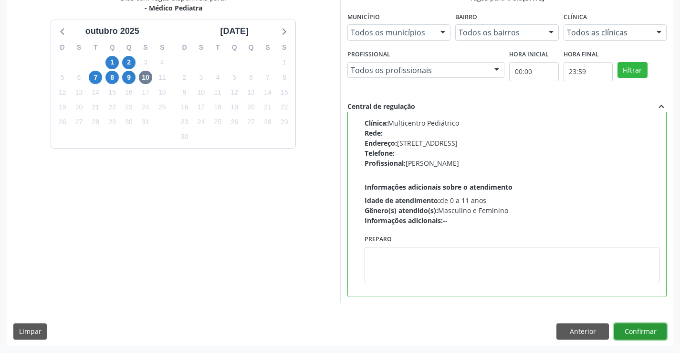
click at [638, 328] on button "Confirmar" at bounding box center [641, 331] width 53 height 16
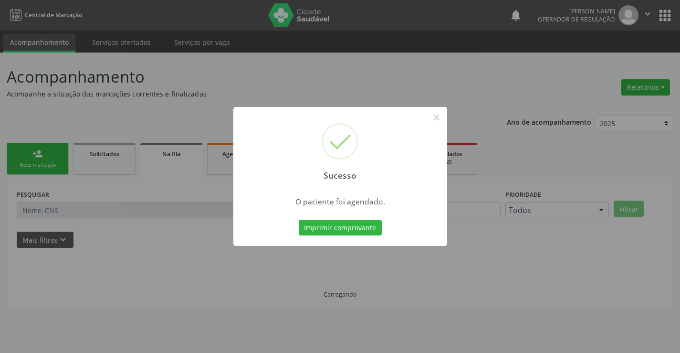
scroll to position [0, 0]
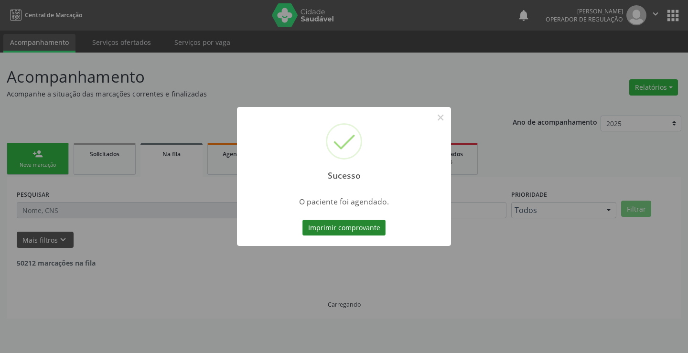
click at [362, 229] on button "Imprimir comprovante" at bounding box center [343, 228] width 83 height 16
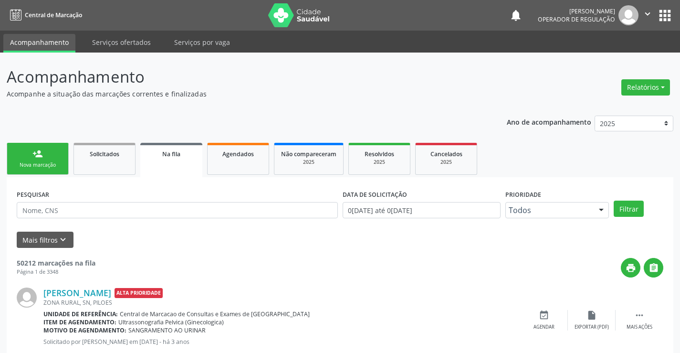
click at [647, 14] on icon "" at bounding box center [648, 14] width 11 height 11
click at [606, 59] on link "Sair" at bounding box center [624, 58] width 66 height 13
